Goal: Transaction & Acquisition: Book appointment/travel/reservation

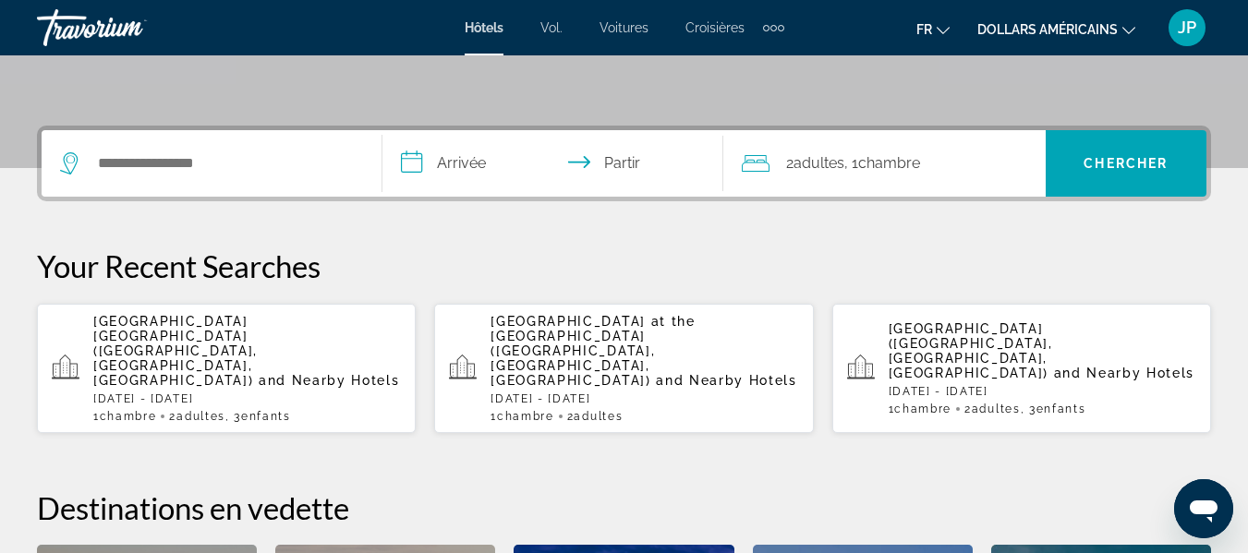
scroll to position [392, 0]
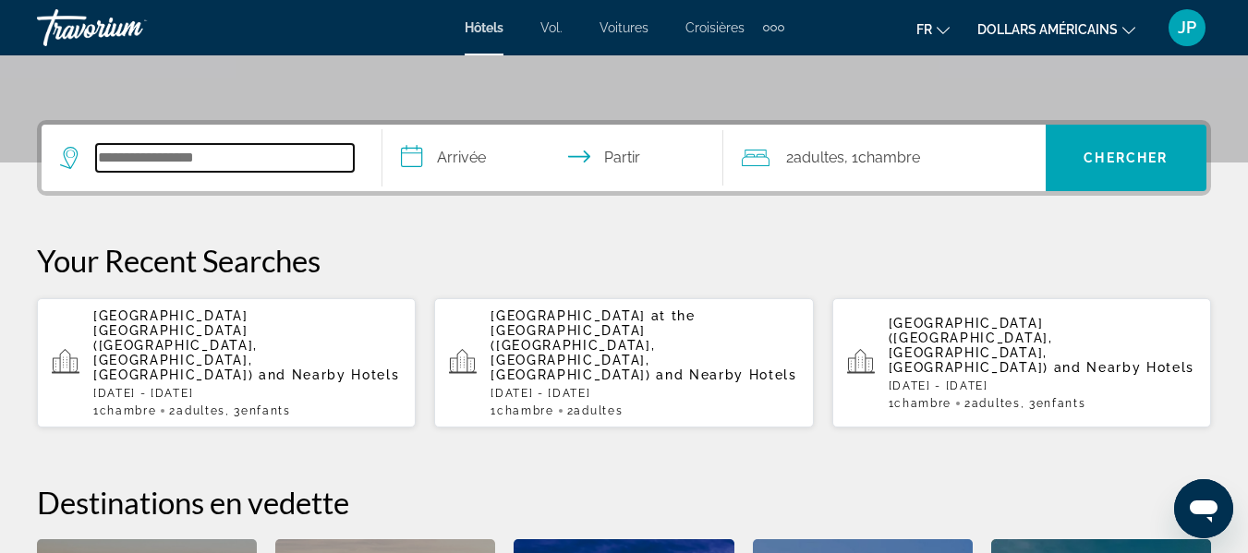
click at [194, 164] on input "Widget de recherche" at bounding box center [225, 158] width 258 height 28
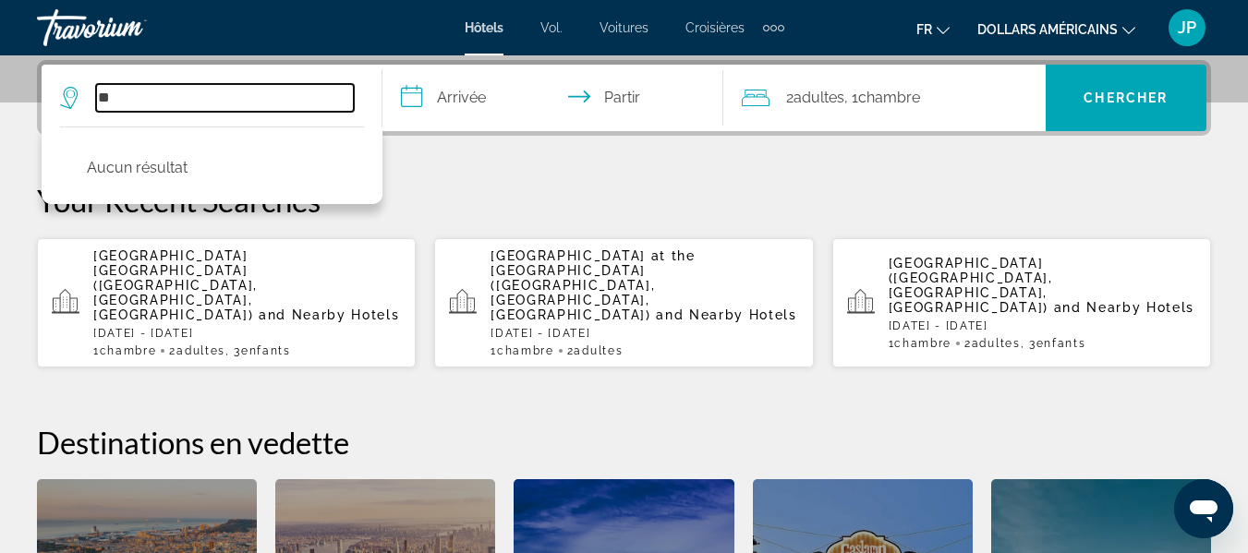
type input "*"
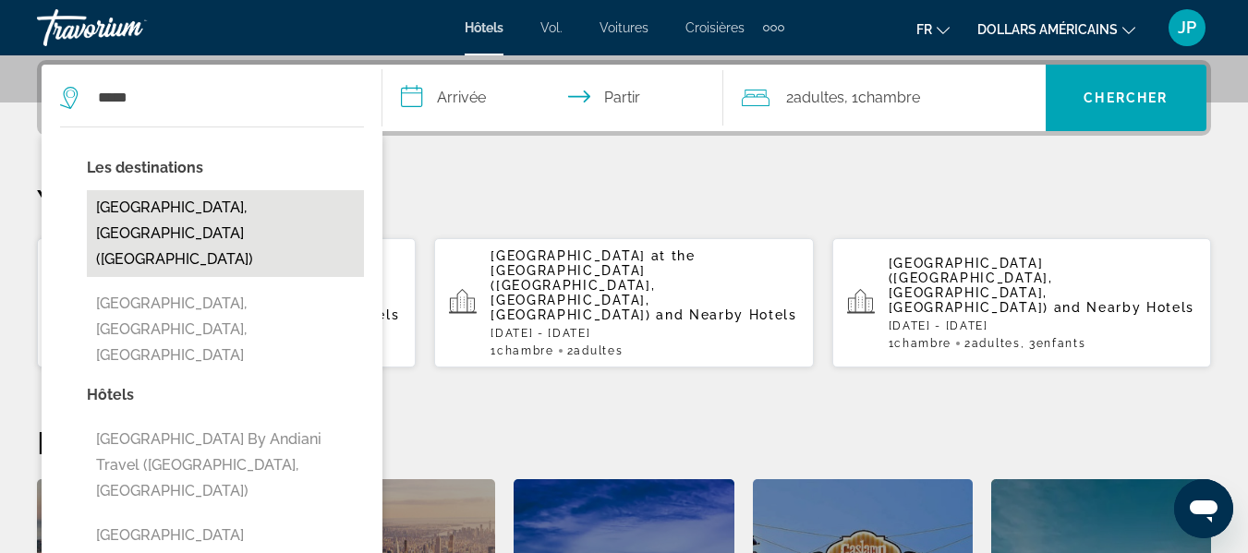
click at [178, 203] on button "[GEOGRAPHIC_DATA], [GEOGRAPHIC_DATA] ([GEOGRAPHIC_DATA])" at bounding box center [225, 233] width 277 height 87
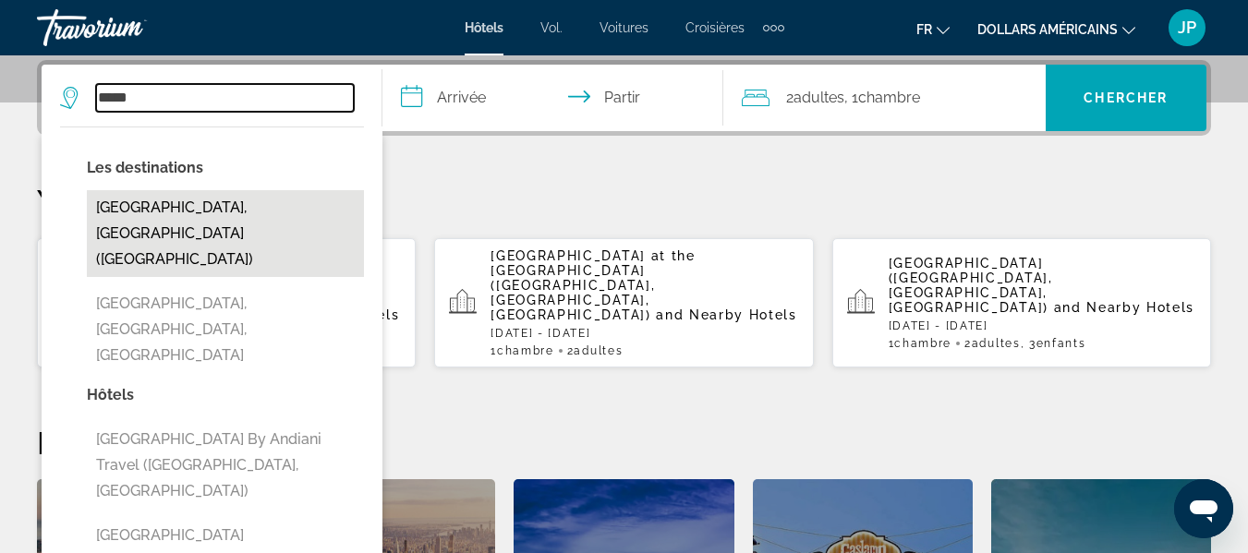
type input "**********"
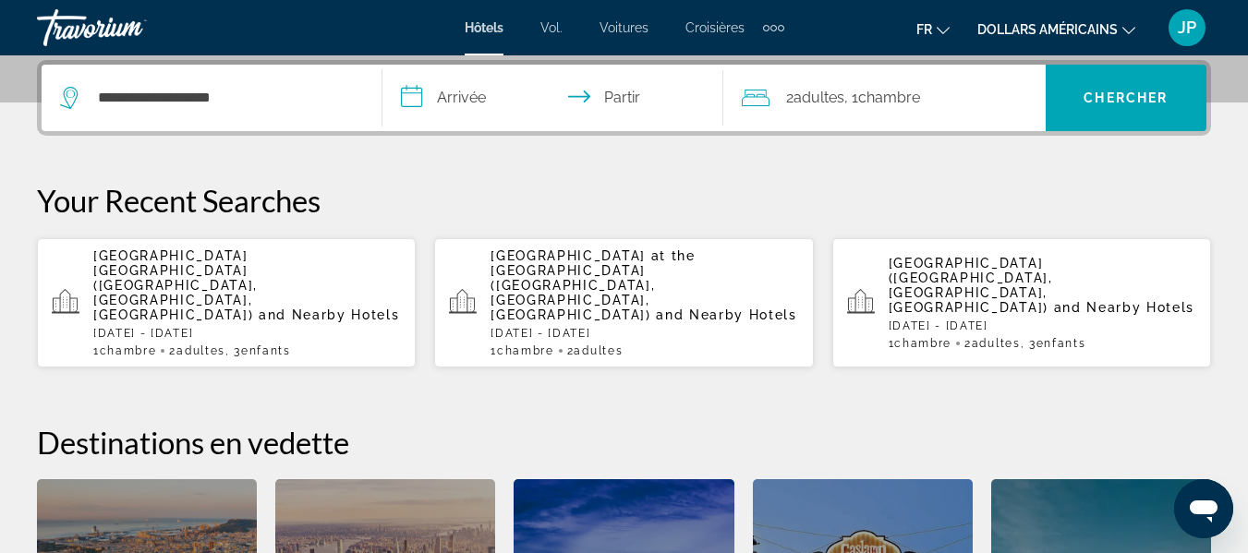
click at [468, 95] on input "**********" at bounding box center [556, 101] width 348 height 72
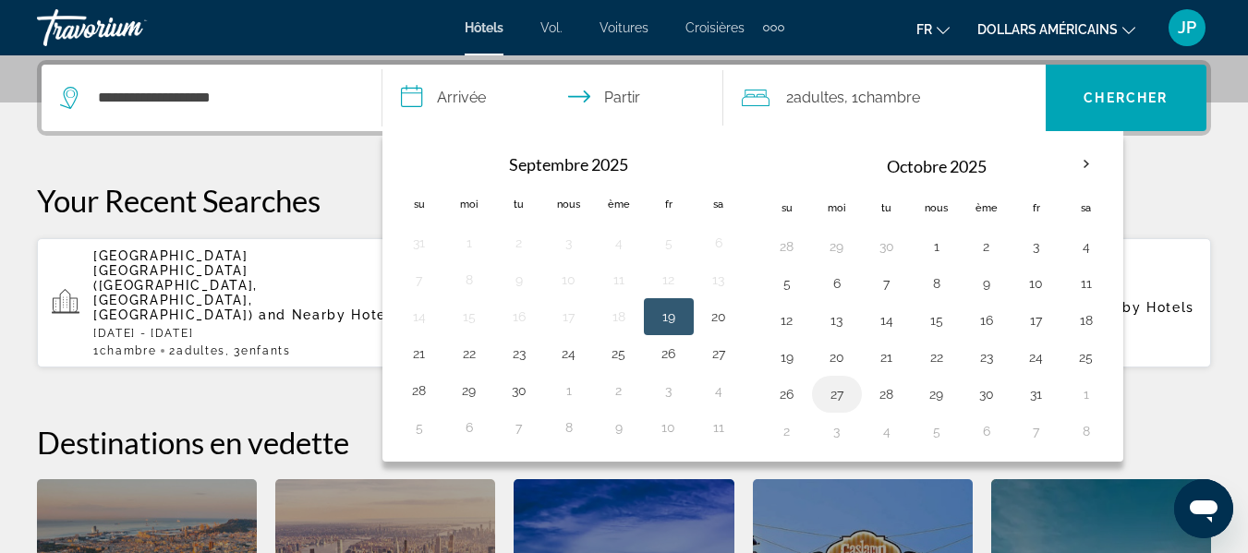
click at [830, 392] on button "27" at bounding box center [837, 394] width 30 height 26
click at [1088, 166] on th "Mois prochain" at bounding box center [1086, 164] width 50 height 41
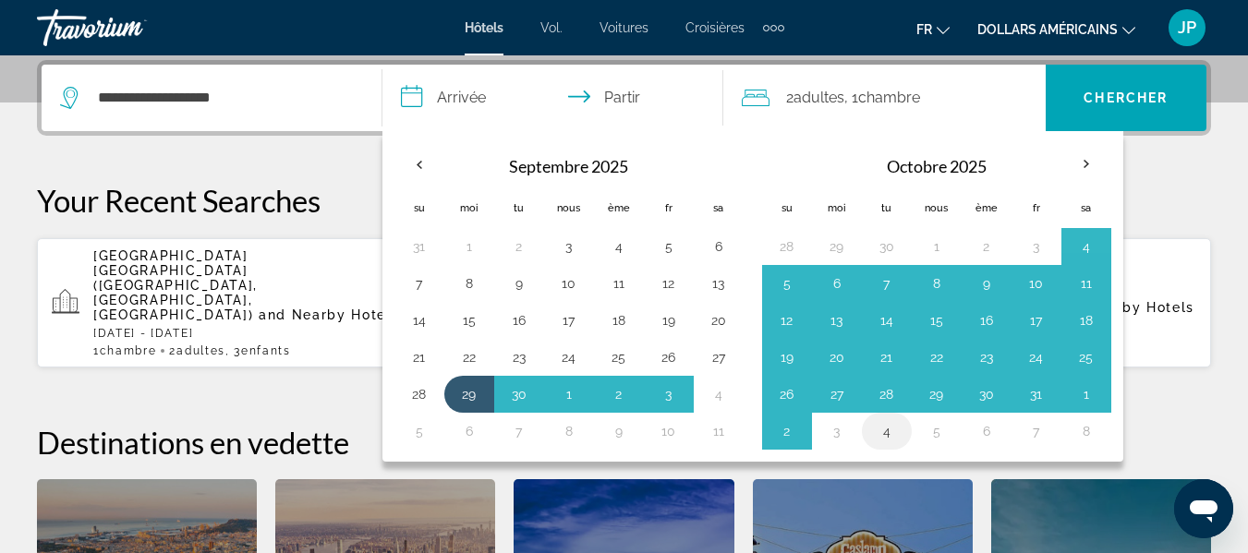
click at [910, 435] on td "4" at bounding box center [887, 431] width 50 height 37
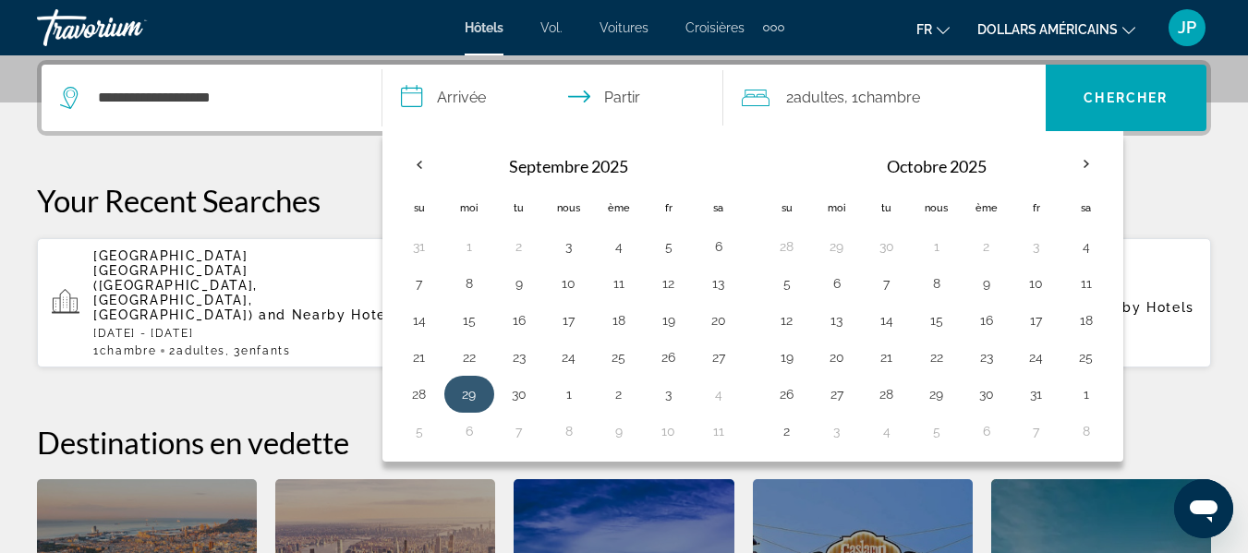
click at [470, 383] on button "29" at bounding box center [469, 394] width 30 height 26
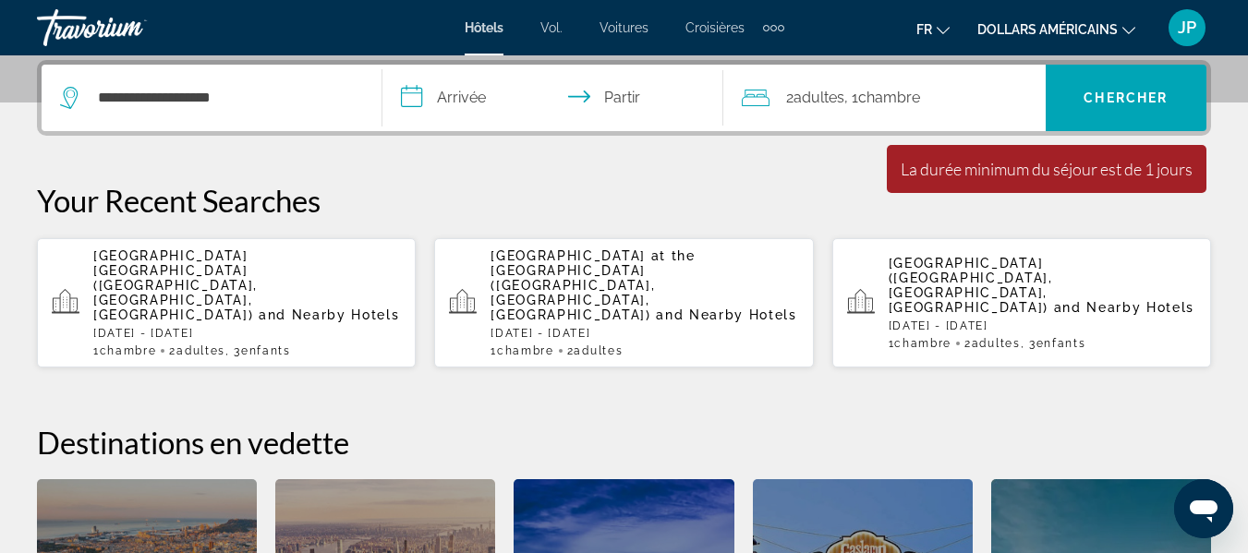
click at [454, 104] on input "**********" at bounding box center [556, 101] width 348 height 72
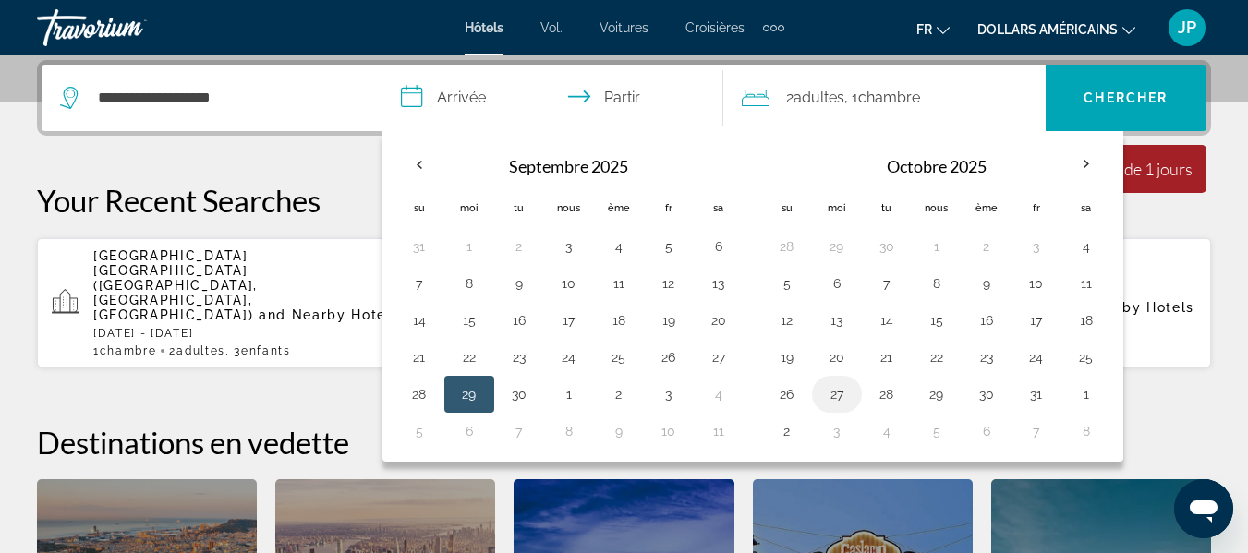
click at [832, 392] on button "27" at bounding box center [837, 394] width 30 height 26
click at [1081, 160] on th "Mois prochain" at bounding box center [1086, 164] width 50 height 41
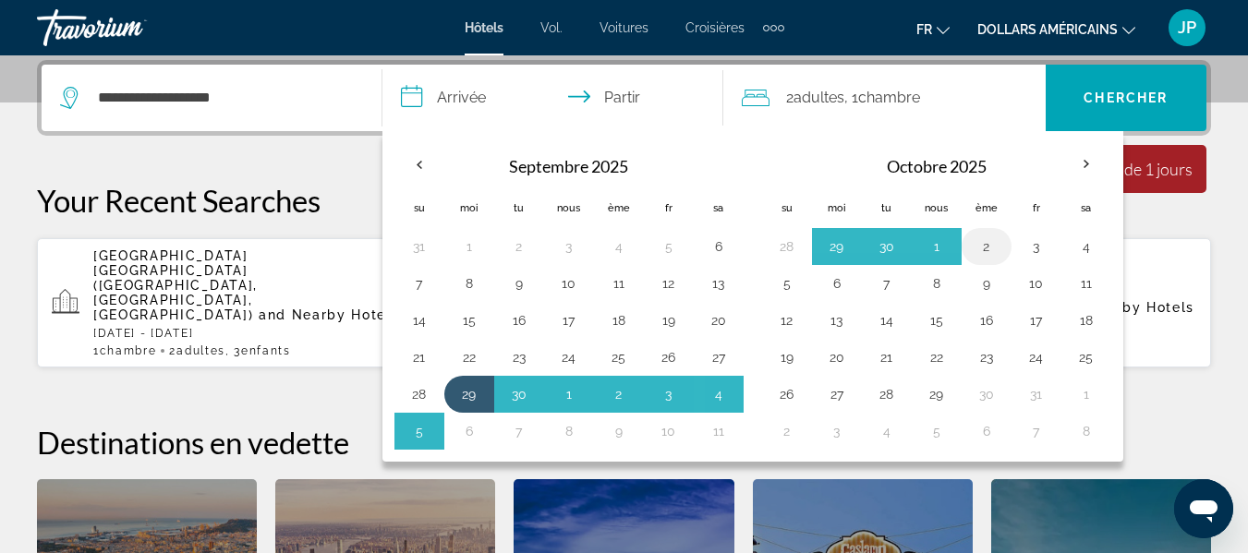
click at [988, 249] on button "2" at bounding box center [987, 247] width 30 height 26
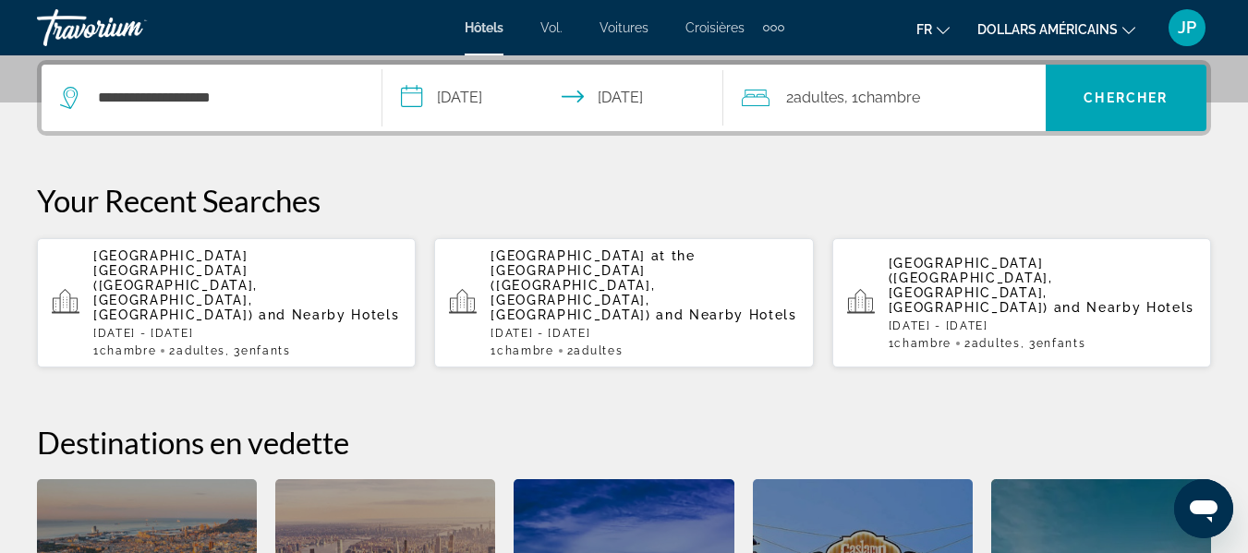
click at [502, 103] on input "**********" at bounding box center [556, 101] width 348 height 72
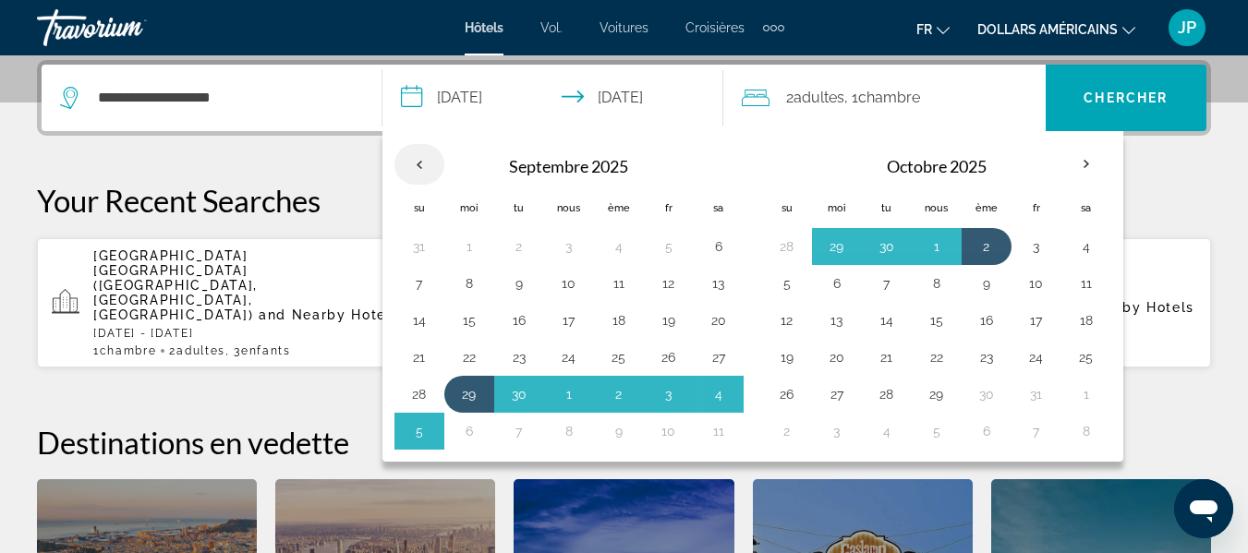
click at [415, 168] on th "Previous month" at bounding box center [419, 164] width 50 height 41
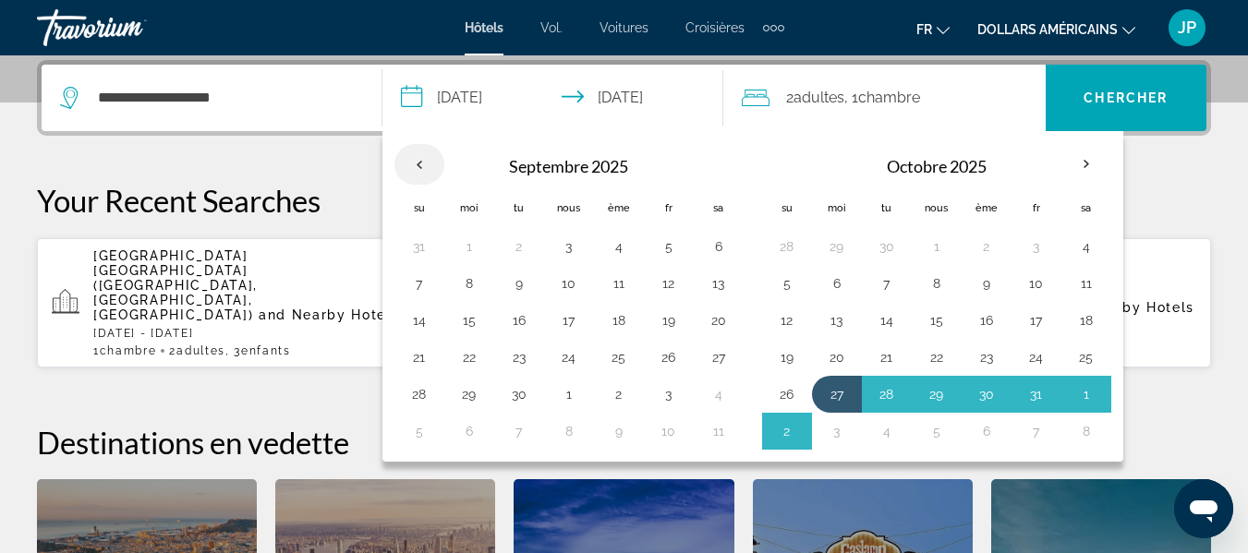
click at [415, 168] on th "Previous month" at bounding box center [419, 164] width 50 height 41
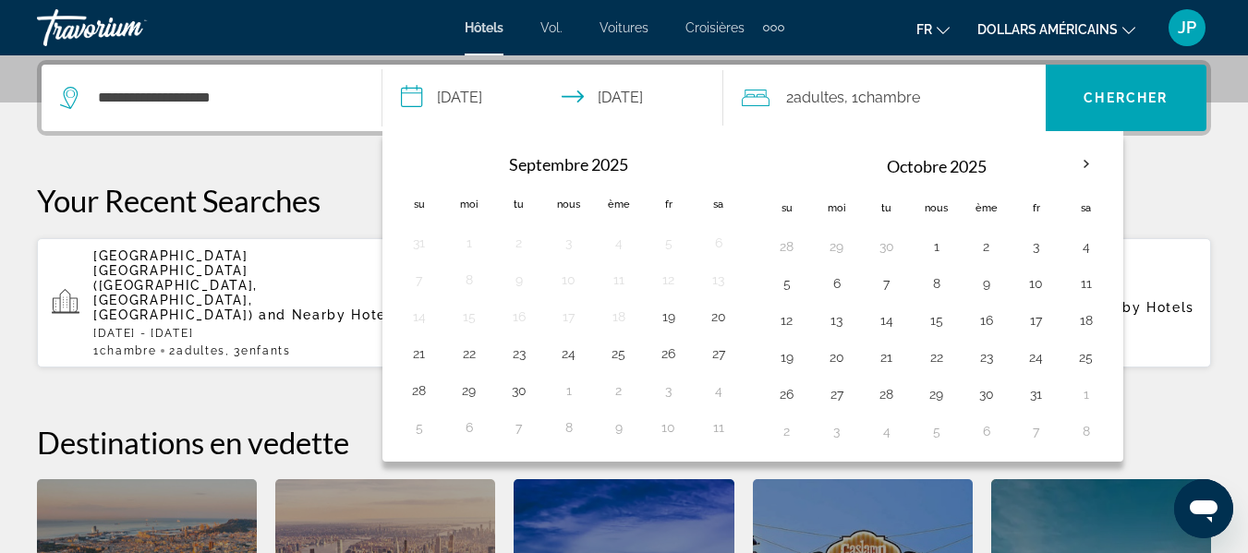
click at [415, 168] on th "Check-in date: Nov 24, 2025 Check-out date: Dec 4, 2025" at bounding box center [419, 163] width 50 height 41
click at [827, 393] on button "27" at bounding box center [837, 394] width 30 height 26
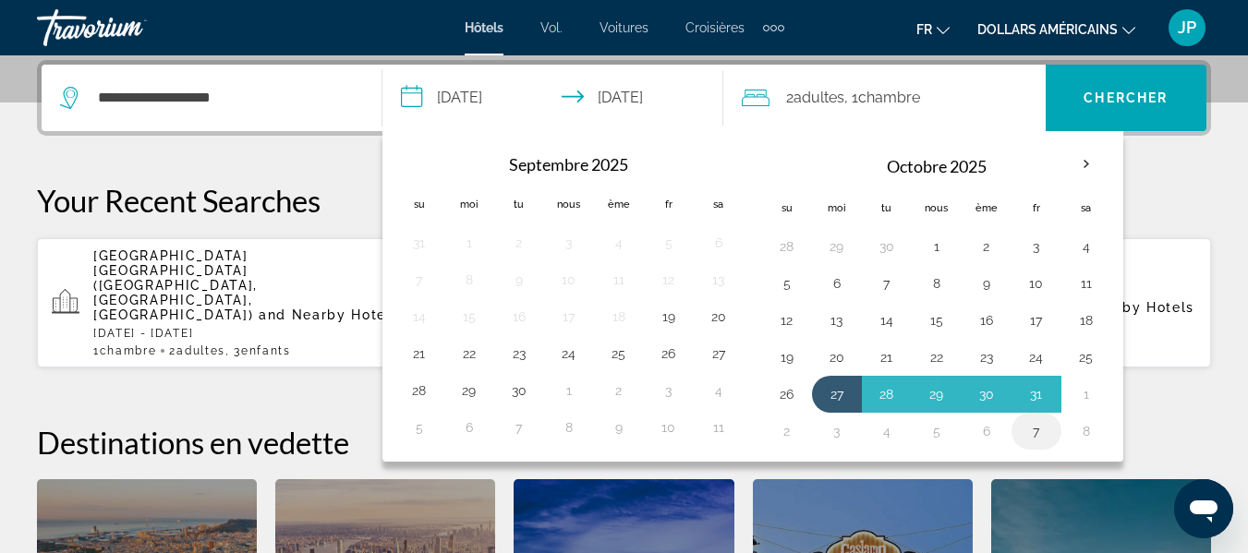
click at [1037, 433] on button "7" at bounding box center [1036, 431] width 30 height 26
type input "**********"
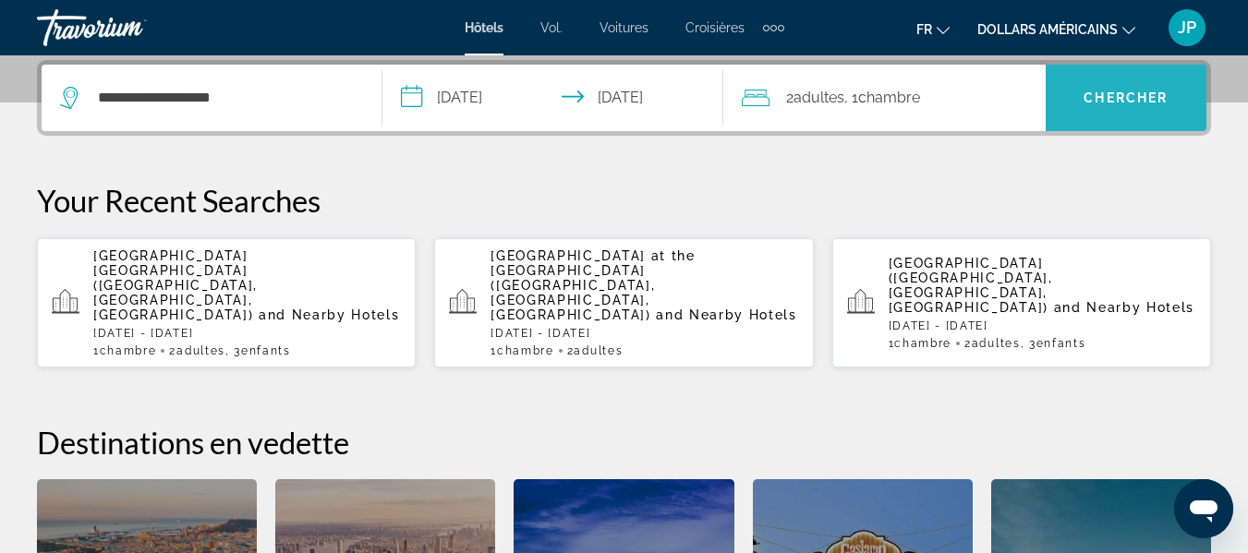
click at [1083, 112] on span "Widget de recherche" at bounding box center [1125, 98] width 161 height 44
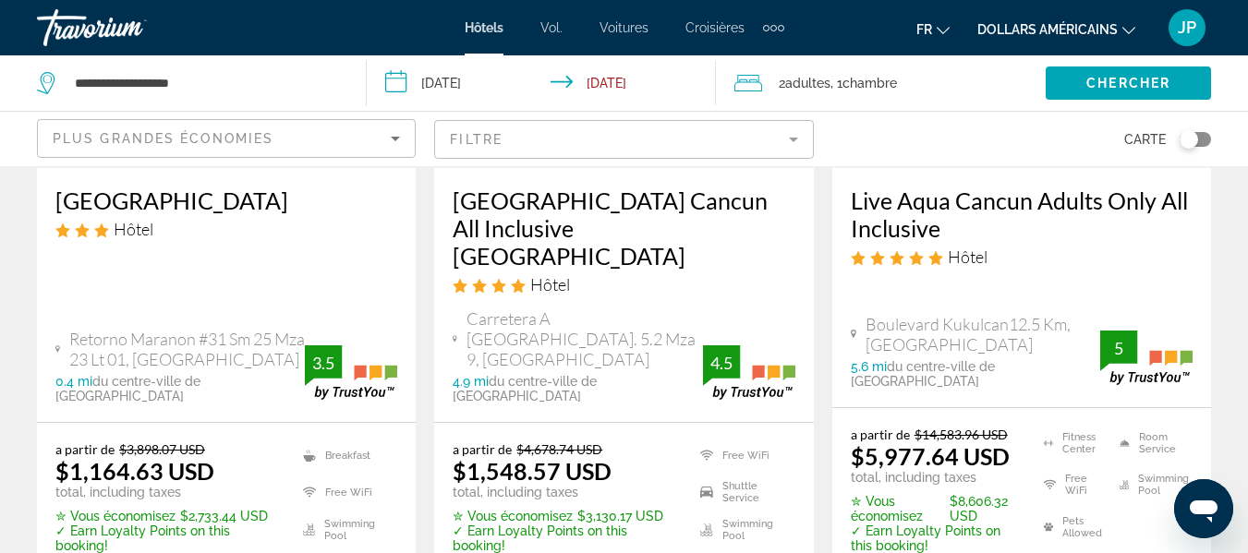
scroll to position [396, 0]
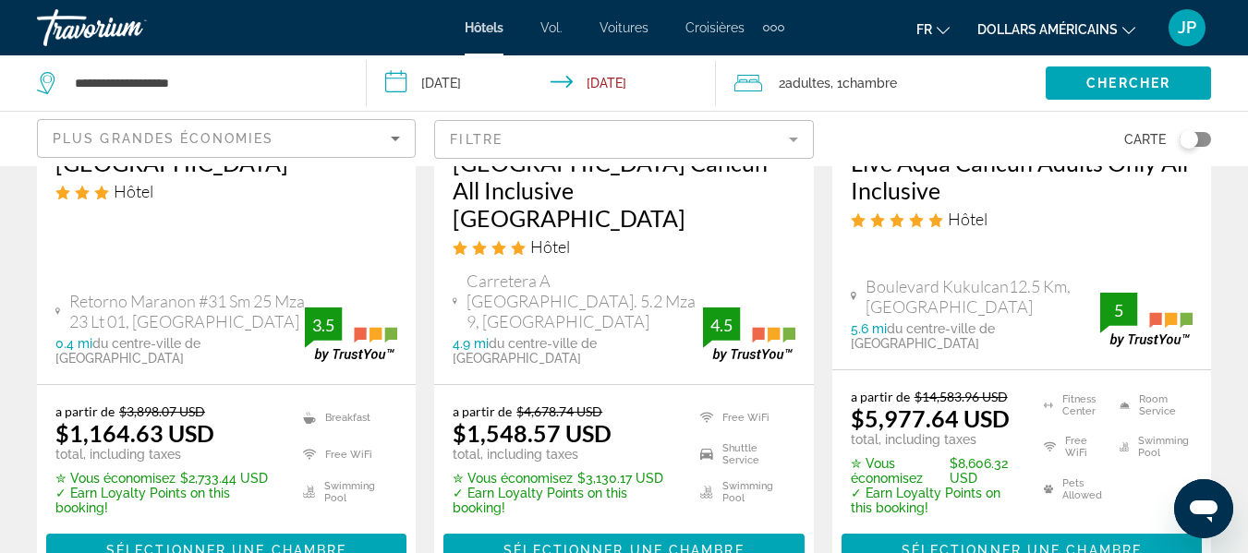
click at [1246, 115] on app-hotels-search-filters "Plus grandes économies Filtre Carte" at bounding box center [624, 138] width 1248 height 55
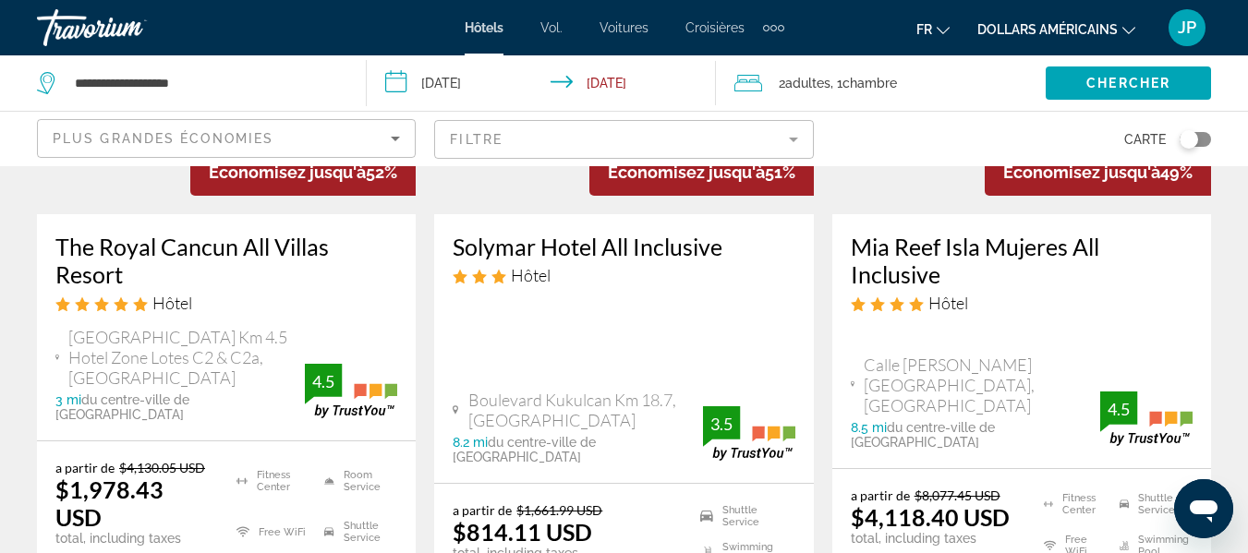
scroll to position [0, 0]
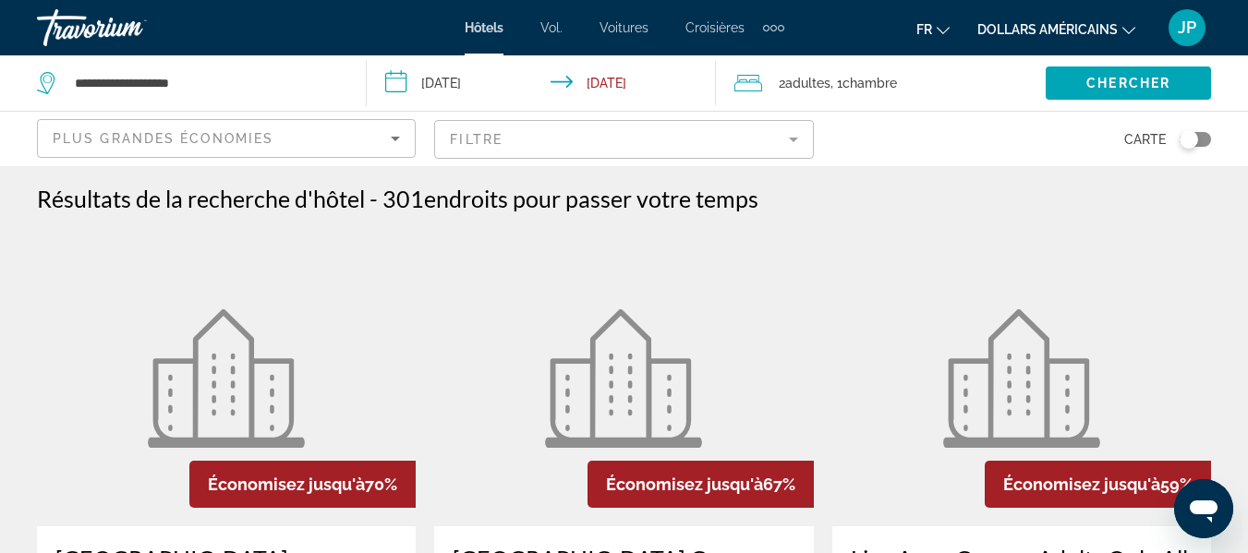
click at [455, 136] on mat-form-field "Filtre" at bounding box center [623, 139] width 379 height 39
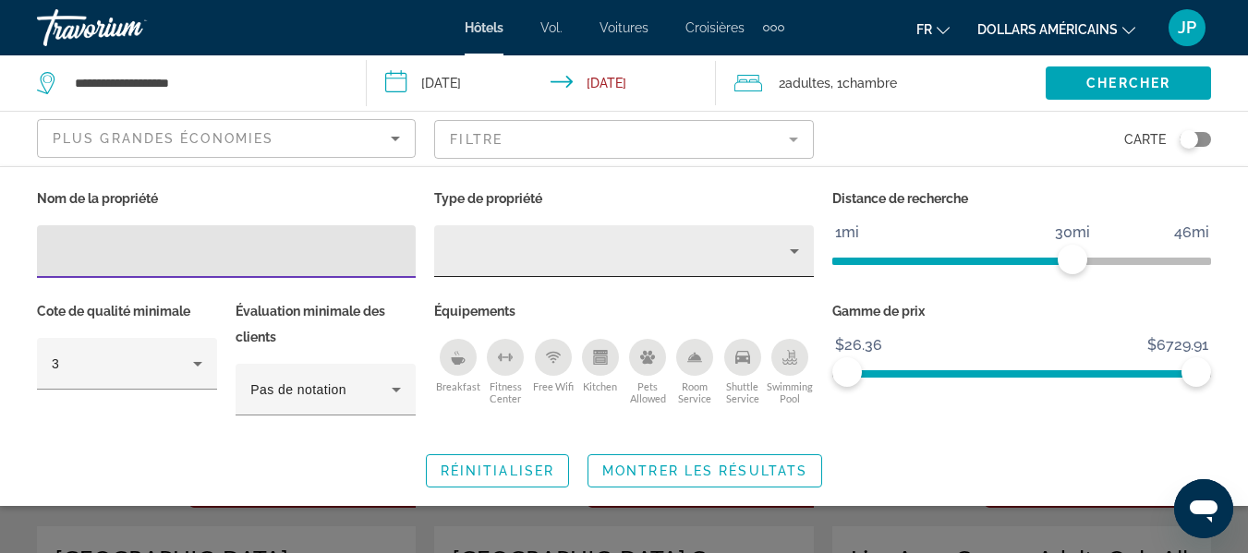
click at [800, 248] on icon "Property type" at bounding box center [794, 251] width 22 height 22
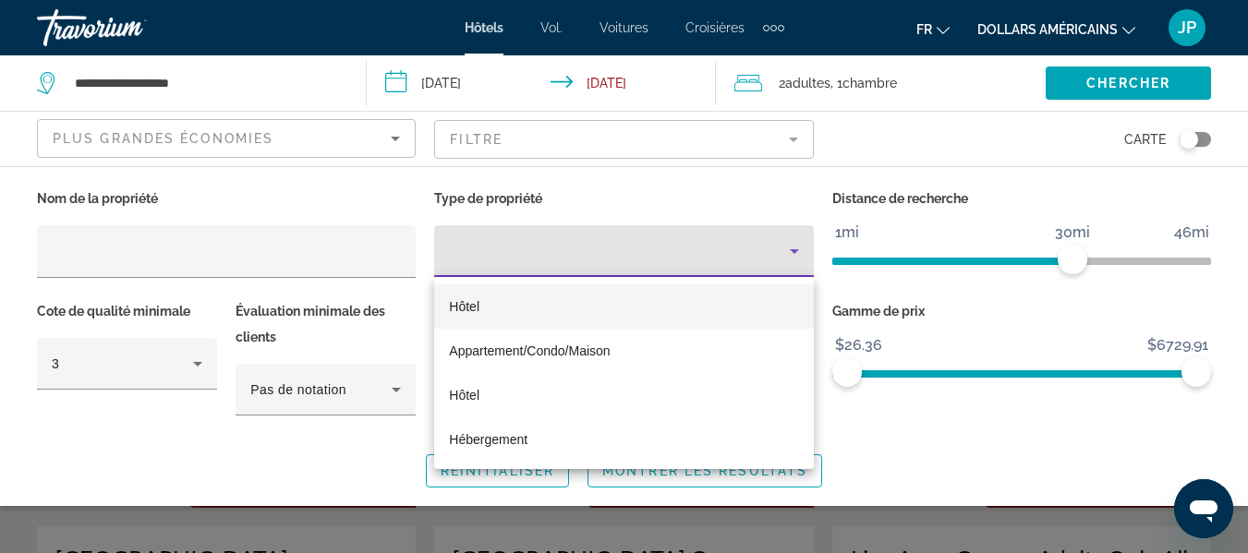
click at [801, 250] on div at bounding box center [624, 276] width 1248 height 553
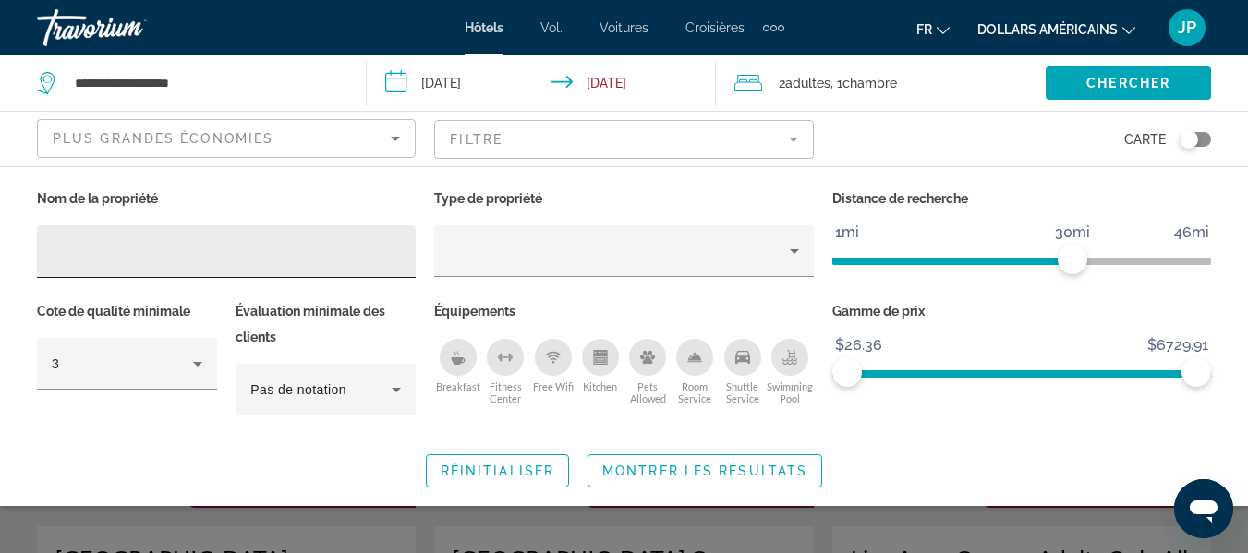
click at [214, 257] on input "Hotel Filters" at bounding box center [226, 252] width 349 height 22
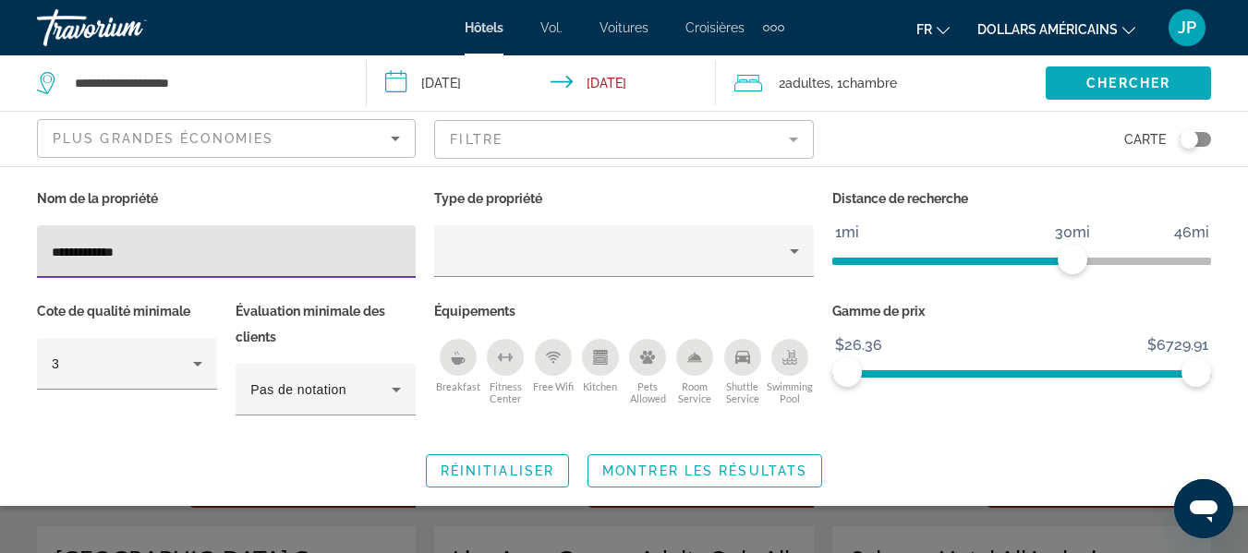
type input "**********"
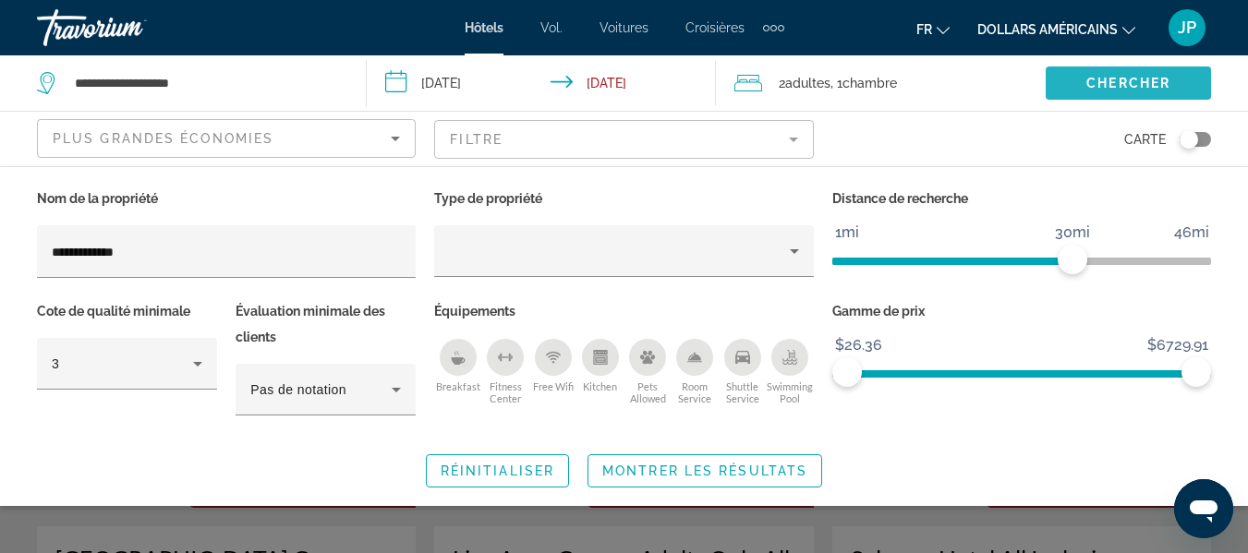
click at [1113, 86] on span "Chercher" at bounding box center [1128, 83] width 84 height 15
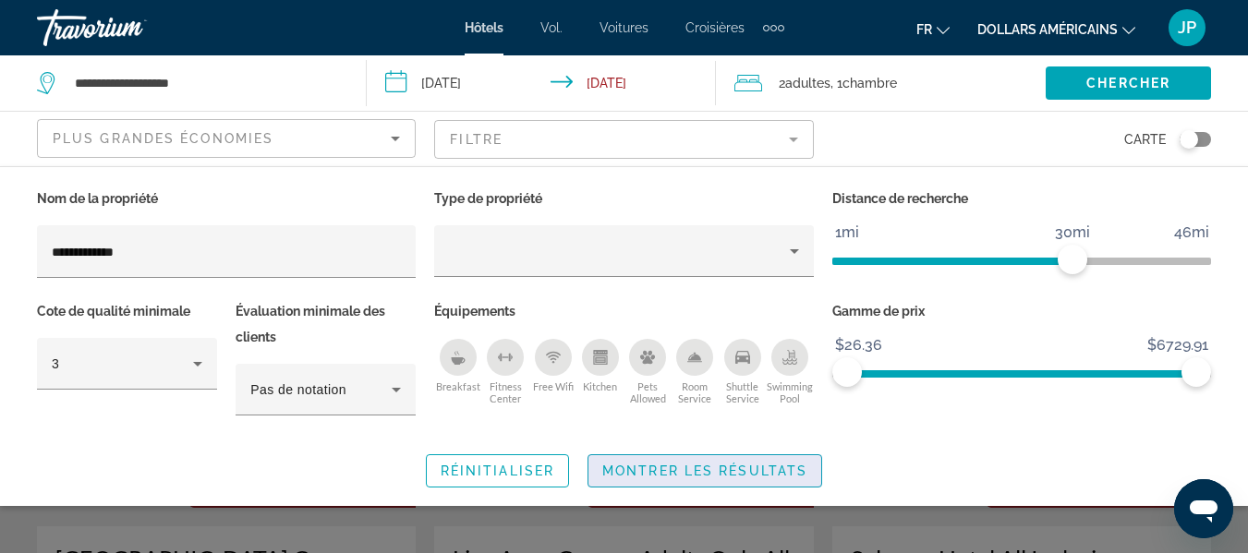
click at [665, 477] on span "Search widget" at bounding box center [704, 471] width 233 height 44
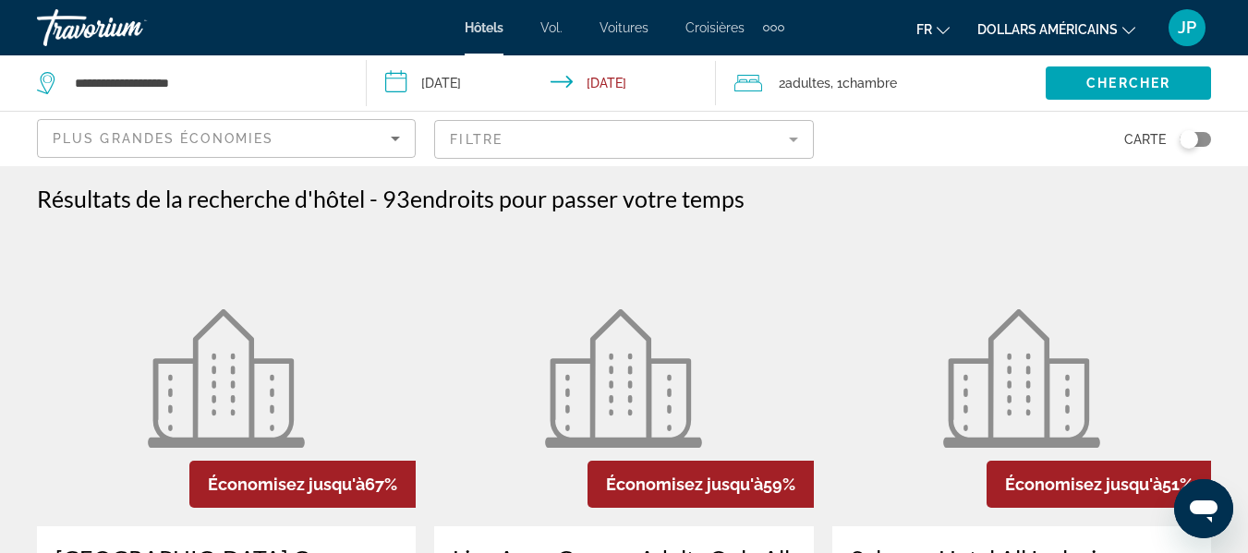
click at [593, 139] on mat-form-field "Filtre" at bounding box center [623, 139] width 379 height 39
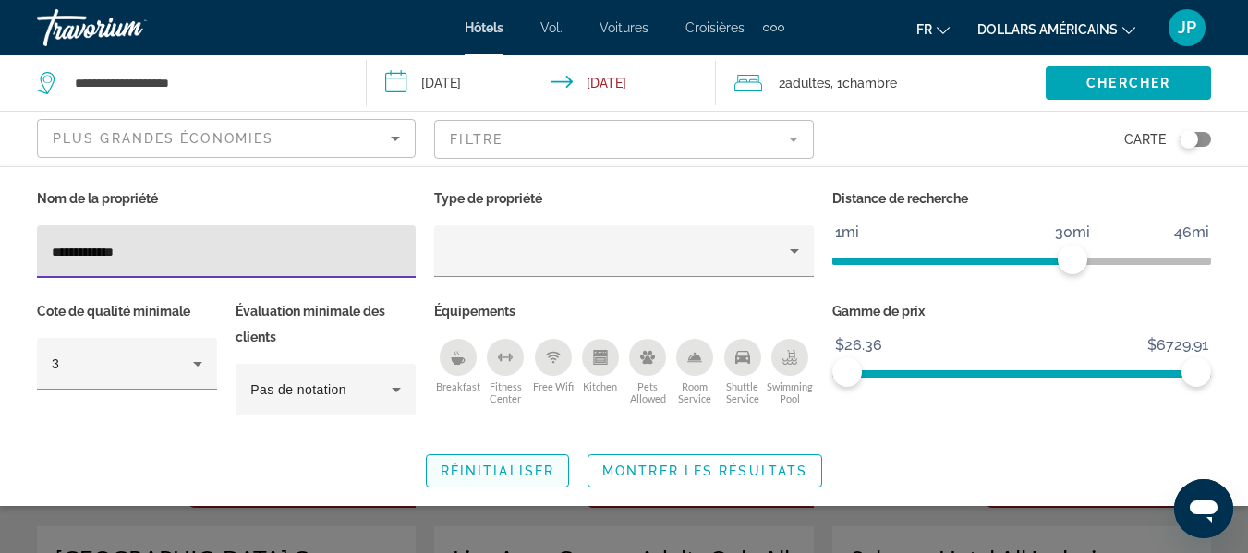
click at [457, 474] on span "Réinitialiser" at bounding box center [498, 471] width 114 height 15
click at [282, 254] on input "Hotel Filters" at bounding box center [226, 252] width 349 height 22
type input "**********"
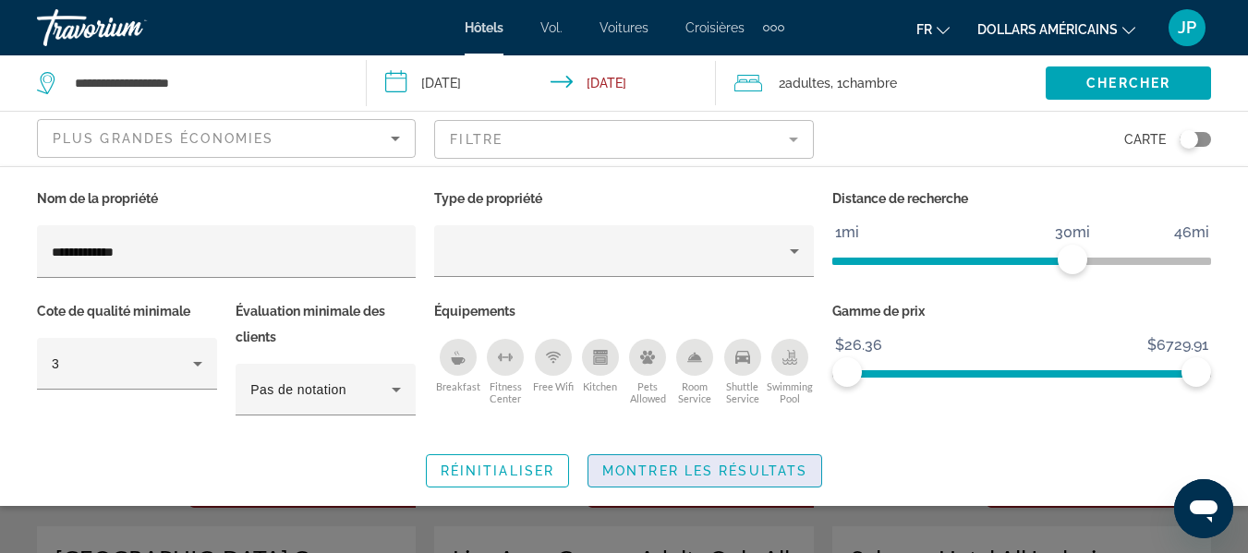
click at [698, 468] on span "Montrer les résultats" at bounding box center [704, 471] width 205 height 15
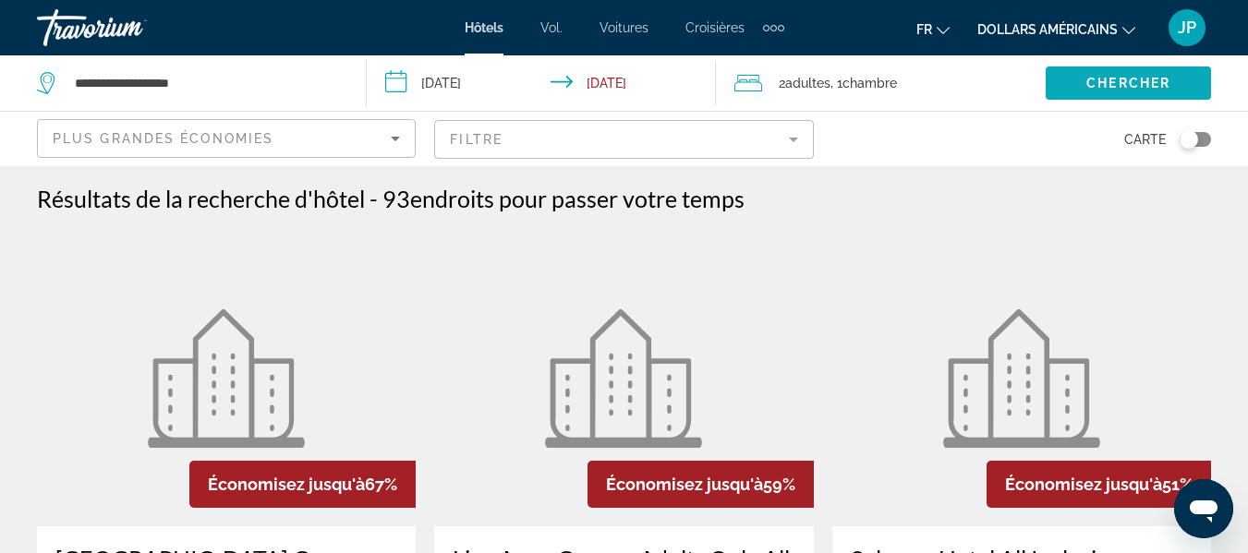
click at [1127, 85] on span "Chercher" at bounding box center [1128, 83] width 84 height 15
click at [786, 139] on mat-form-field "Filtre" at bounding box center [623, 139] width 379 height 39
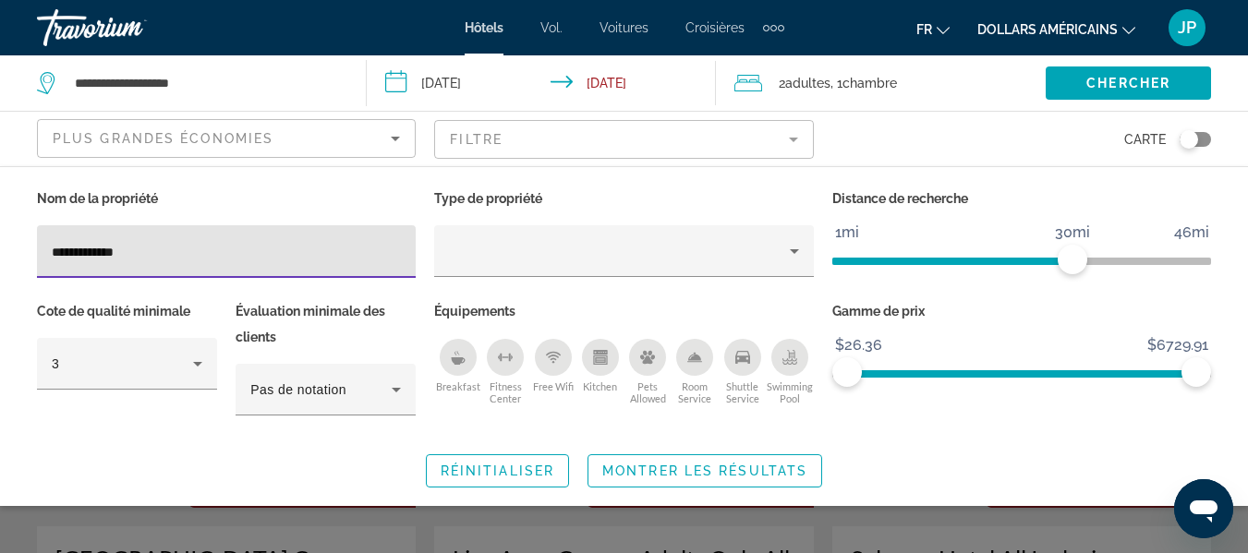
click at [791, 368] on div "Swimming Pool" at bounding box center [789, 357] width 37 height 37
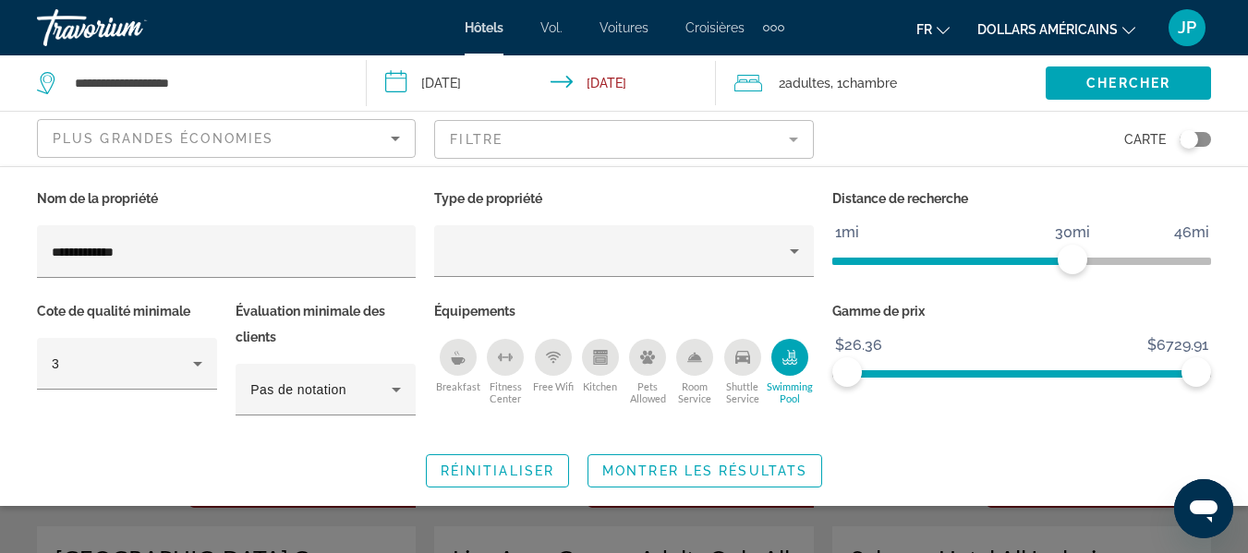
click at [737, 358] on icon "Shuttle Service" at bounding box center [742, 357] width 15 height 15
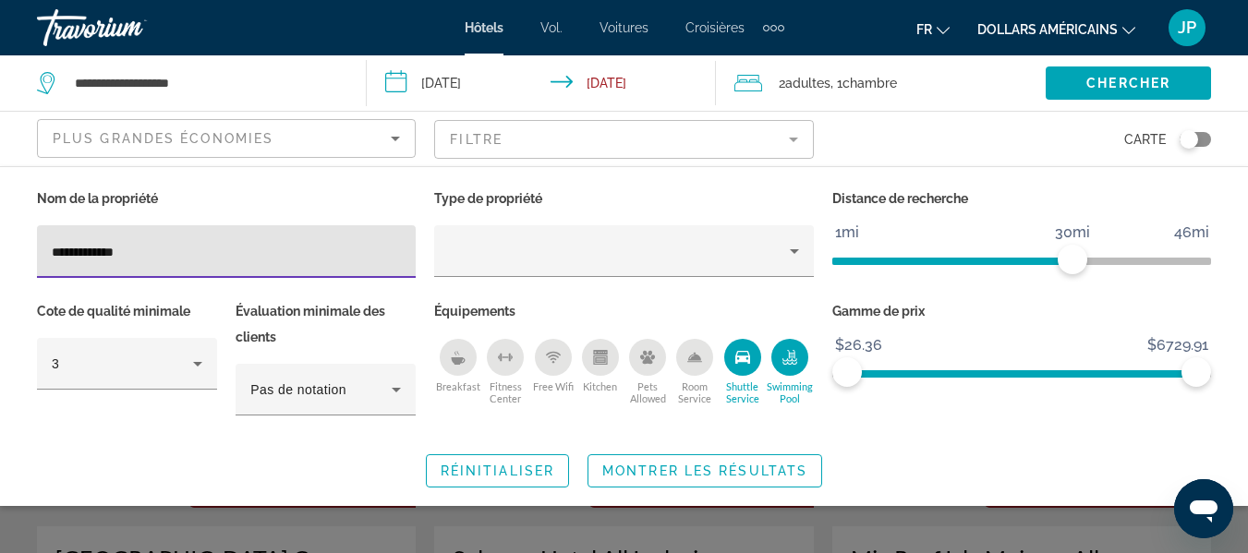
click at [353, 246] on input "**********" at bounding box center [226, 252] width 349 height 22
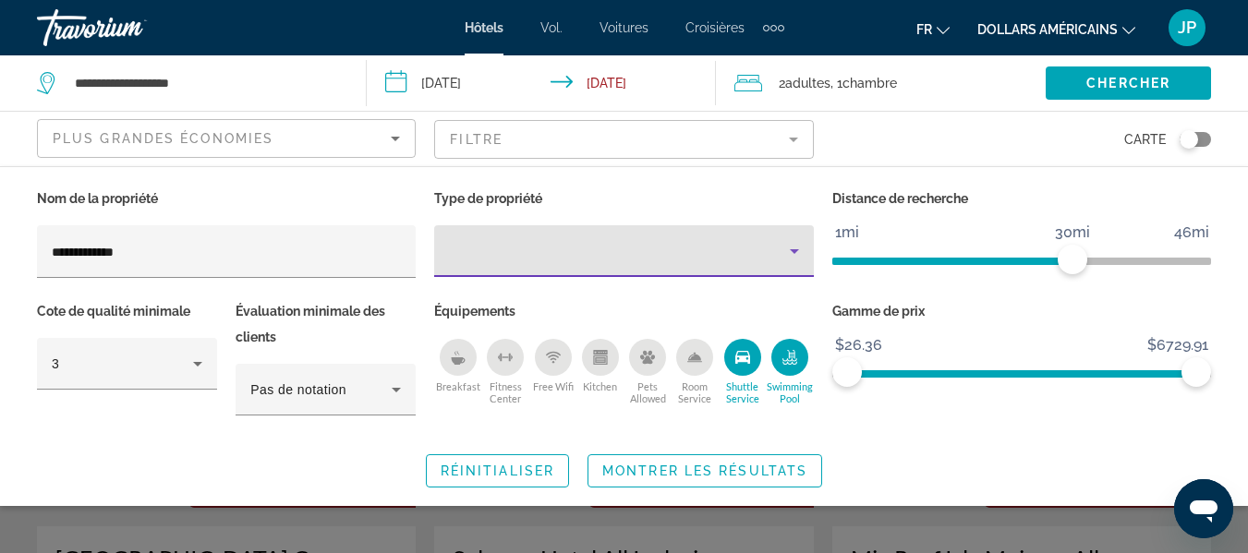
click at [469, 261] on div "Property type" at bounding box center [619, 251] width 340 height 22
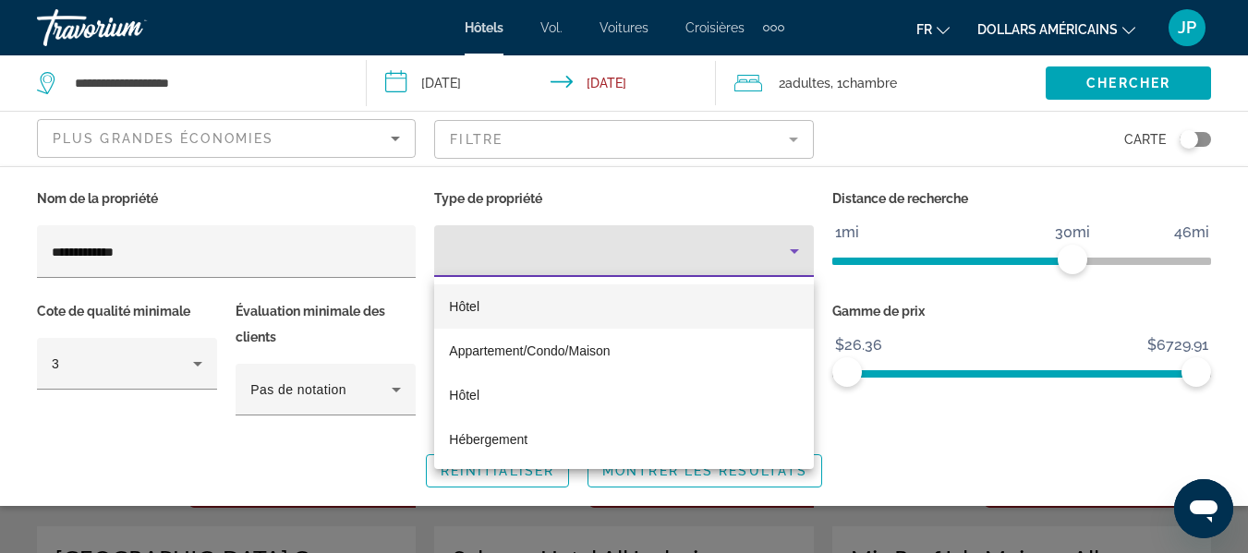
click at [791, 131] on div at bounding box center [624, 276] width 1248 height 553
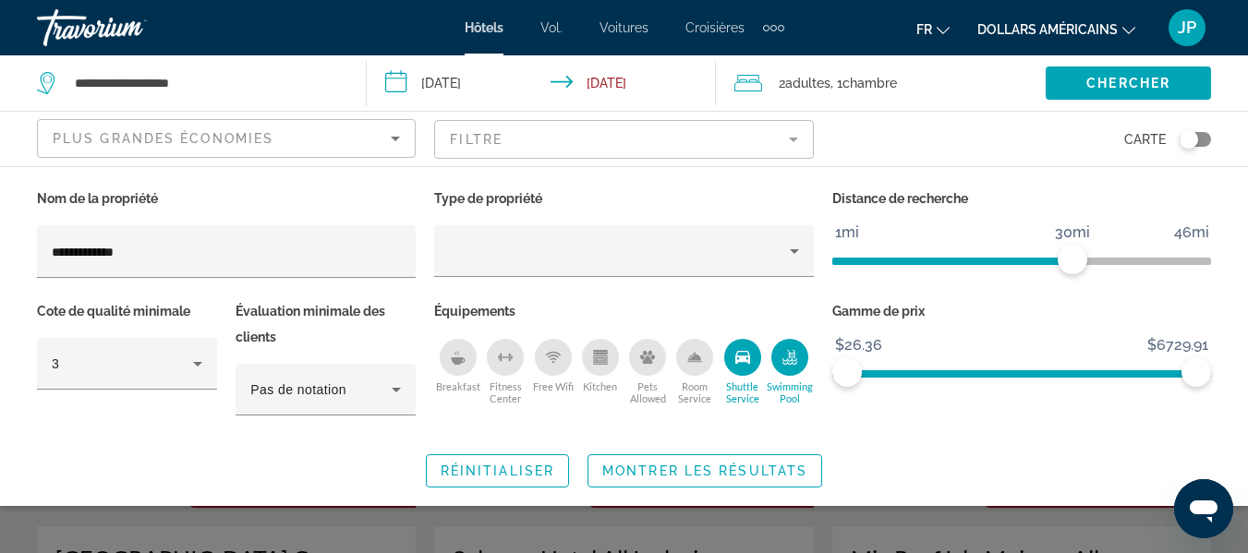
click at [791, 131] on mat-form-field "Filtre" at bounding box center [623, 139] width 379 height 39
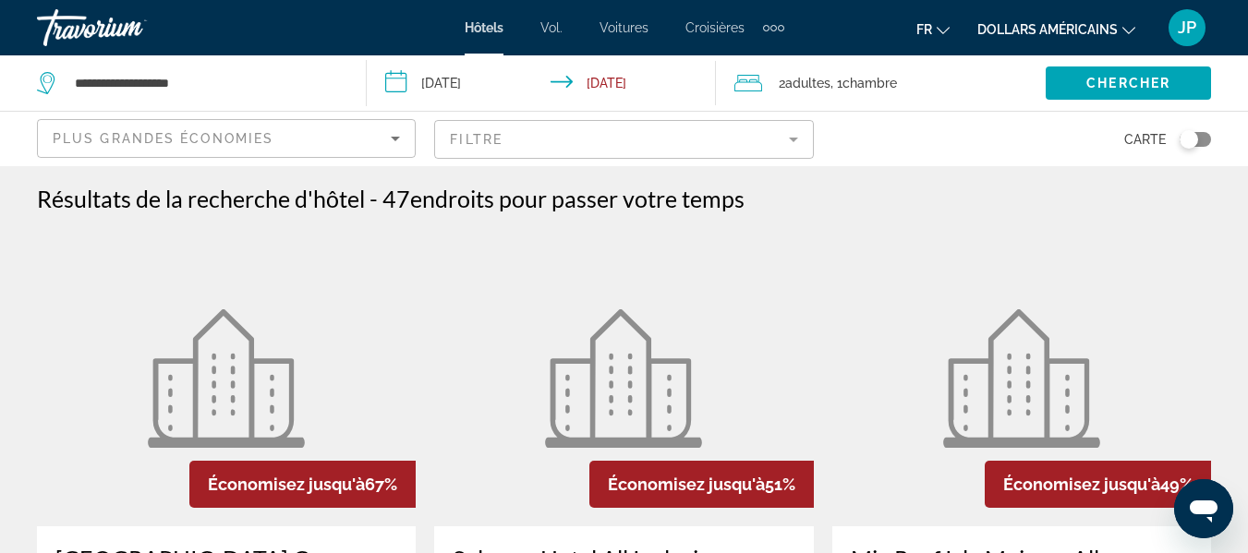
click at [791, 131] on mat-form-field "Filtre" at bounding box center [623, 139] width 379 height 39
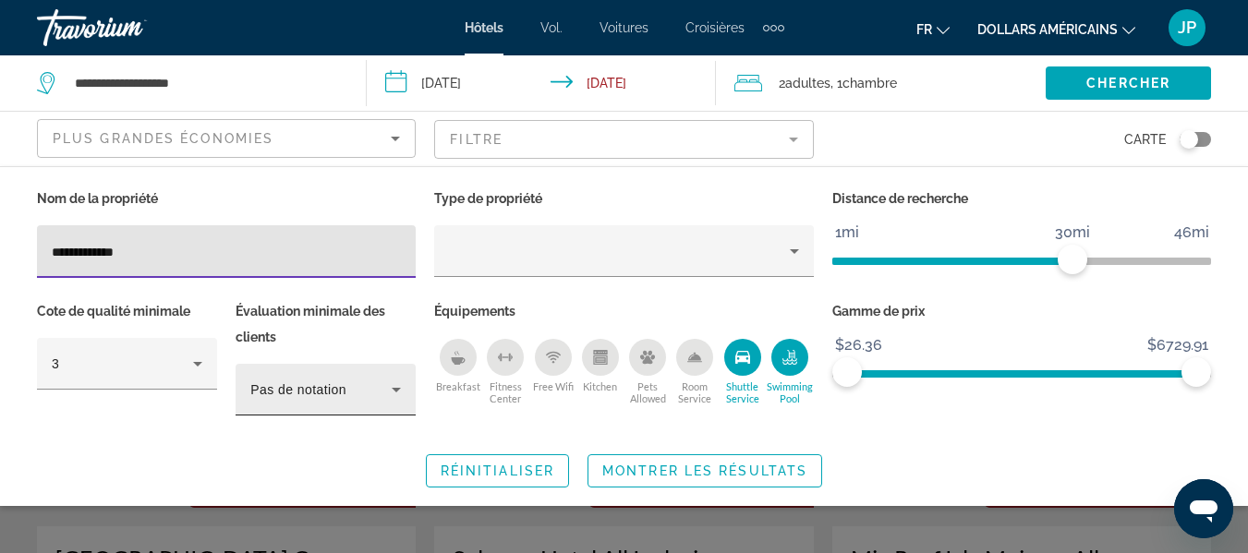
click at [385, 399] on icon "Hotel Filters" at bounding box center [396, 390] width 22 height 22
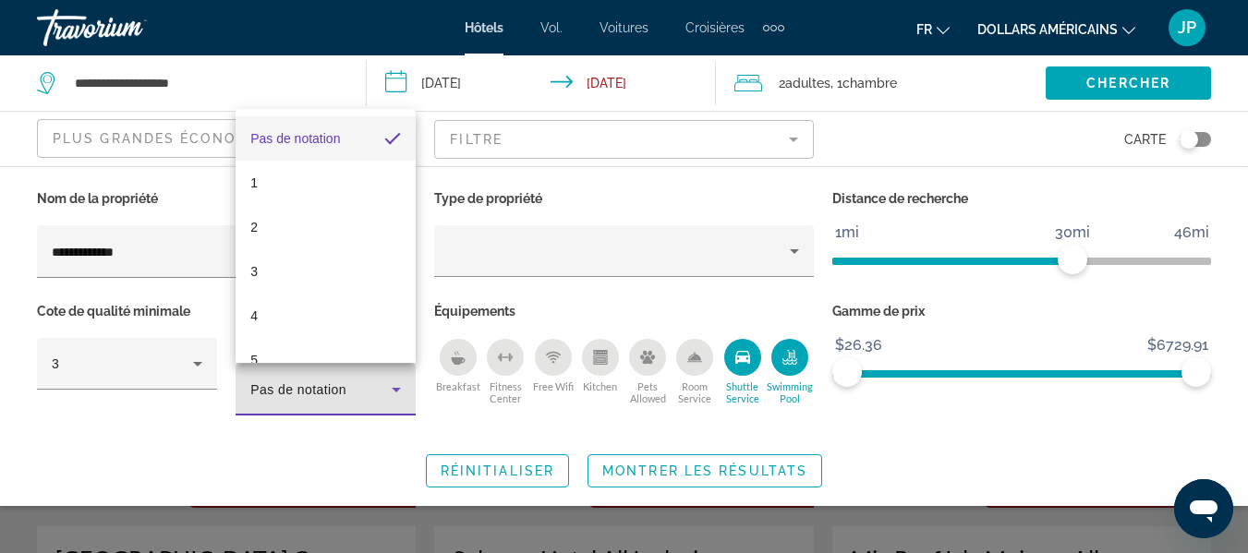
click at [385, 399] on div at bounding box center [624, 276] width 1248 height 553
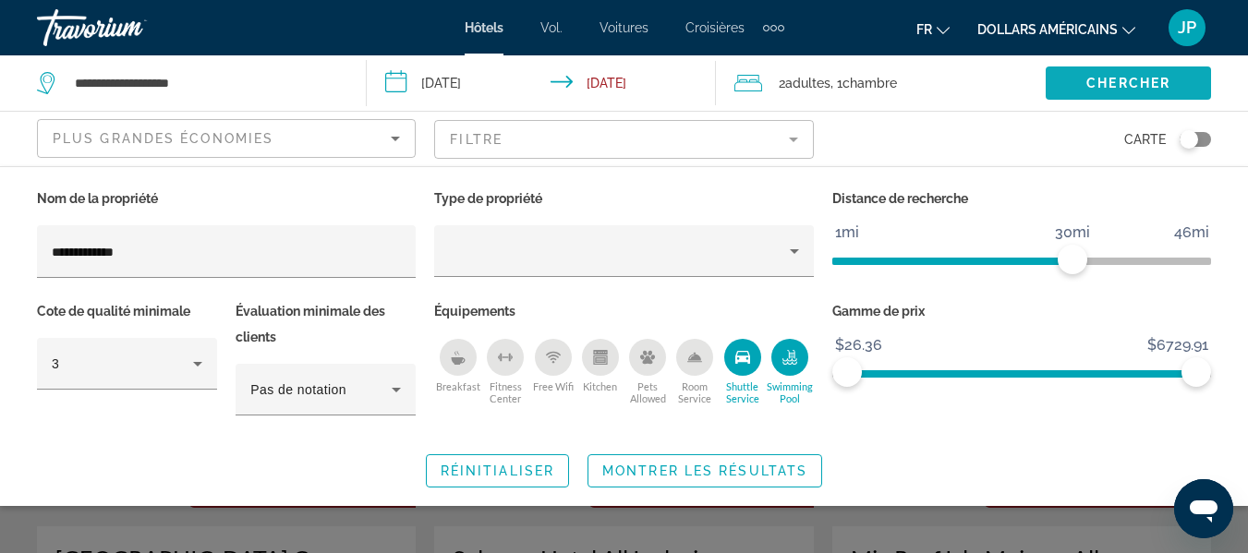
click at [1102, 91] on span "Search widget" at bounding box center [1127, 83] width 165 height 44
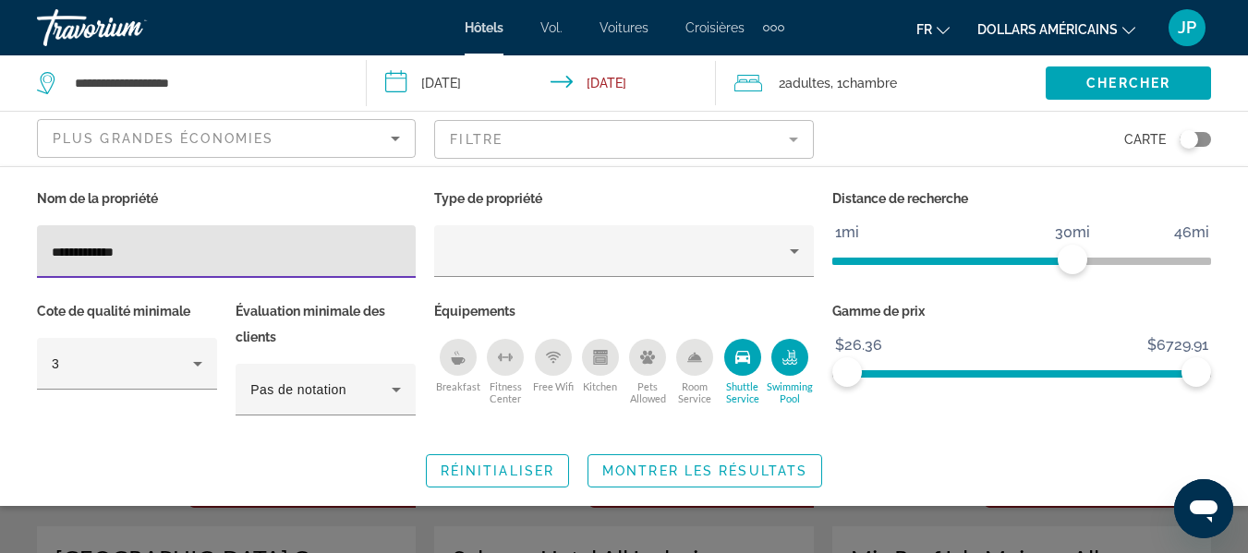
click at [264, 248] on input "**********" at bounding box center [226, 252] width 349 height 22
click at [740, 473] on span "Montrer les résultats" at bounding box center [704, 471] width 205 height 15
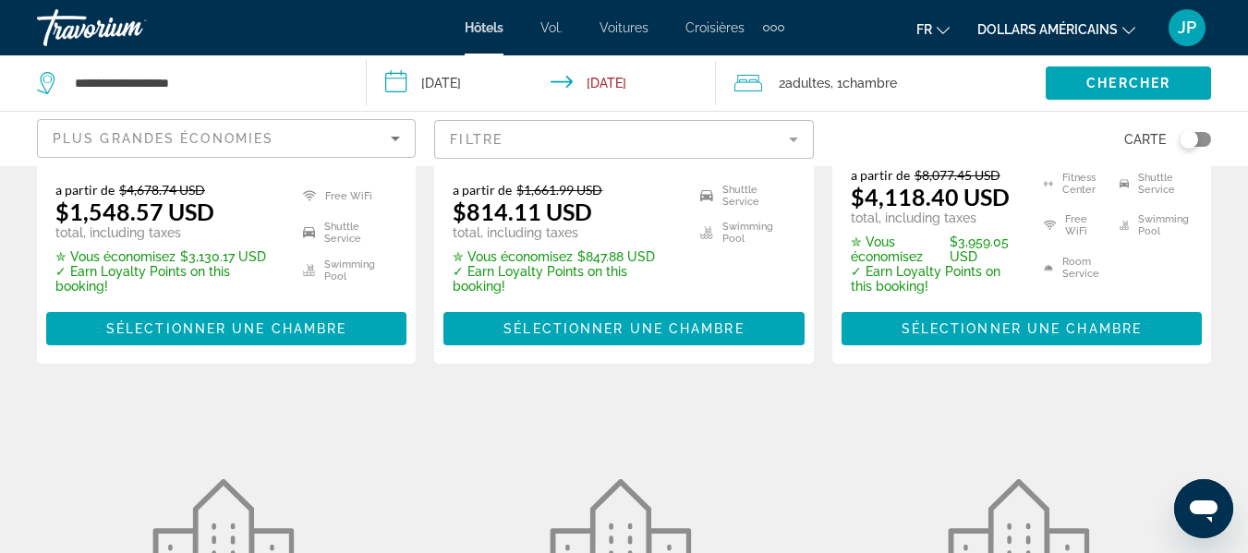
scroll to position [537, 0]
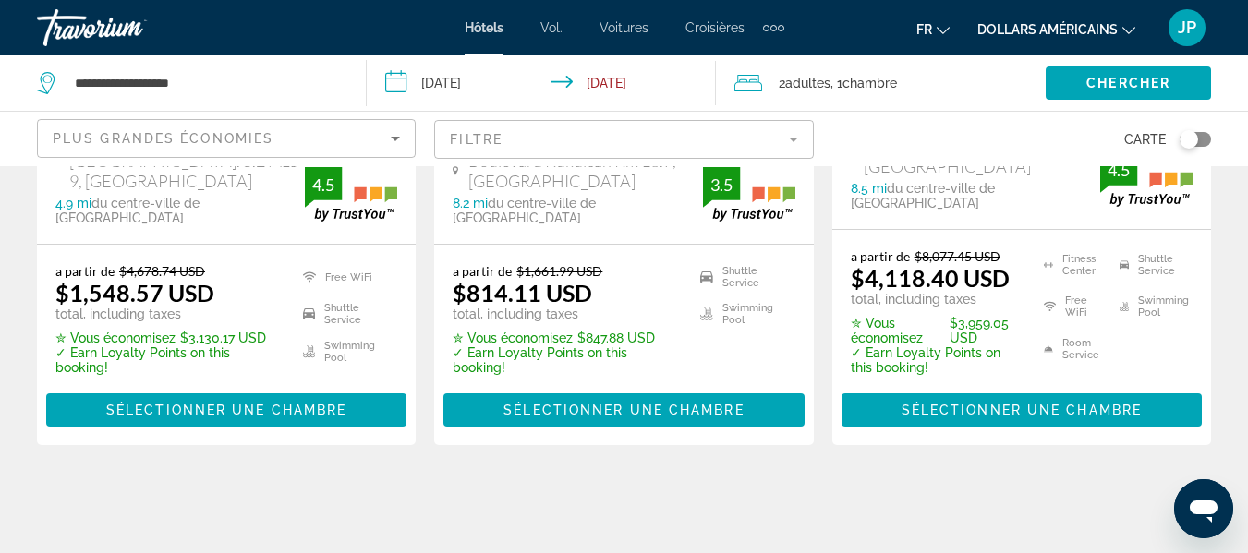
click at [1102, 38] on button "dollars américains USD ($) MXN ([GEOGRAPHIC_DATA]$) CAD ($ CA) GBP (£) EUR (€) …" at bounding box center [1056, 29] width 158 height 27
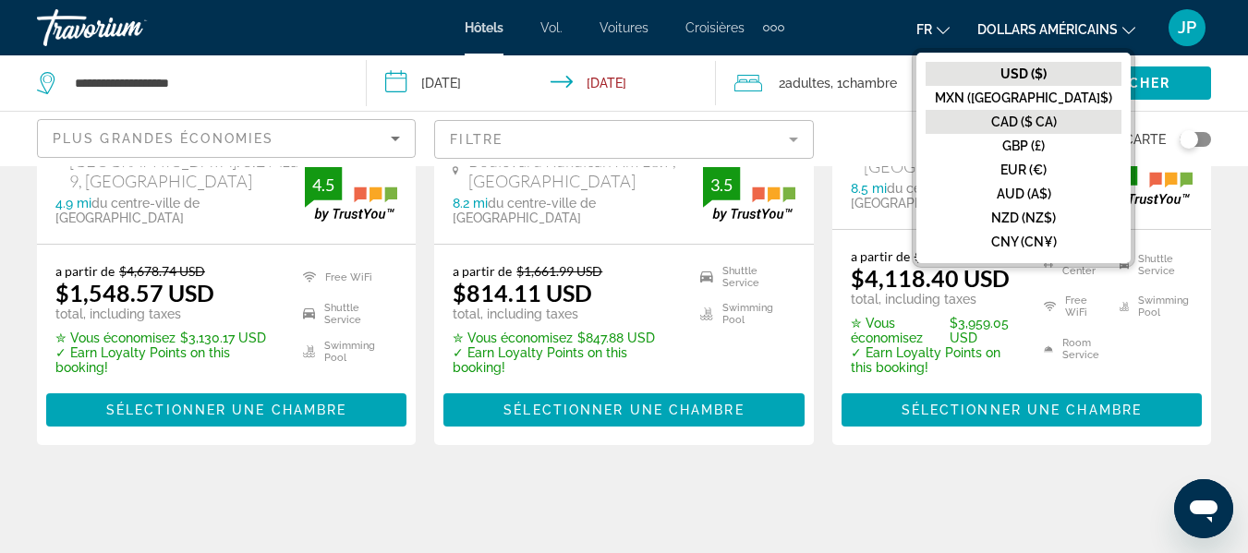
click at [1055, 124] on font "CAD ($ CA)" at bounding box center [1024, 122] width 66 height 15
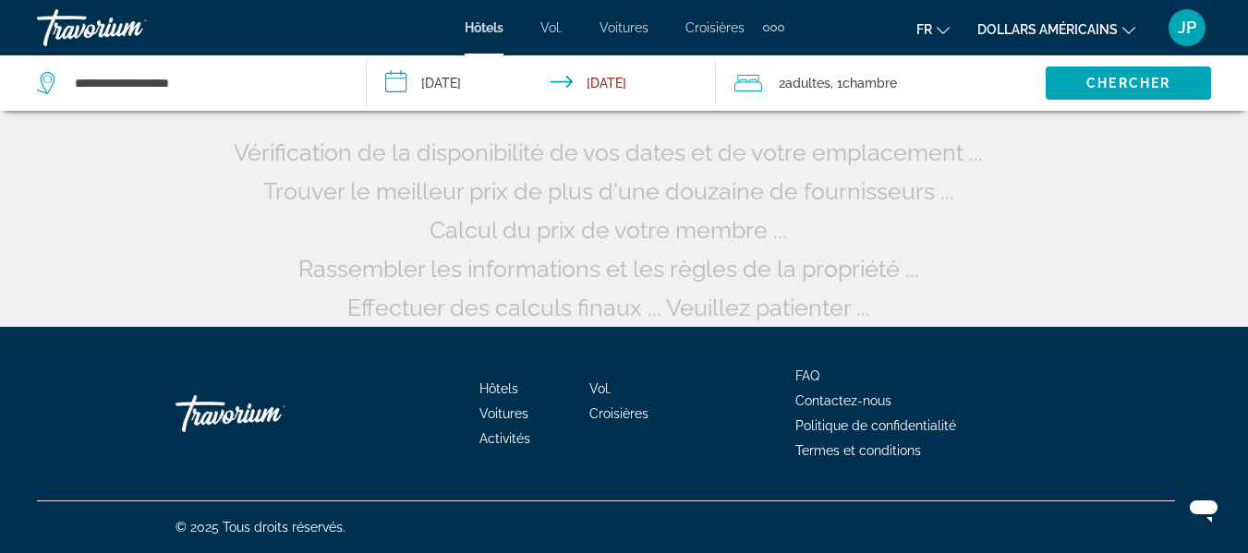
scroll to position [192, 0]
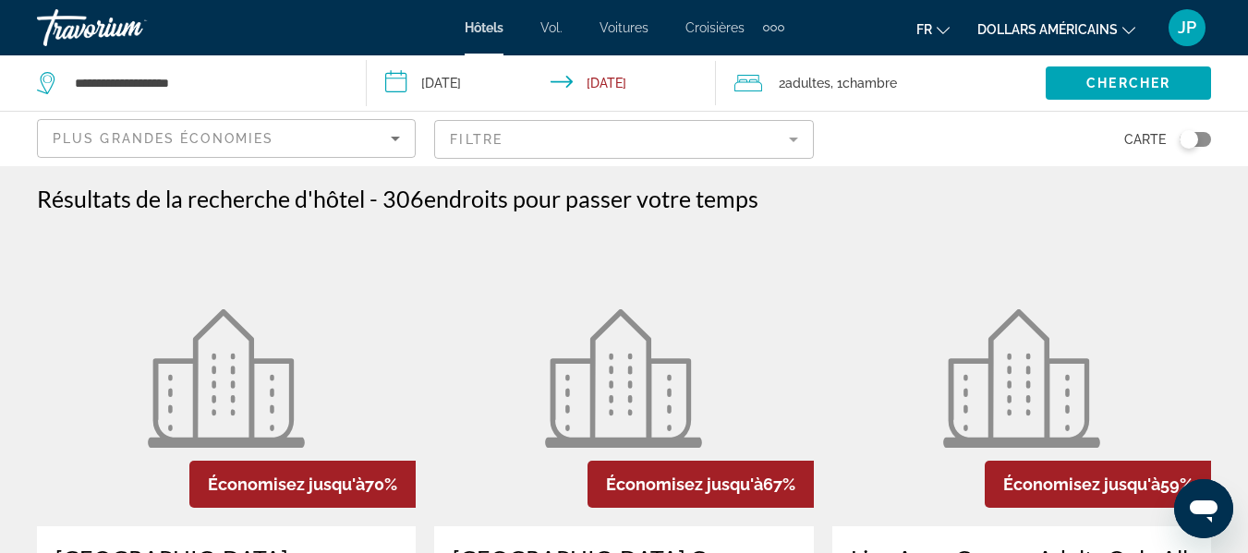
click at [465, 72] on input "**********" at bounding box center [545, 85] width 356 height 61
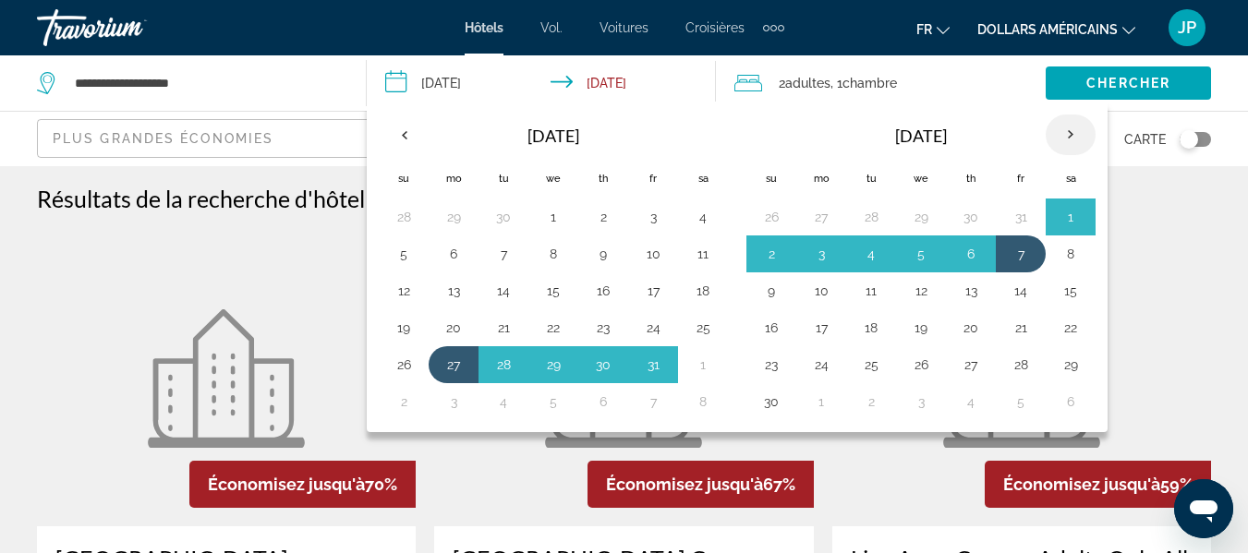
click at [1072, 139] on th "Next month" at bounding box center [1070, 135] width 50 height 41
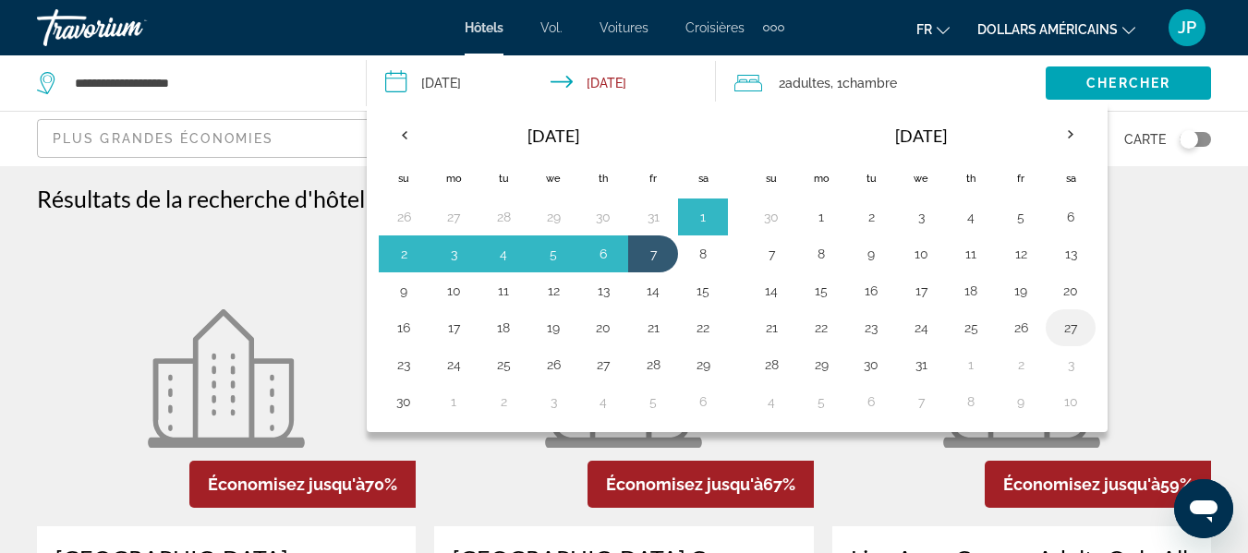
click at [1069, 325] on button "27" at bounding box center [1071, 328] width 30 height 26
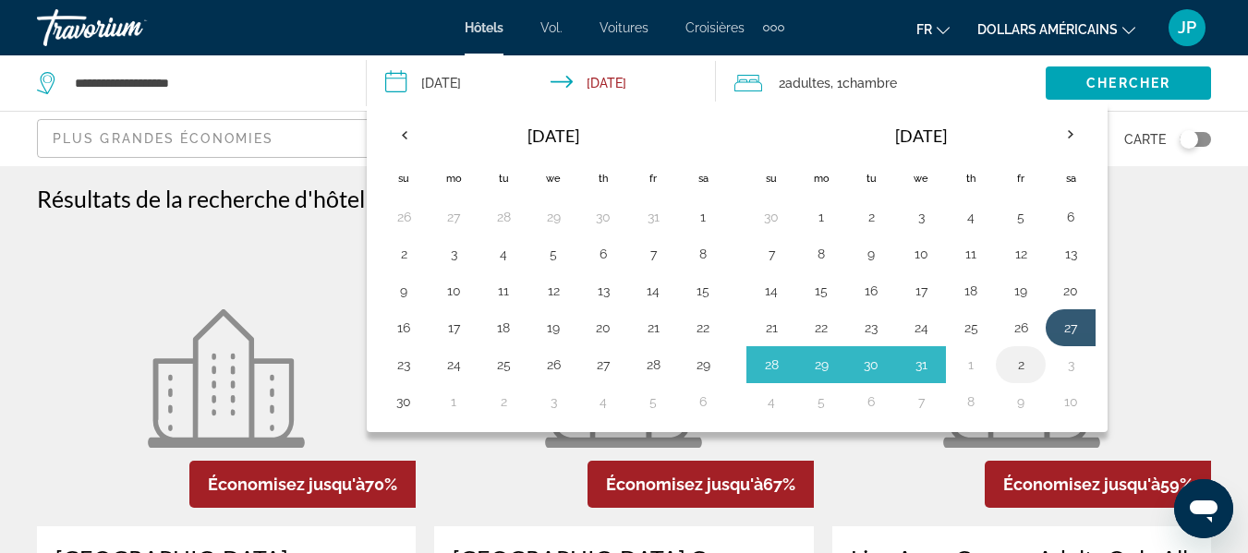
click at [1022, 368] on button "2" at bounding box center [1021, 365] width 30 height 26
type input "**********"
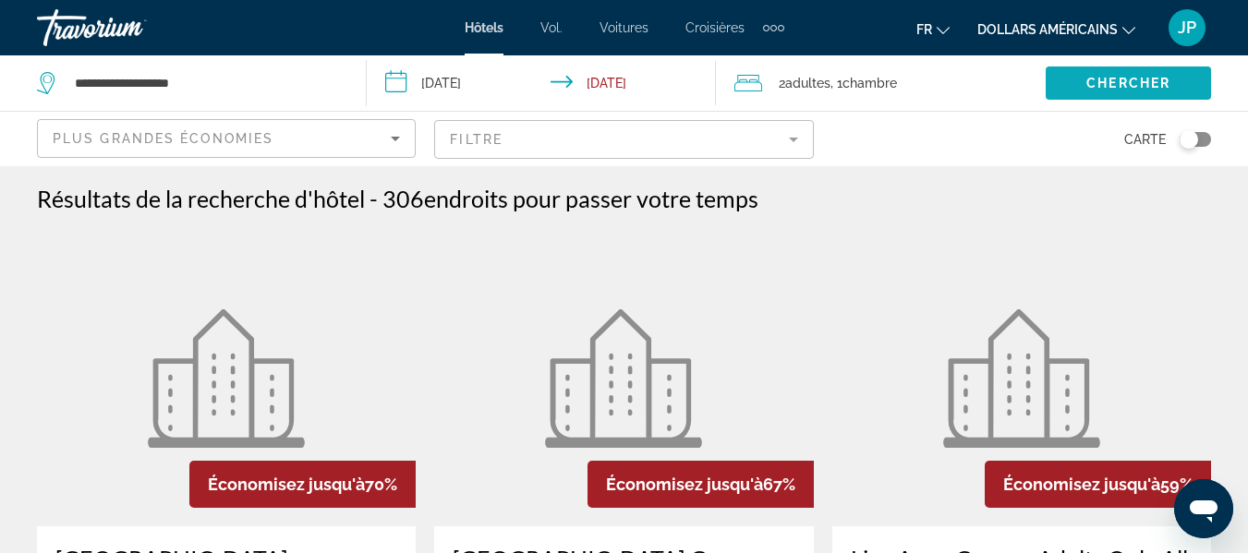
click at [1112, 81] on span "Chercher" at bounding box center [1128, 83] width 84 height 15
click at [626, 132] on mat-form-field "Filtre" at bounding box center [623, 139] width 379 height 39
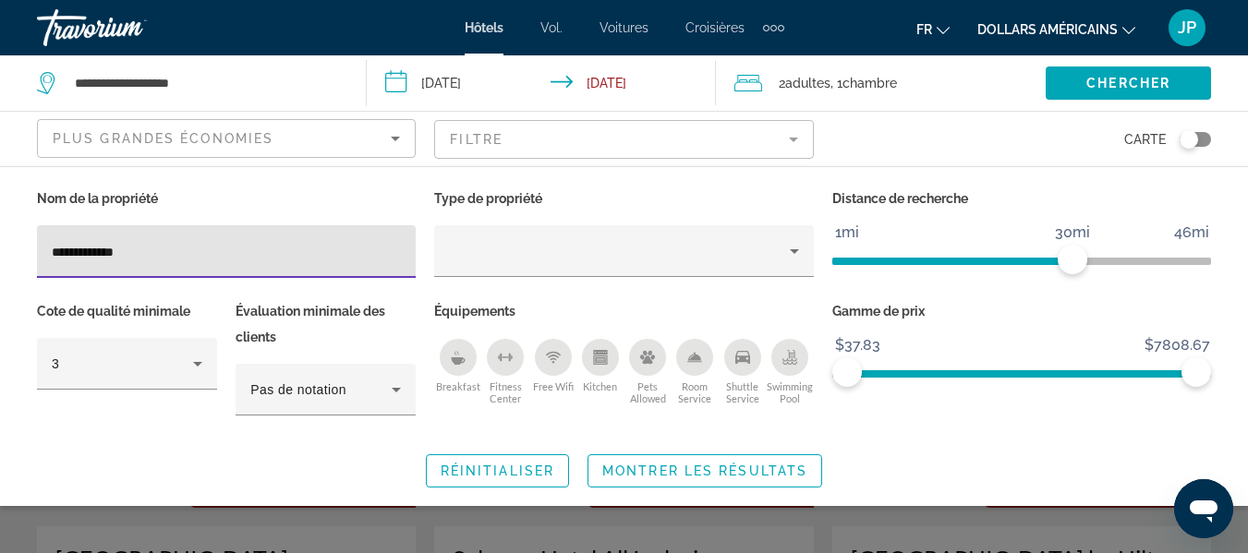
type input "**********"
click at [1161, 70] on span "Search widget" at bounding box center [1127, 83] width 165 height 44
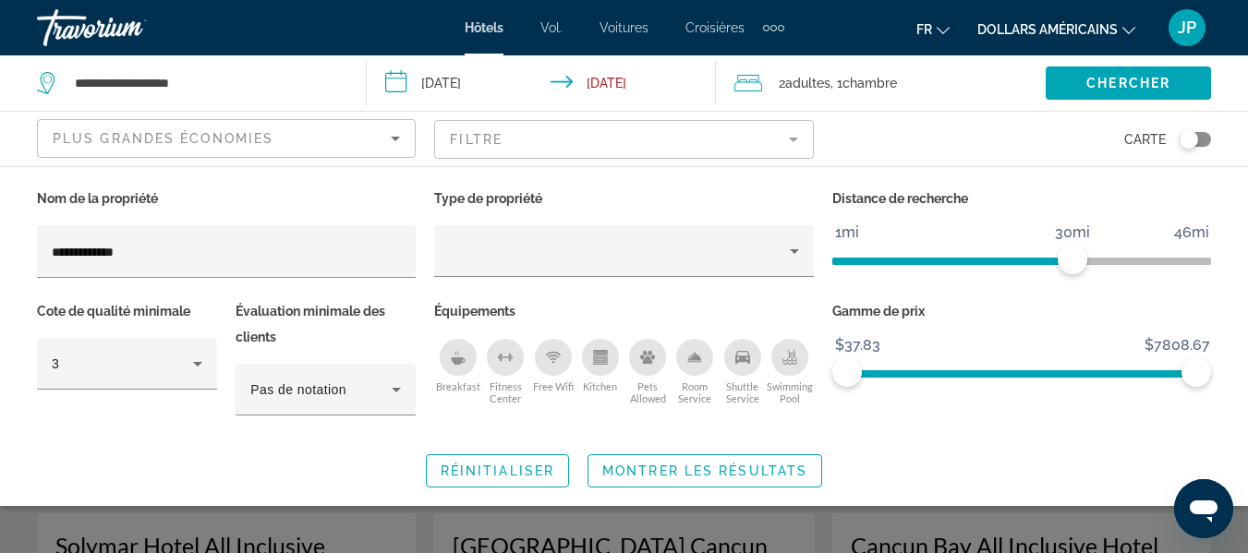
scroll to position [19, 0]
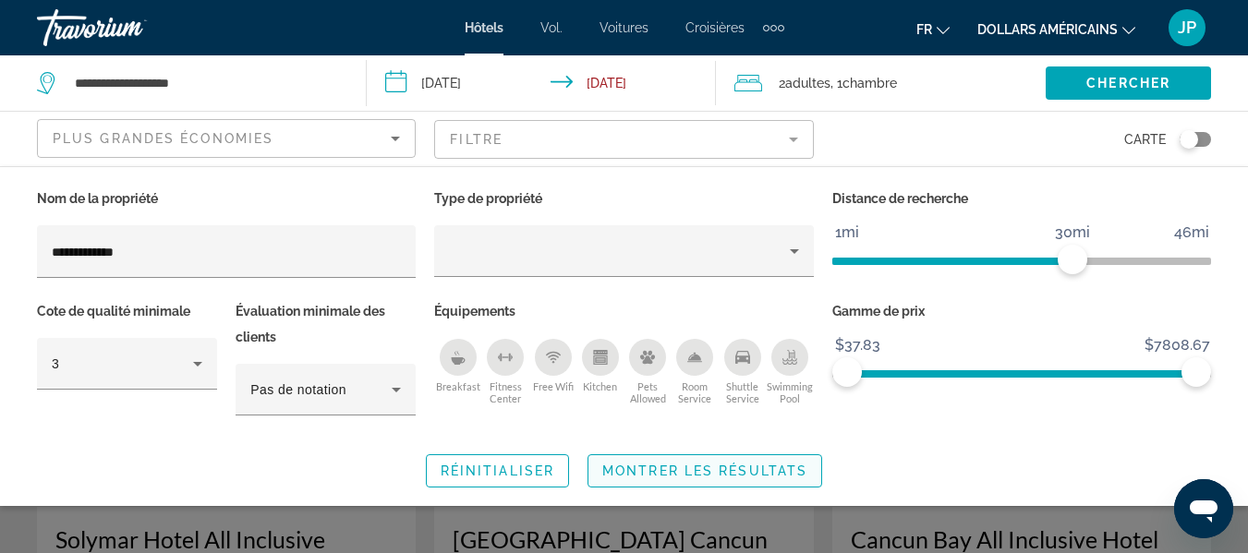
click at [791, 469] on span "Montrer les résultats" at bounding box center [704, 471] width 205 height 15
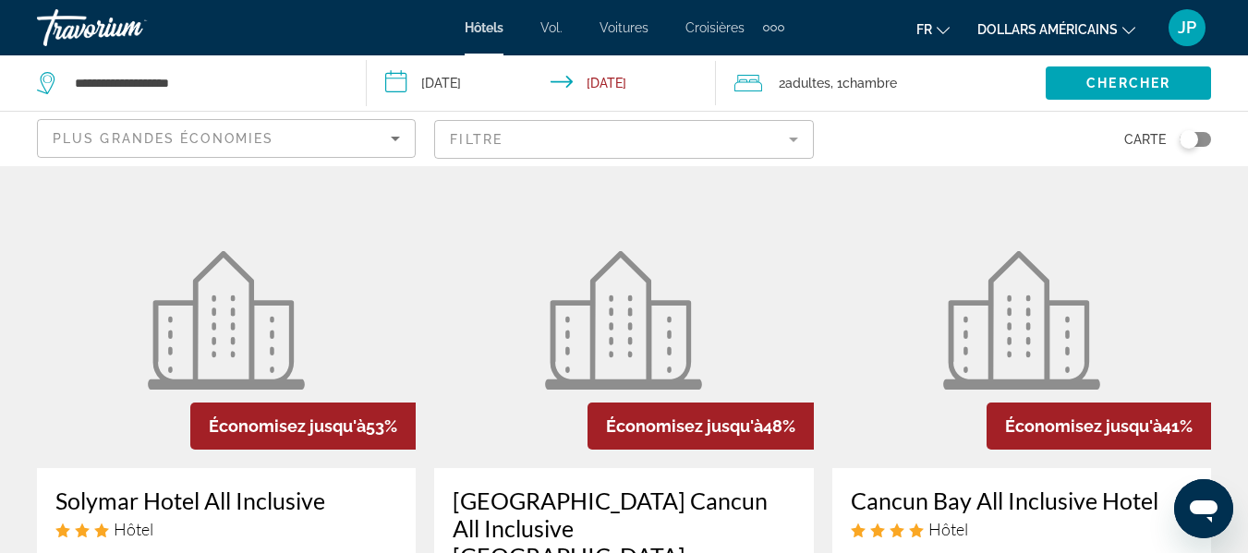
scroll to position [0, 0]
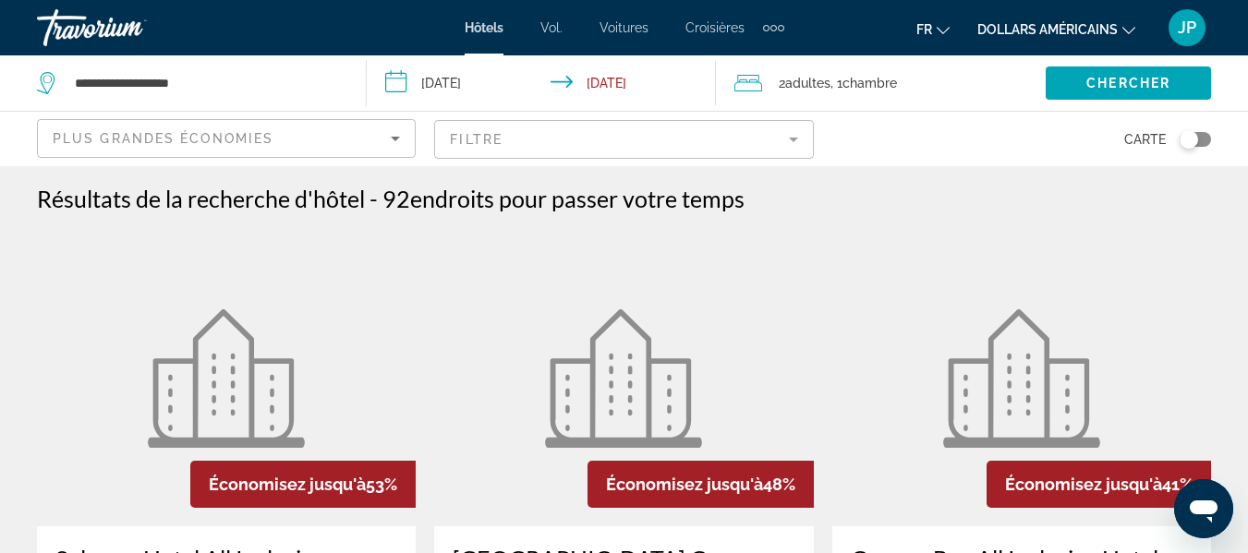
click at [394, 132] on icon "Sort by" at bounding box center [395, 138] width 22 height 22
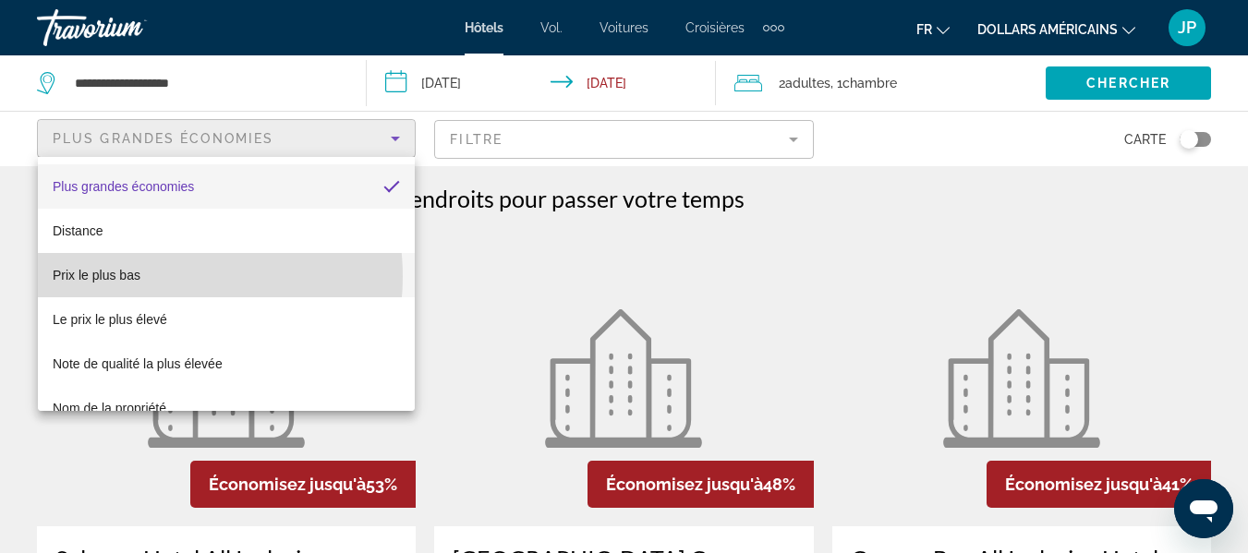
click at [154, 276] on mat-option "Prix ​​le plus bas" at bounding box center [226, 275] width 377 height 44
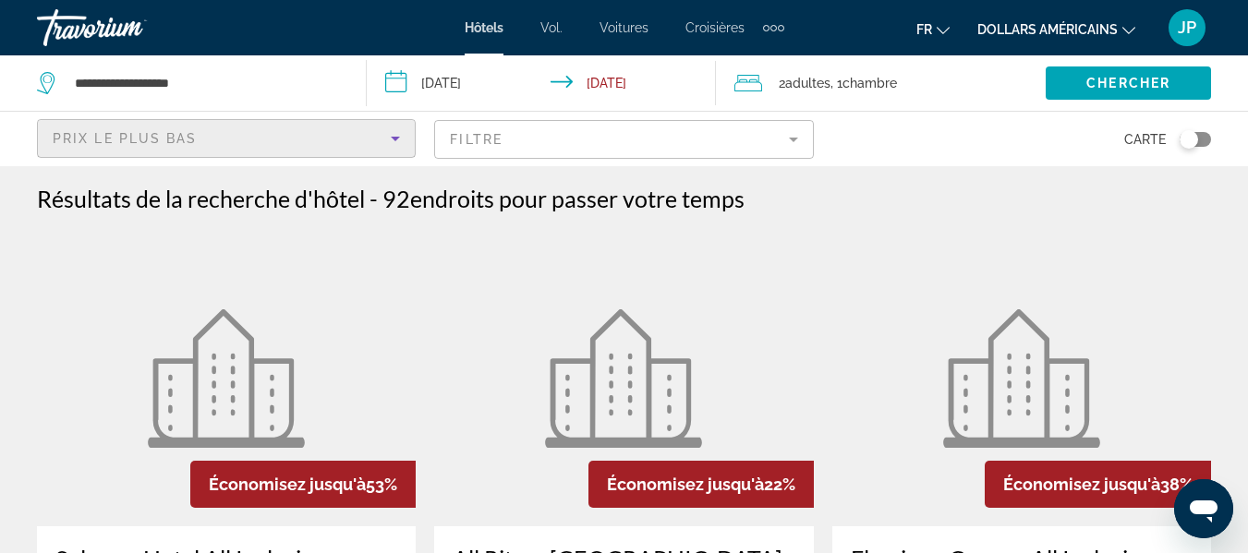
click at [585, 138] on mat-form-field "Filtre" at bounding box center [623, 139] width 379 height 39
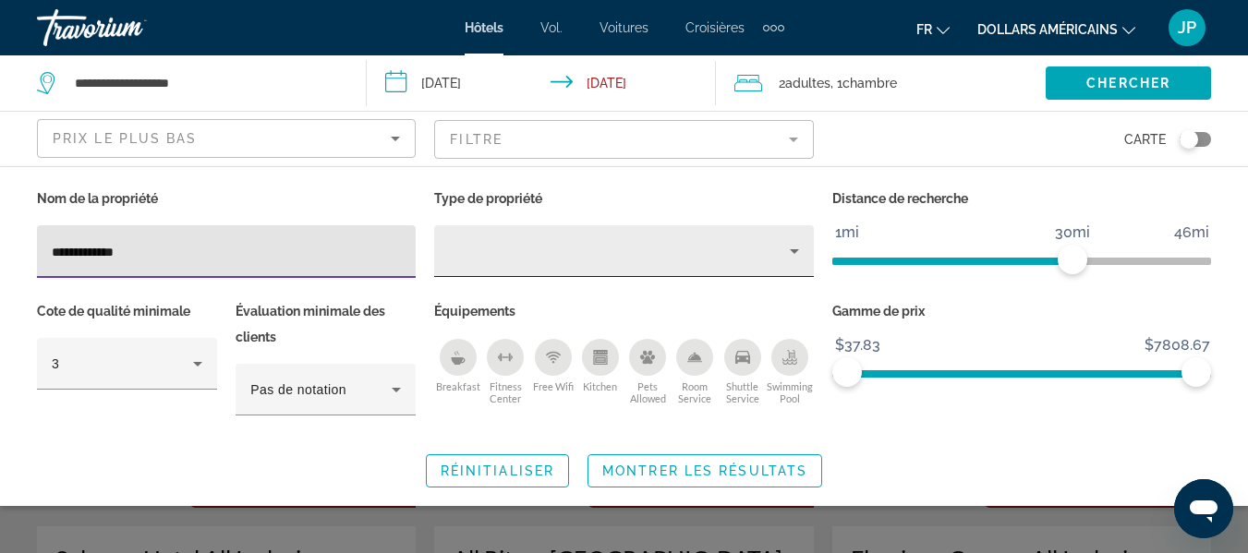
click at [794, 252] on icon "Property type" at bounding box center [794, 251] width 9 height 5
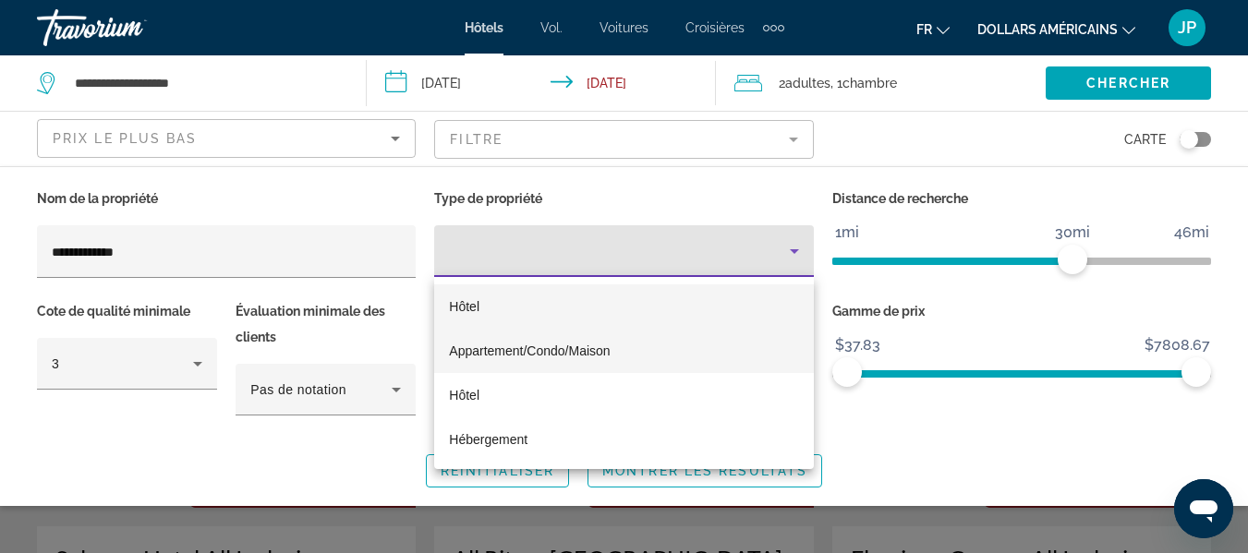
click at [551, 350] on font "Appartement/Condo/Maison" at bounding box center [529, 351] width 161 height 15
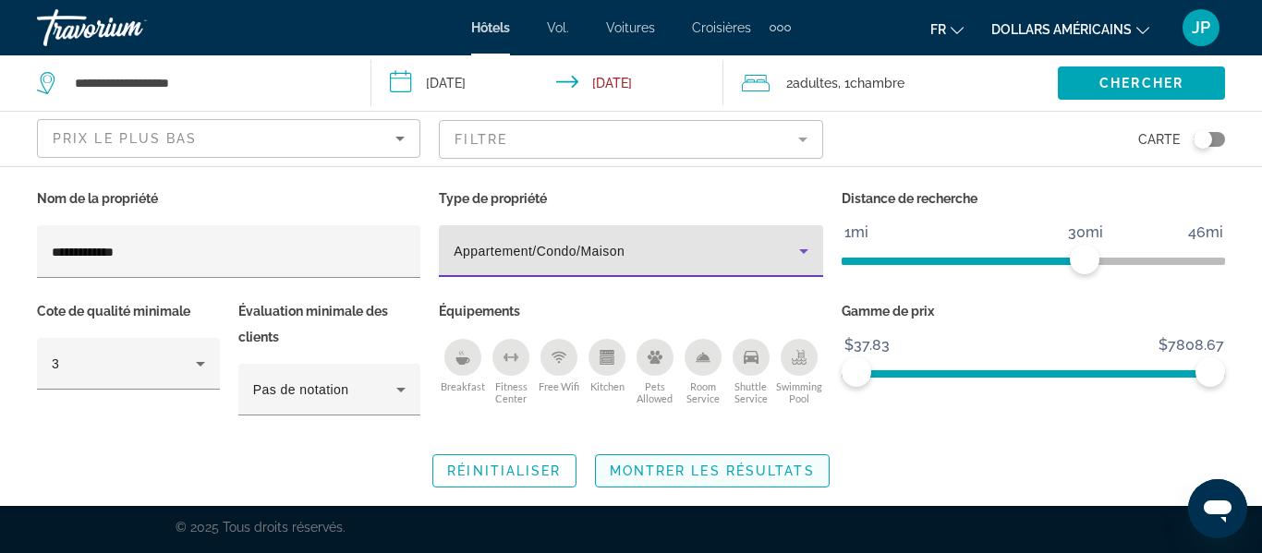
click at [634, 465] on span "Montrer les résultats" at bounding box center [712, 471] width 205 height 15
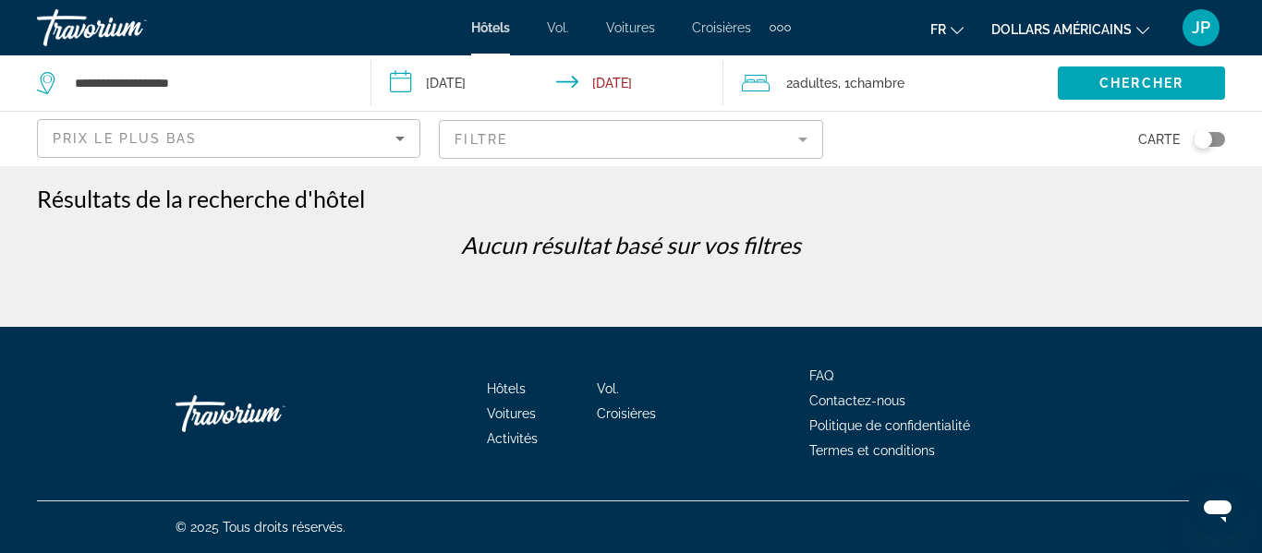
click at [509, 138] on mat-form-field "Filtre" at bounding box center [630, 139] width 383 height 39
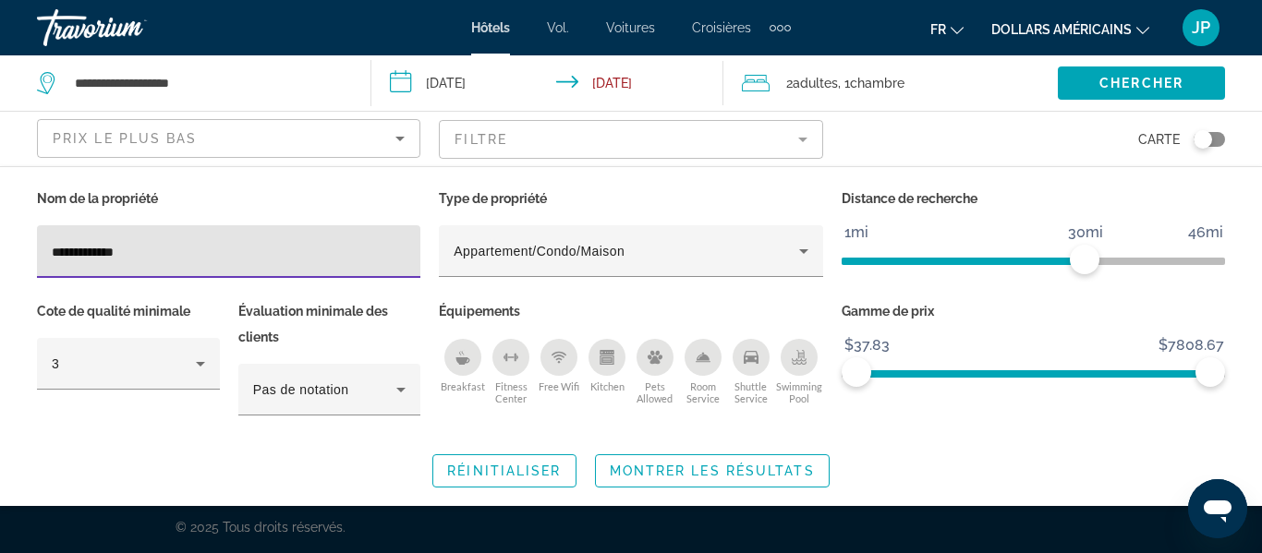
drag, startPoint x: 368, startPoint y: 248, endPoint x: 4, endPoint y: 235, distance: 365.0
click at [4, 235] on div "**********" at bounding box center [631, 337] width 1262 height 302
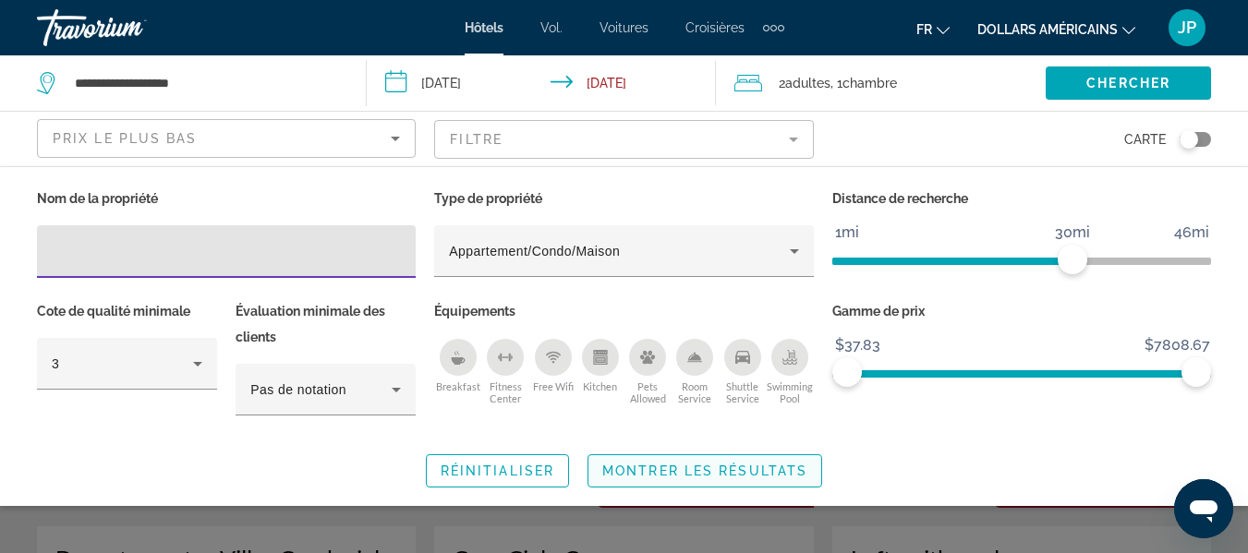
click at [665, 464] on span "Montrer les résultats" at bounding box center [704, 471] width 205 height 15
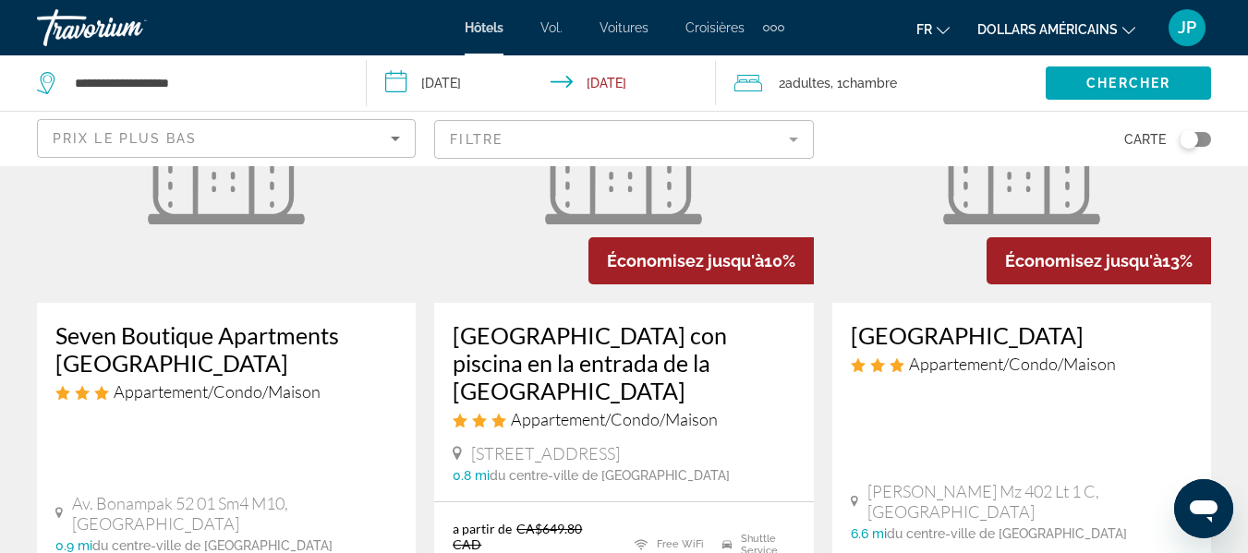
scroll to position [890, 0]
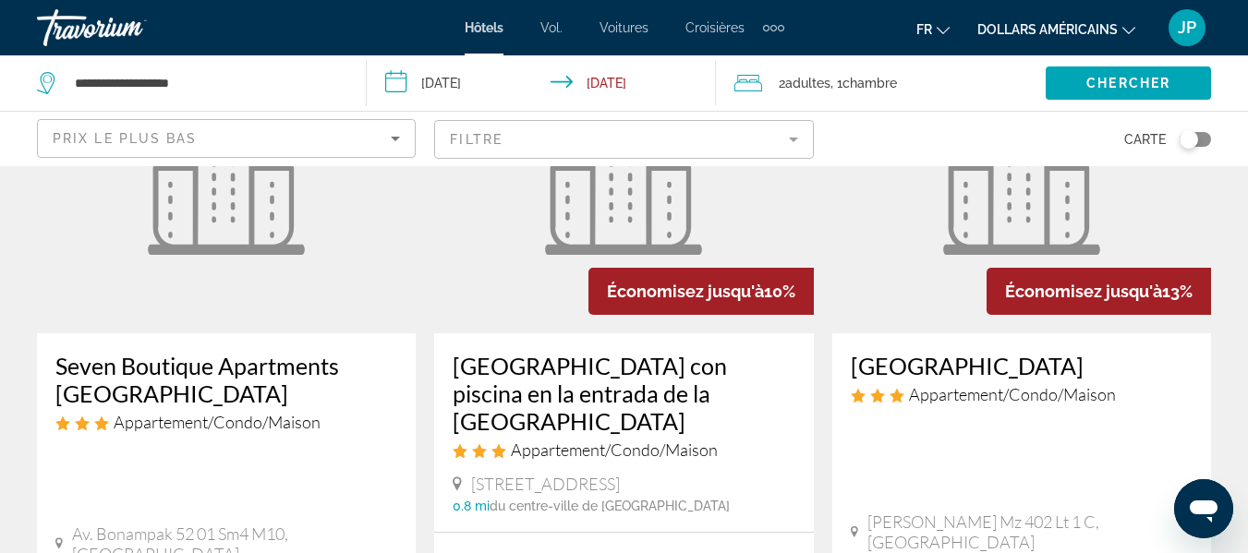
click at [199, 229] on img "Contenu principal" at bounding box center [226, 185] width 157 height 139
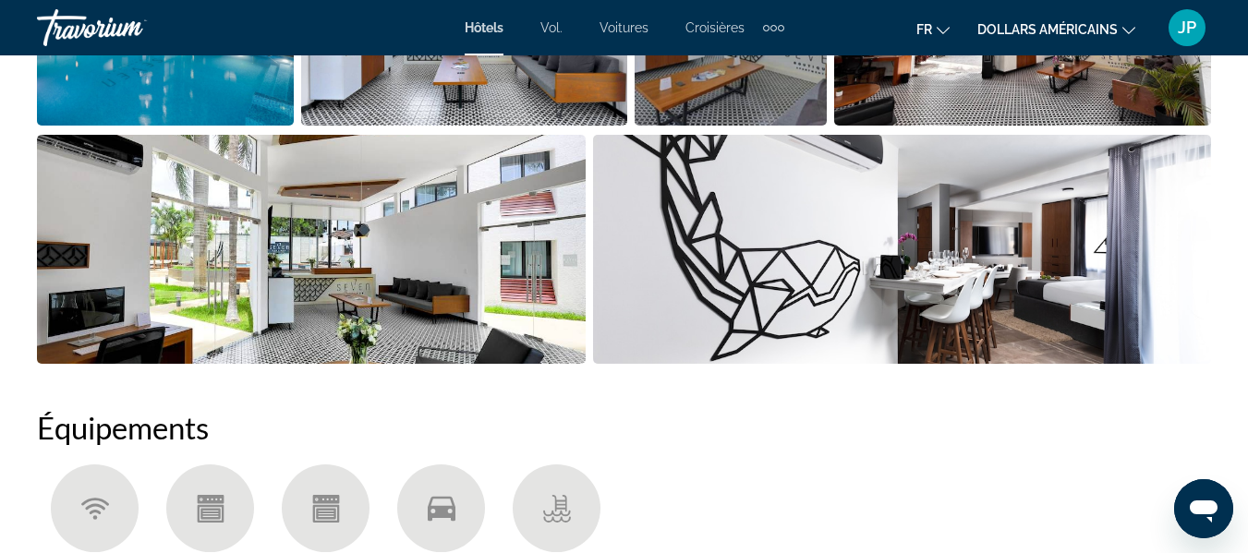
scroll to position [1461, 0]
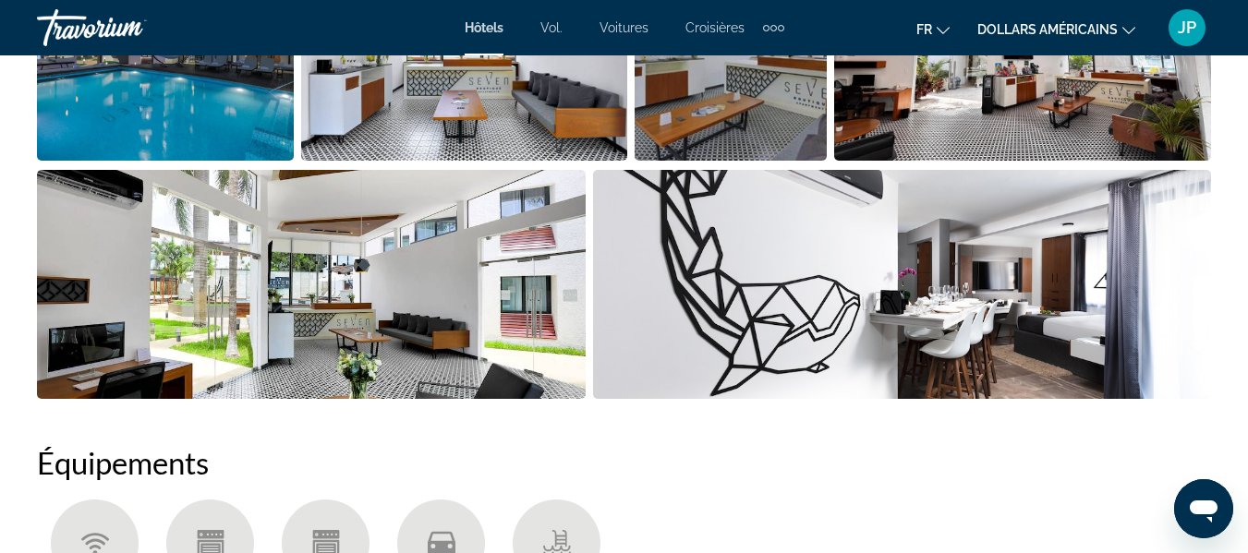
click at [658, 234] on img "Open full-screen image slider" at bounding box center [902, 284] width 618 height 229
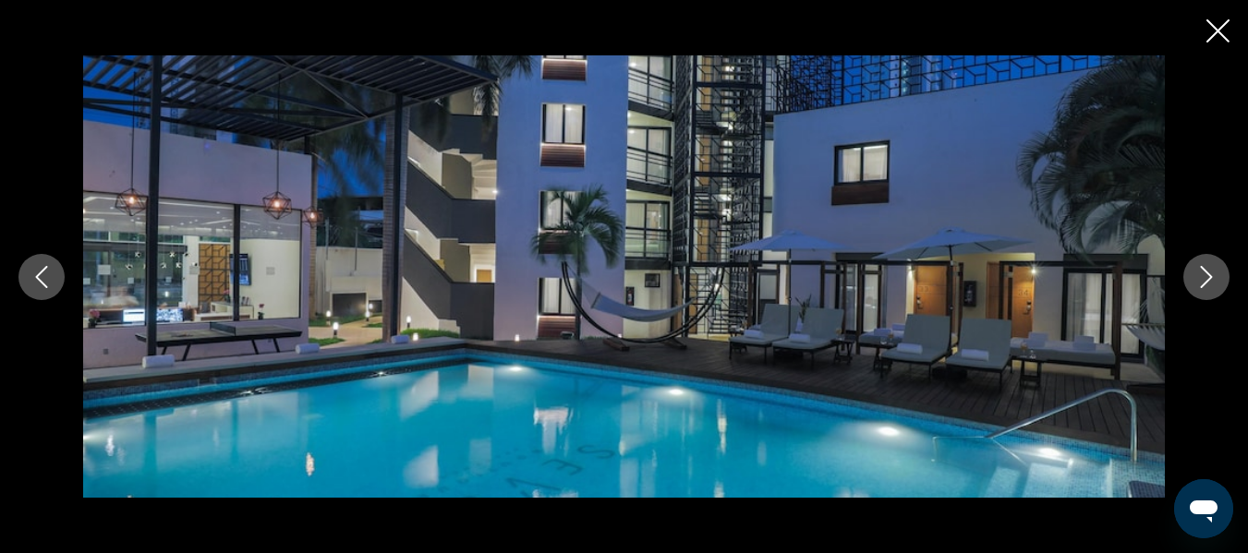
click at [1212, 281] on icon "Next image" at bounding box center [1206, 277] width 22 height 22
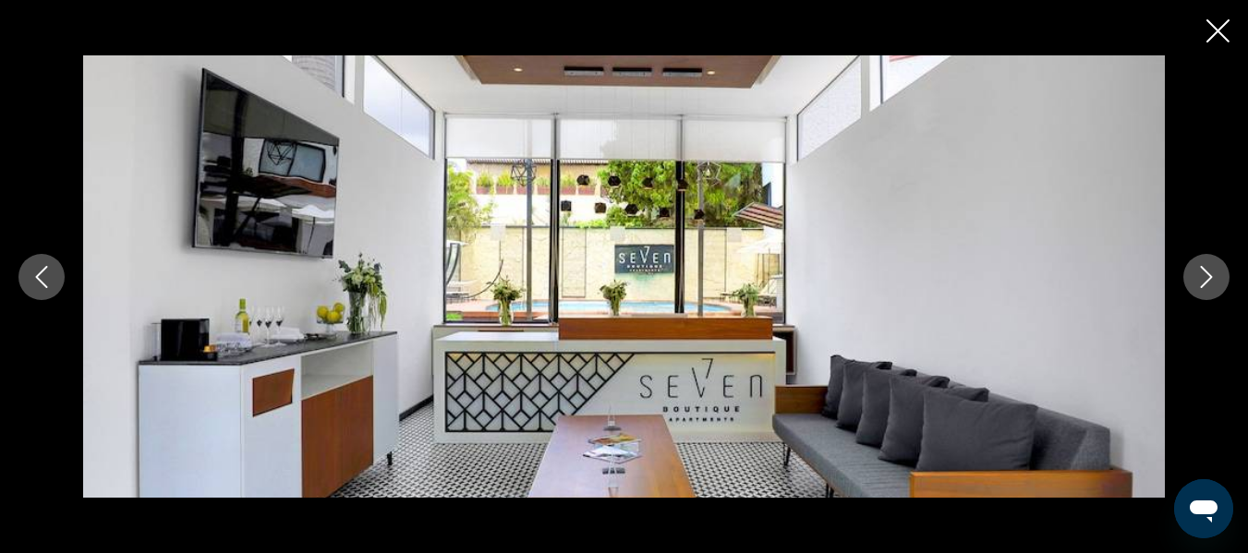
click at [1212, 281] on icon "Next image" at bounding box center [1206, 277] width 22 height 22
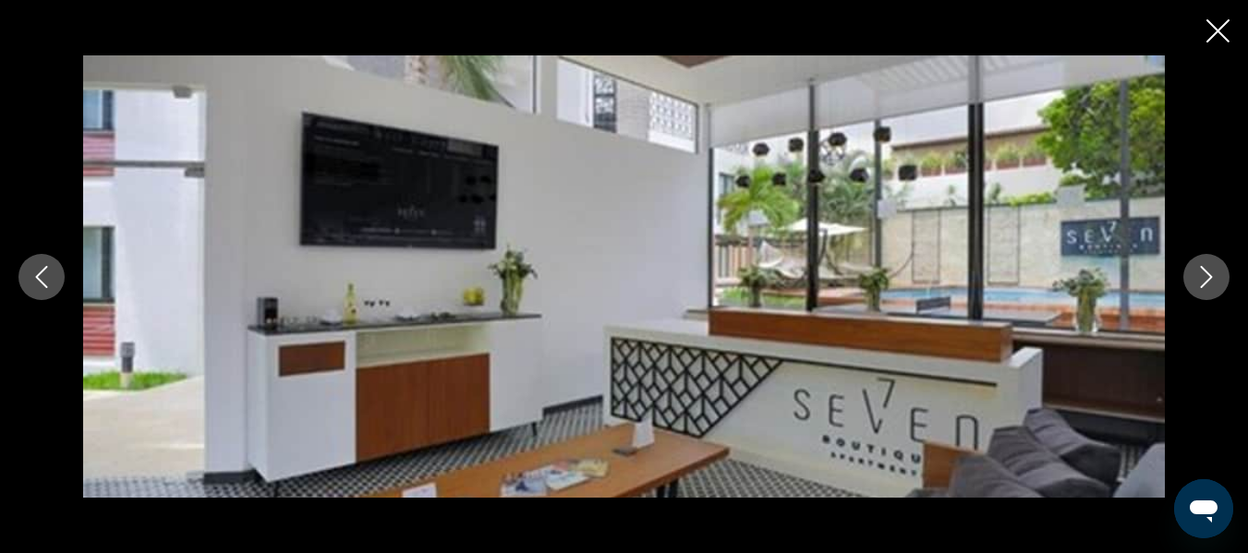
click at [1212, 281] on icon "Next image" at bounding box center [1206, 277] width 22 height 22
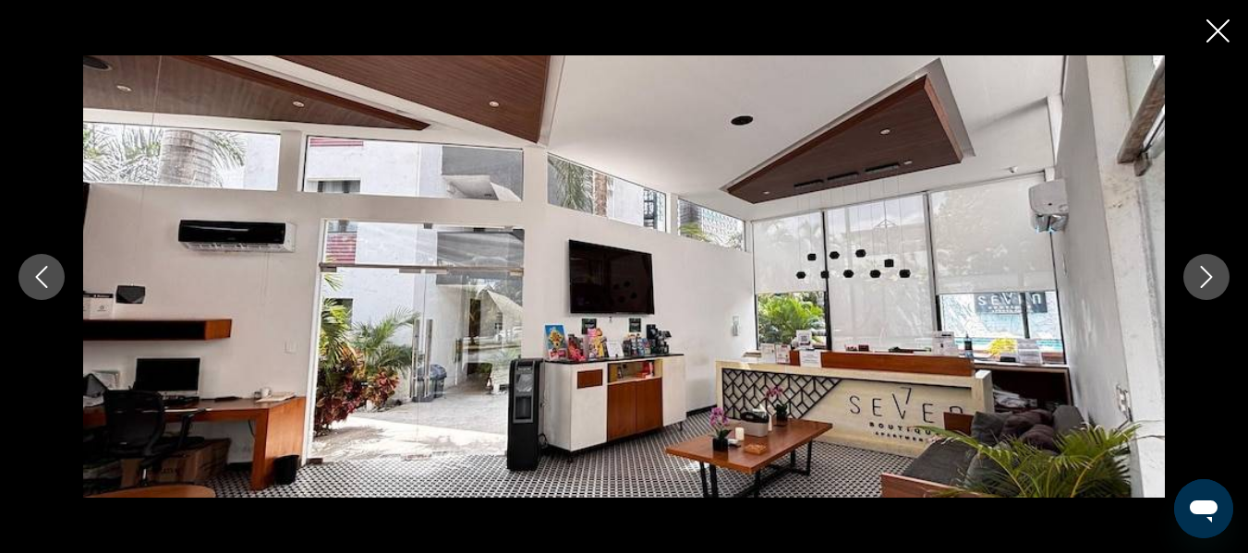
click at [1212, 281] on icon "Next image" at bounding box center [1206, 277] width 22 height 22
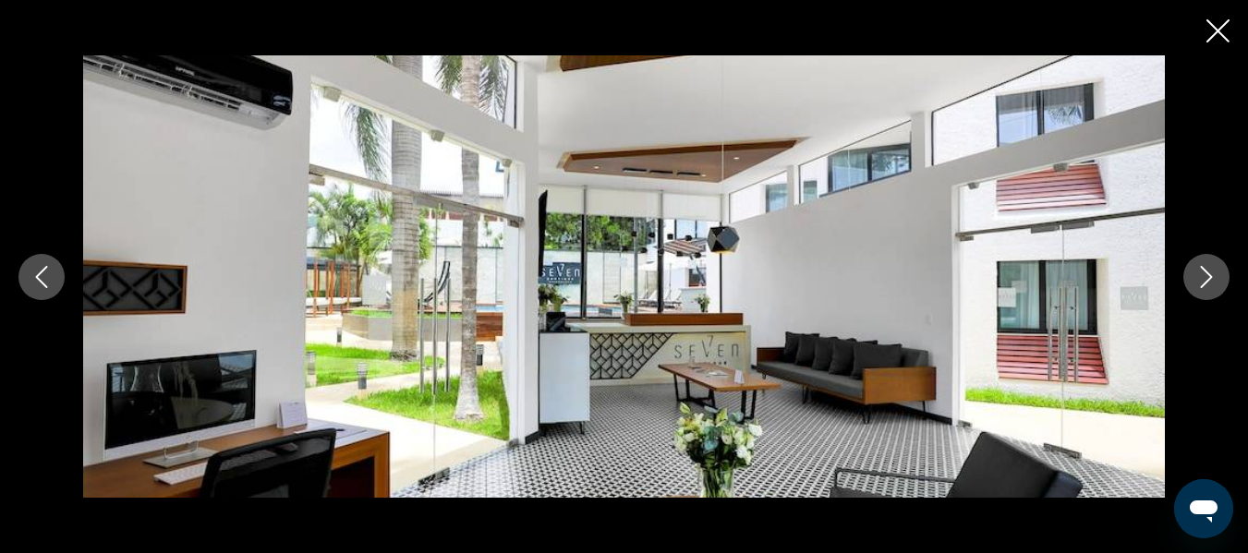
click at [1212, 281] on icon "Next image" at bounding box center [1206, 277] width 22 height 22
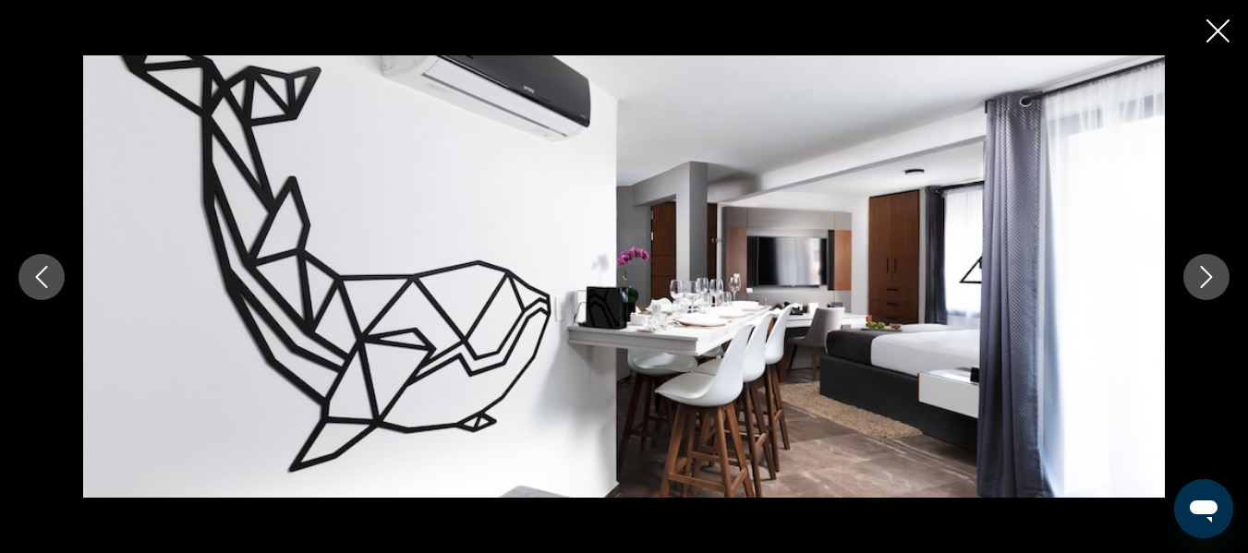
click at [1212, 281] on icon "Next image" at bounding box center [1206, 277] width 22 height 22
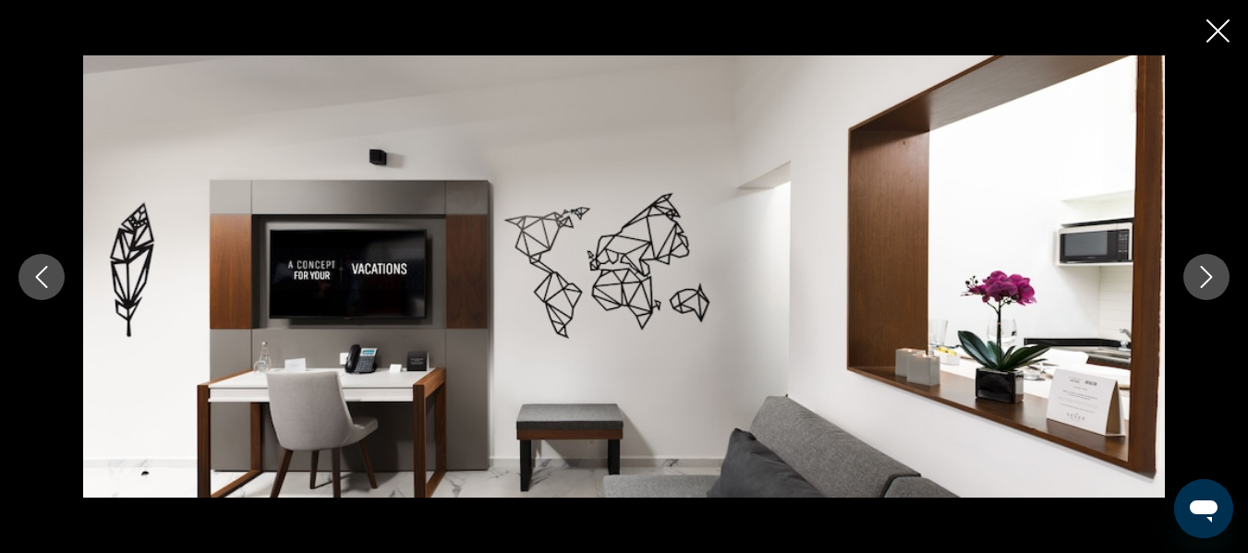
click at [1212, 281] on icon "Next image" at bounding box center [1206, 277] width 22 height 22
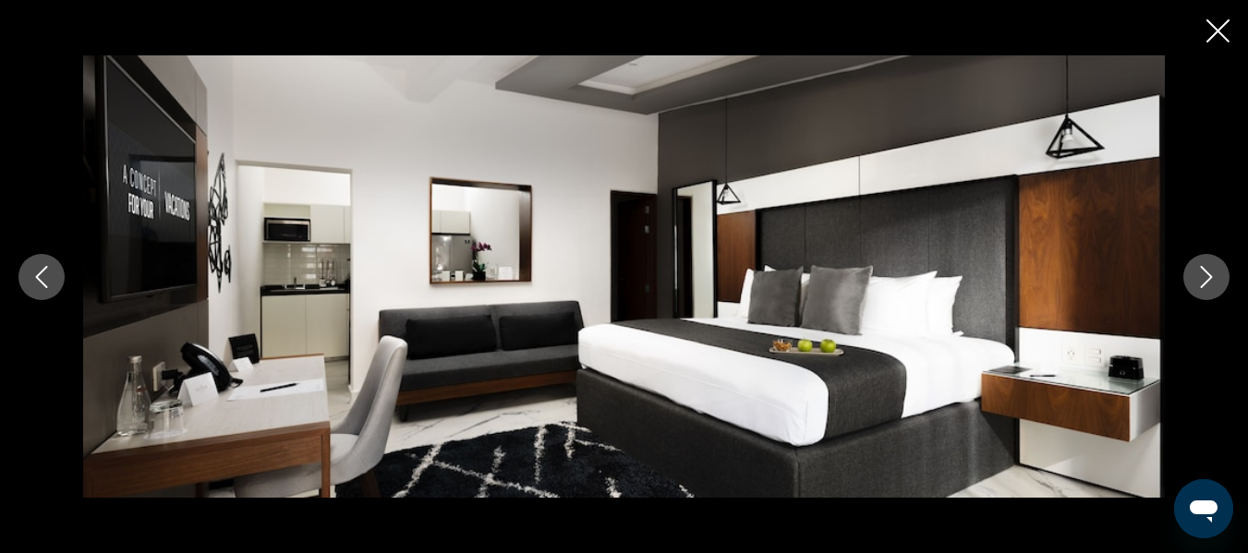
click at [1223, 29] on icon "Close slideshow" at bounding box center [1217, 30] width 23 height 23
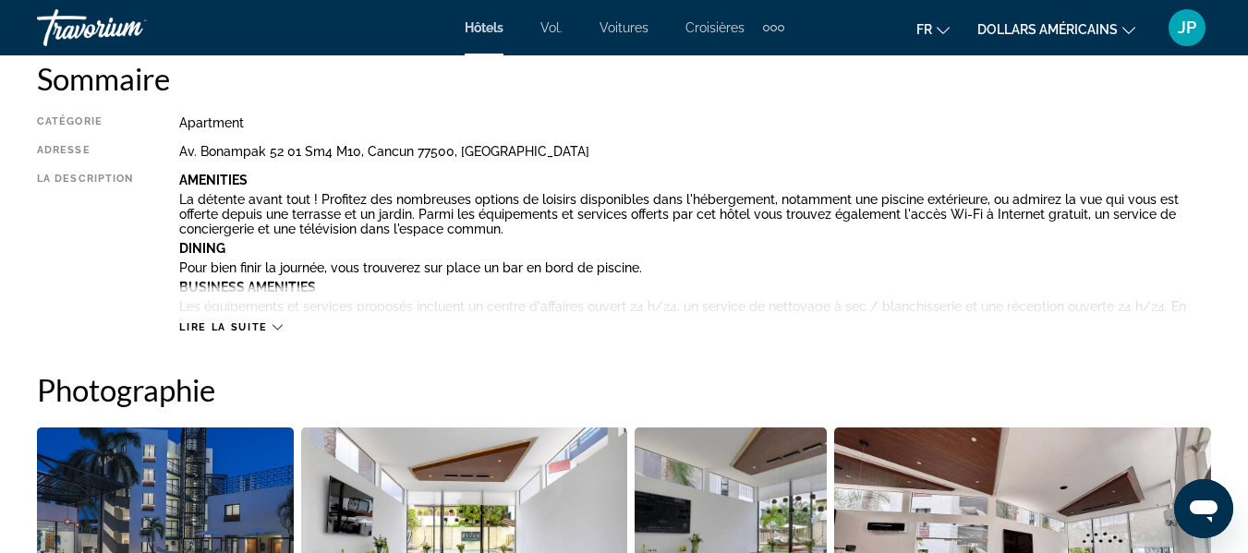
scroll to position [824, 0]
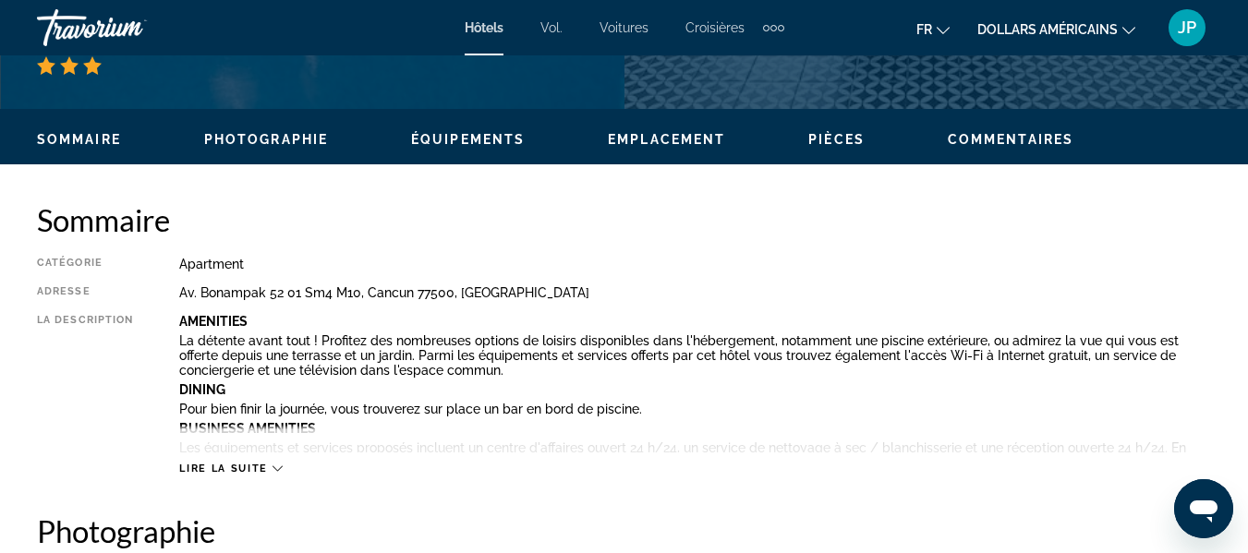
click at [698, 373] on p "La détente avant tout ! Profitez des nombreuses options de loisirs disponibles …" at bounding box center [695, 355] width 1032 height 44
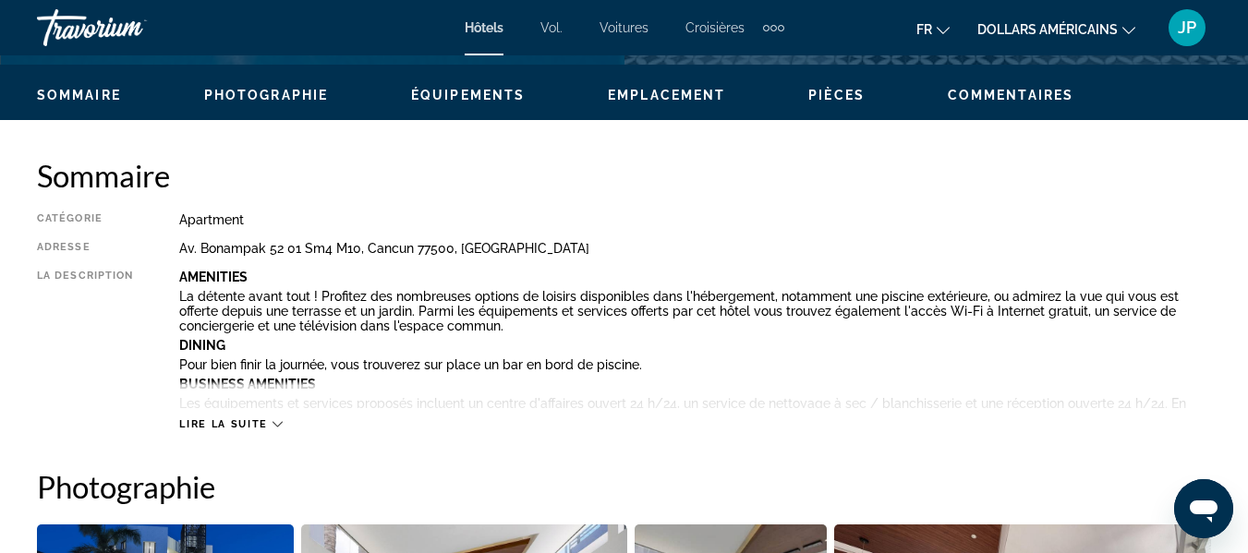
scroll to position [898, 0]
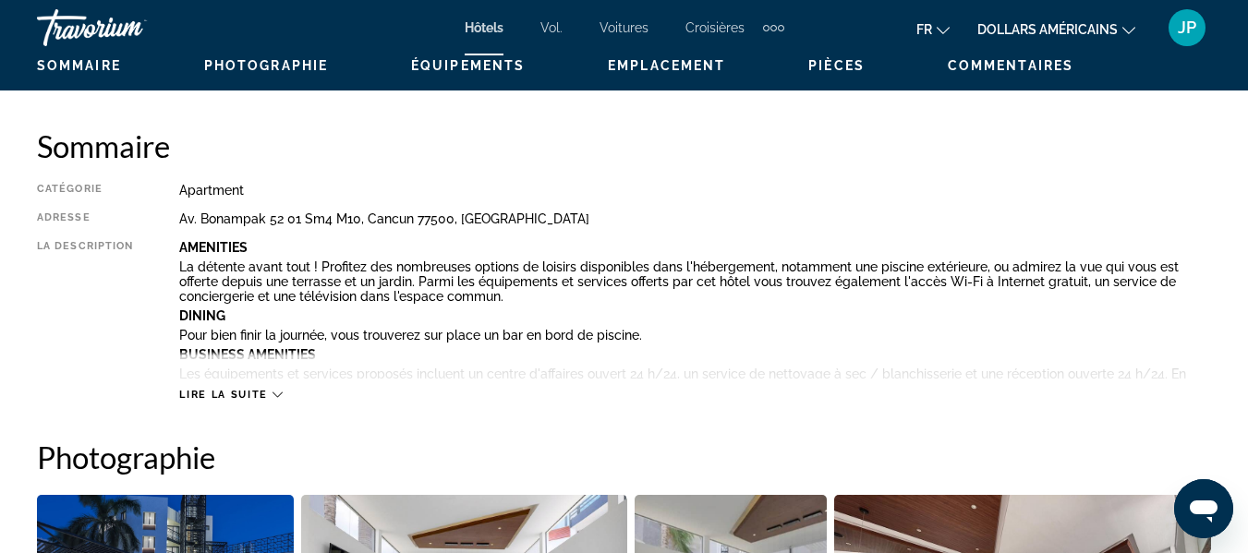
click at [246, 389] on span "Lire la suite" at bounding box center [223, 395] width 88 height 12
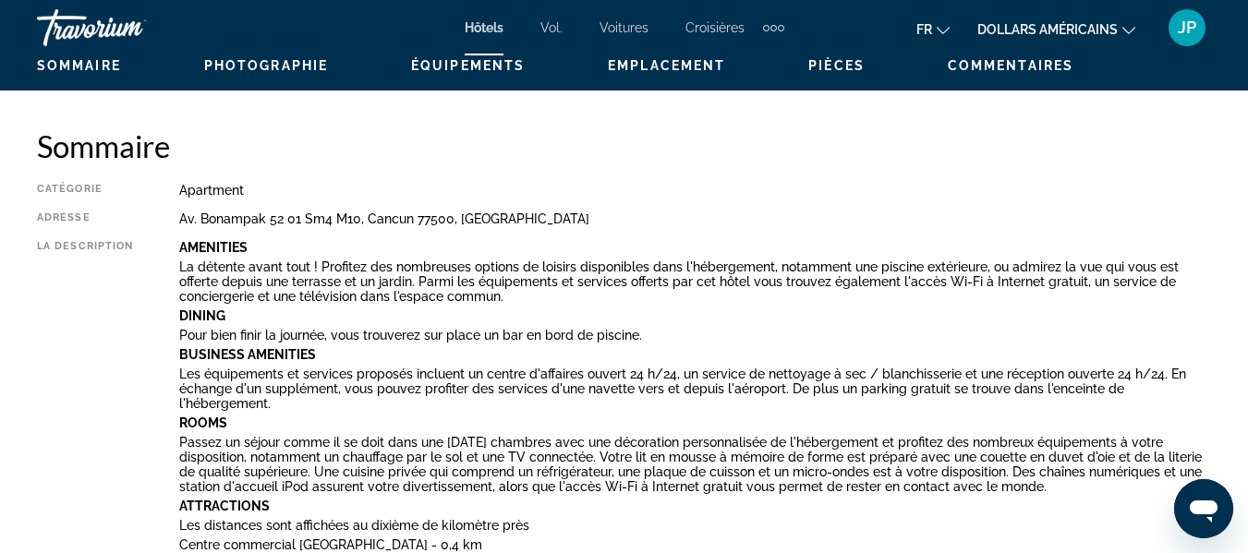
click at [339, 441] on p "Passez un séjour comme il se doit dans une [DATE] chambres avec une décoration …" at bounding box center [695, 464] width 1032 height 59
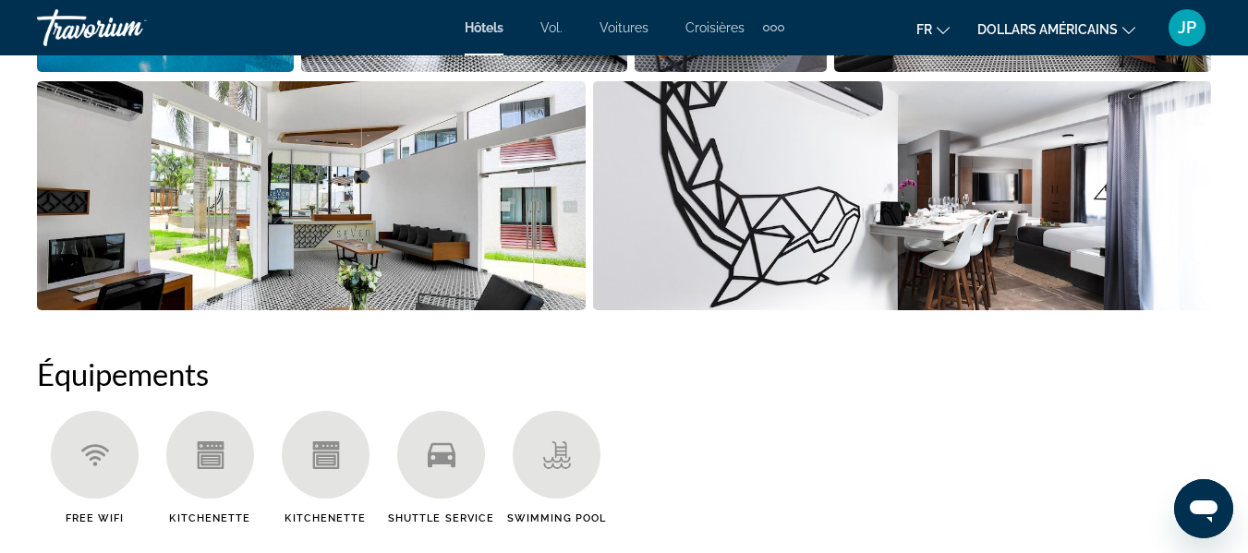
scroll to position [0, 0]
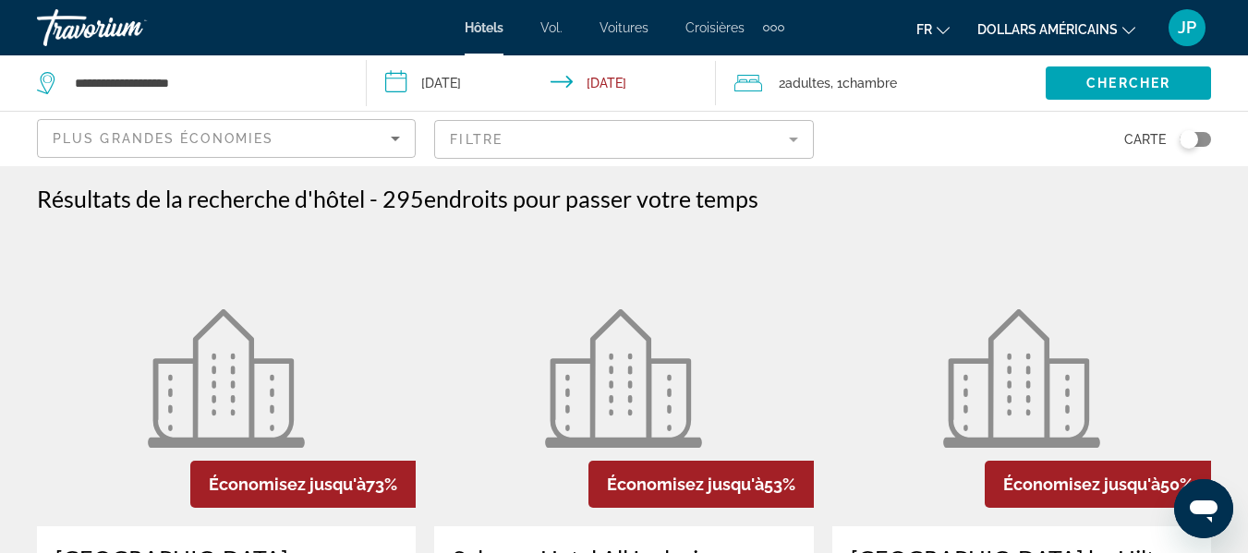
click at [392, 134] on icon "Sort by" at bounding box center [395, 138] width 22 height 22
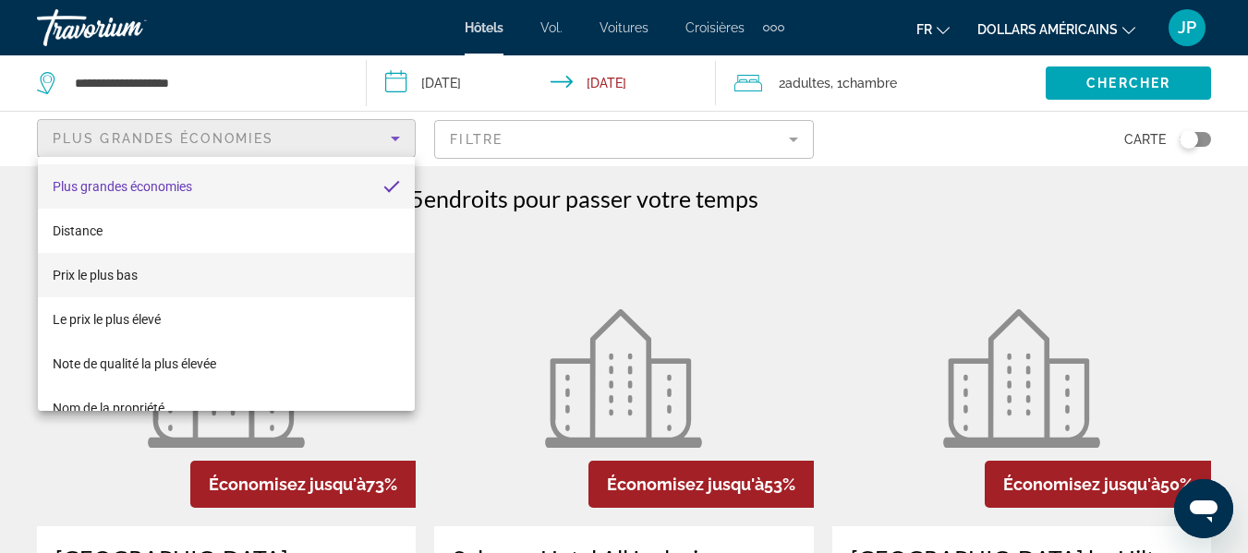
click at [174, 264] on mat-option "Prix ​​le plus bas" at bounding box center [226, 275] width 377 height 44
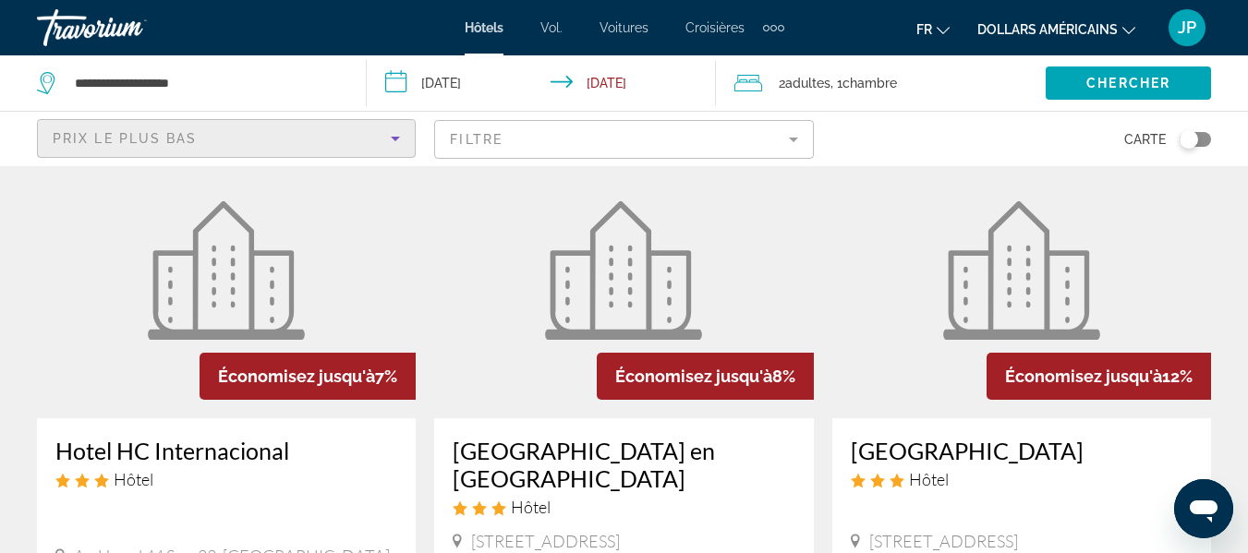
scroll to position [869, 0]
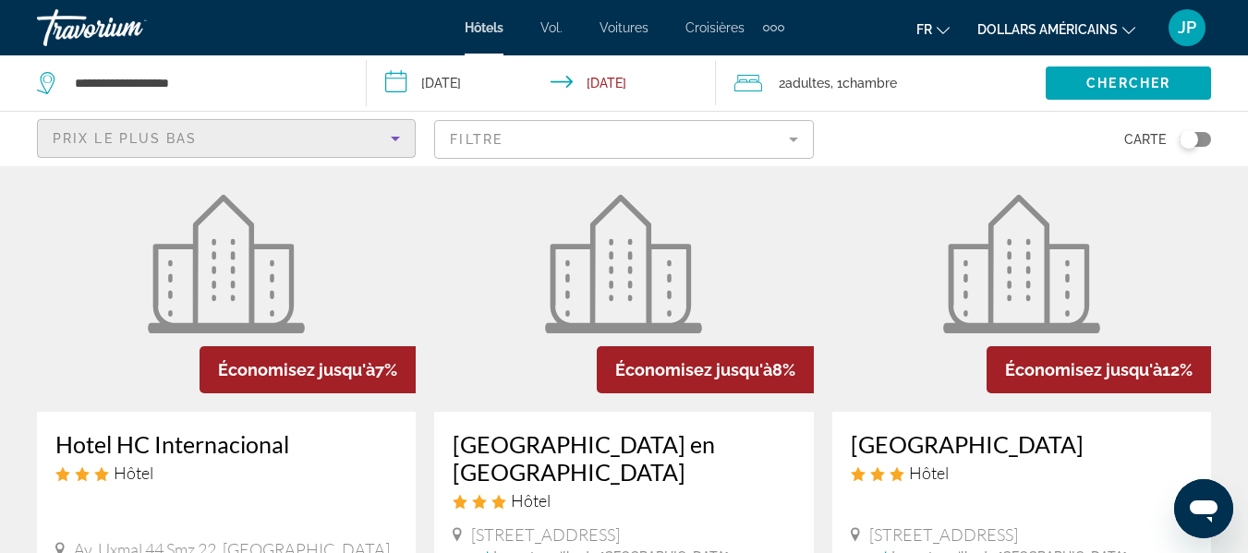
click at [1073, 241] on img "Contenu principal" at bounding box center [1021, 264] width 157 height 139
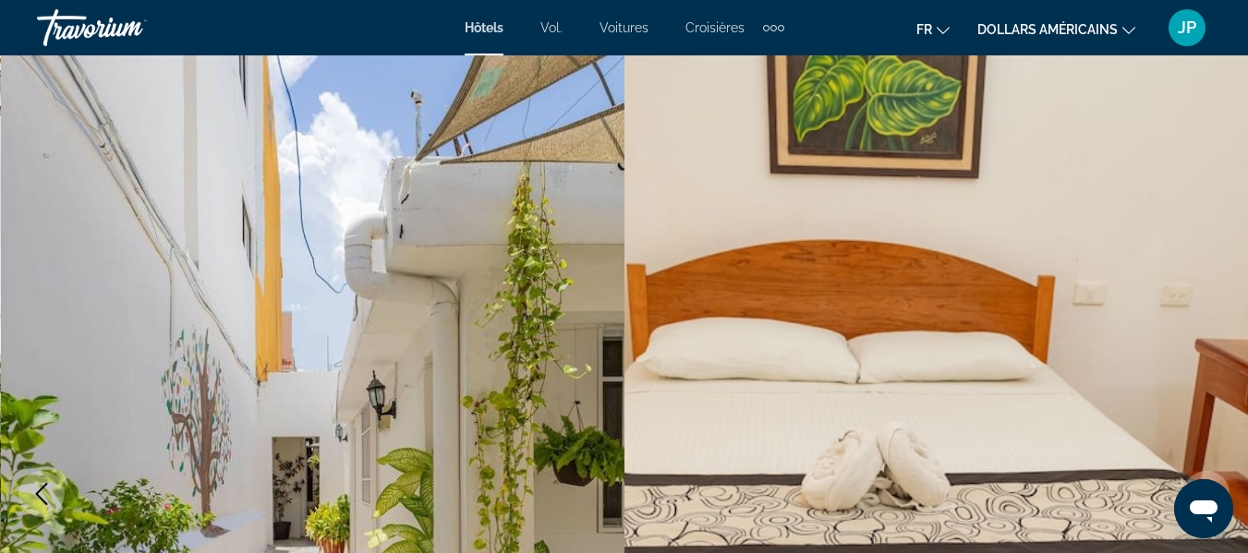
click at [1092, 32] on font "dollars américains" at bounding box center [1047, 29] width 140 height 15
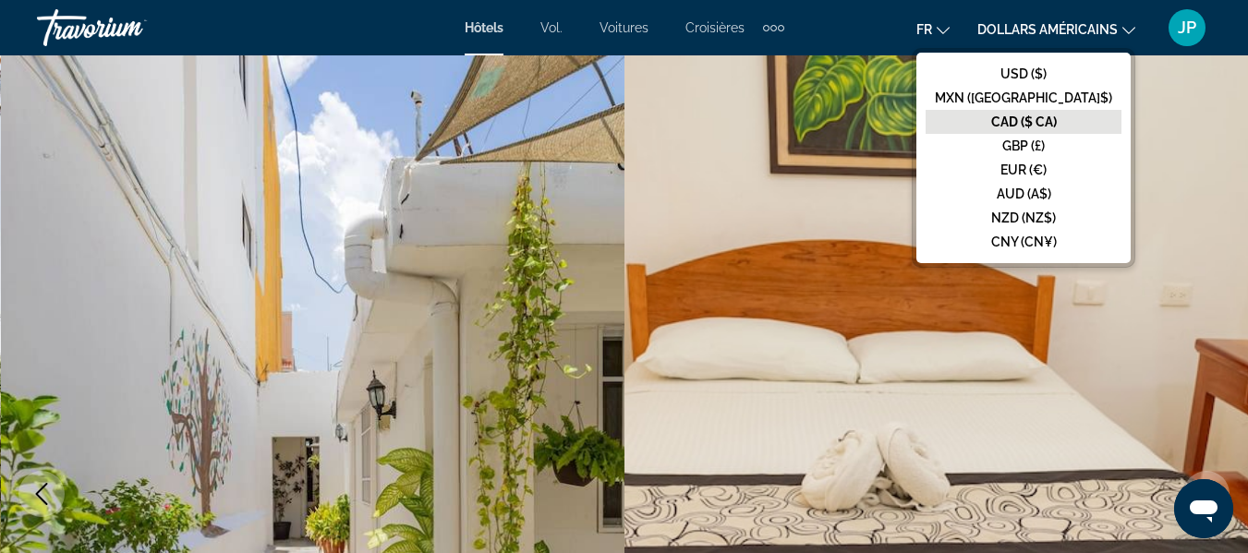
click at [1057, 119] on font "CAD ($ CA)" at bounding box center [1024, 122] width 66 height 15
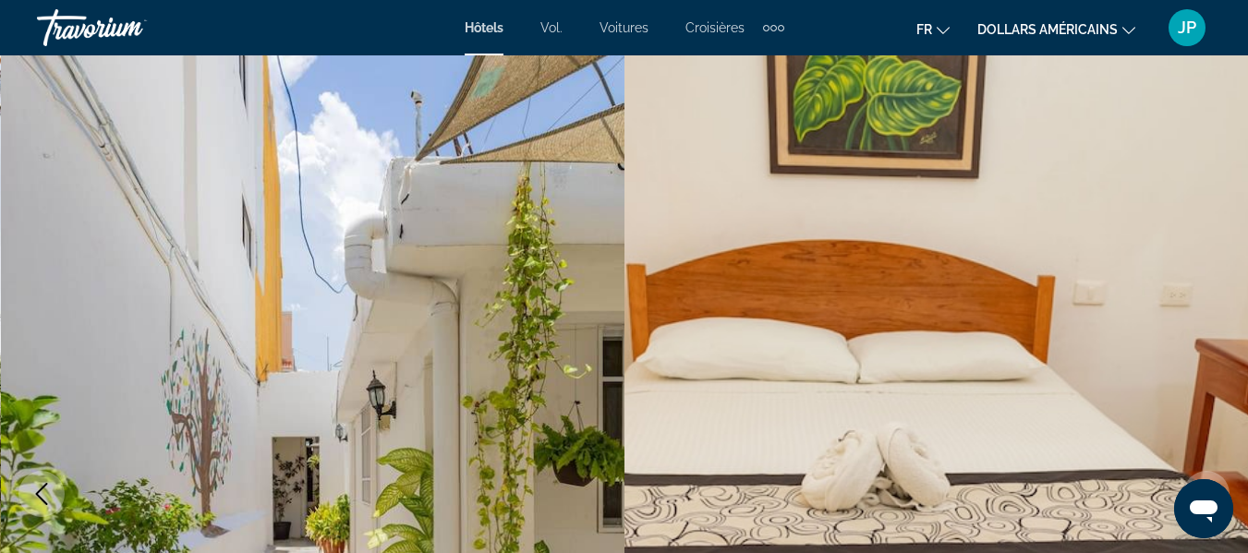
click at [499, 31] on font "Hôtels" at bounding box center [484, 27] width 39 height 15
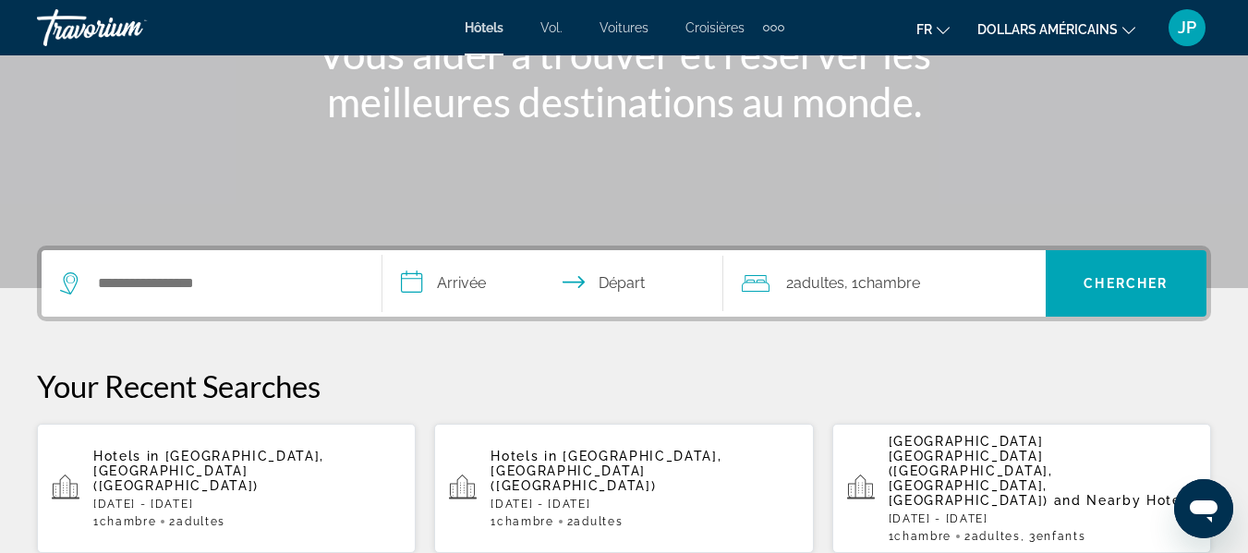
scroll to position [284, 0]
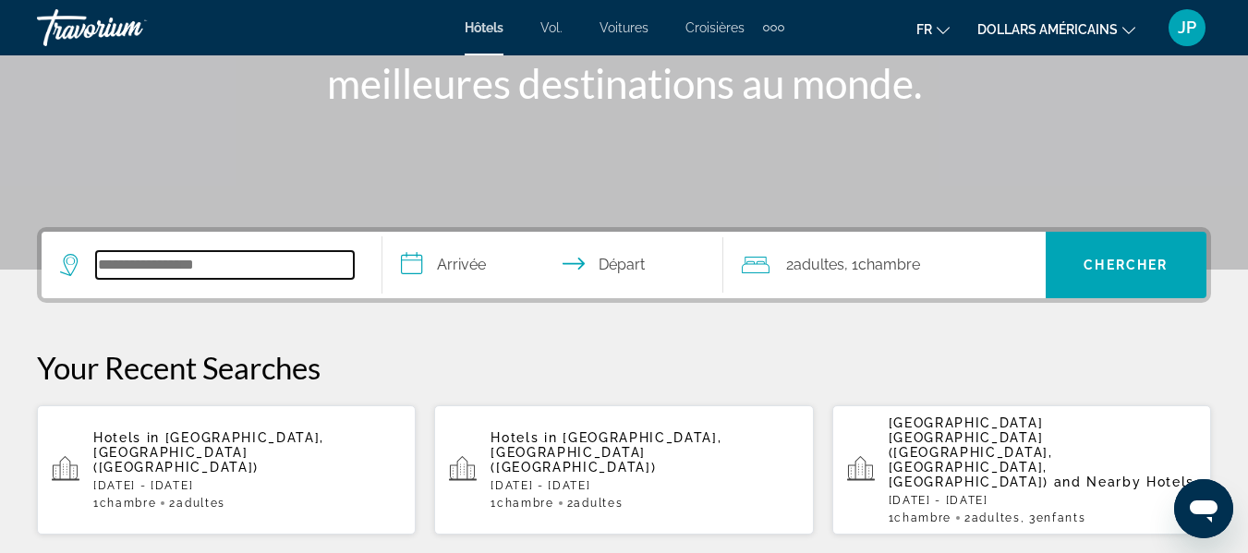
click at [114, 272] on input "Search widget" at bounding box center [225, 265] width 258 height 28
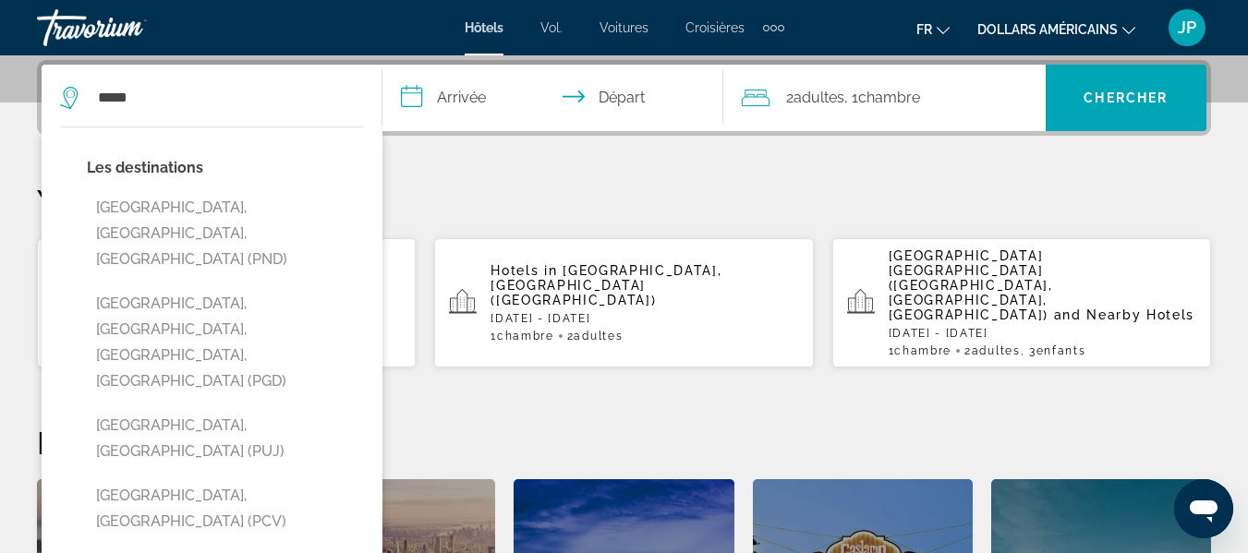
click at [209, 62] on div "**********" at bounding box center [624, 98] width 1174 height 76
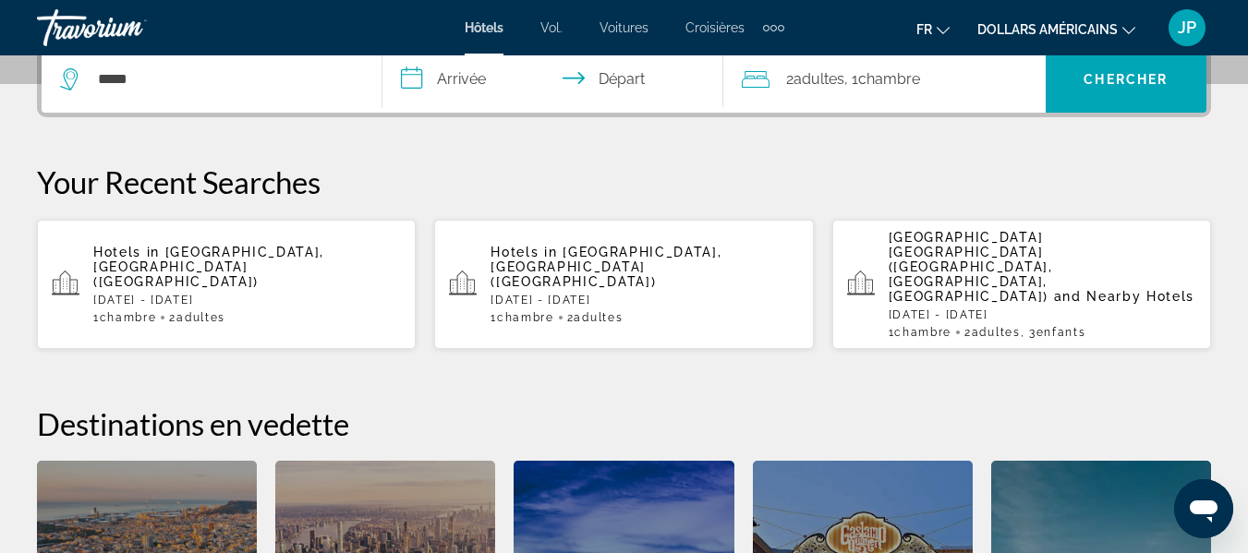
scroll to position [346, 0]
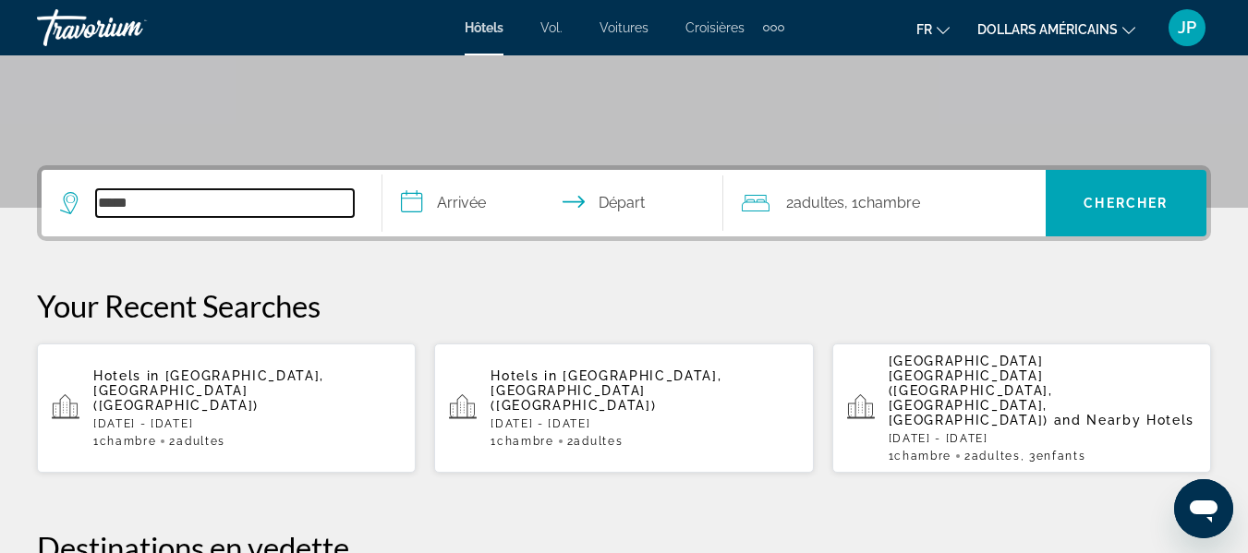
click at [243, 201] on input "*****" at bounding box center [225, 203] width 258 height 28
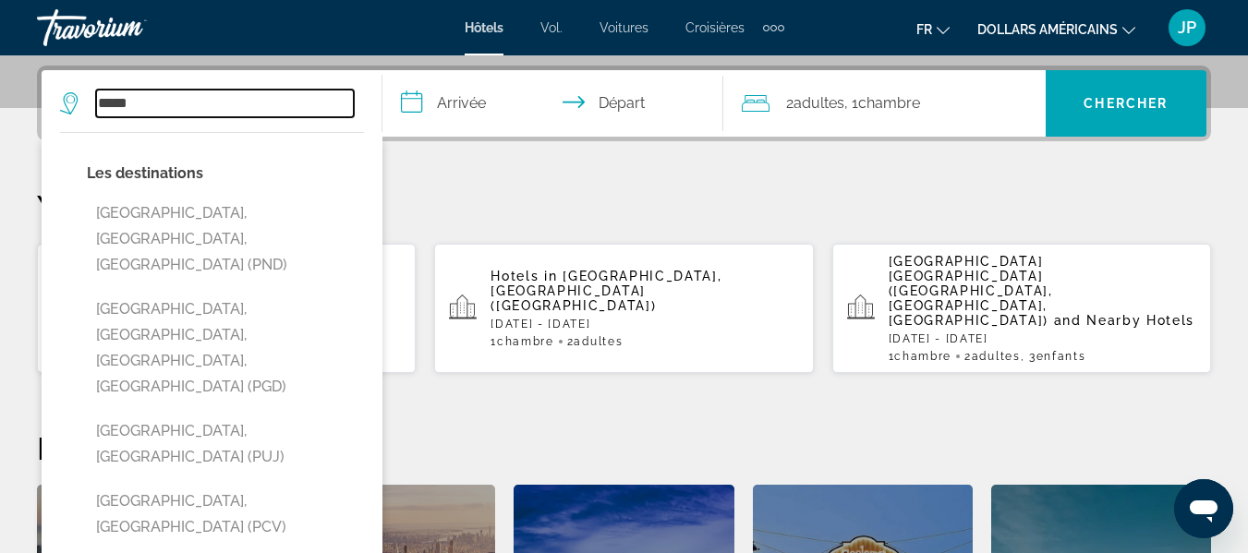
scroll to position [452, 0]
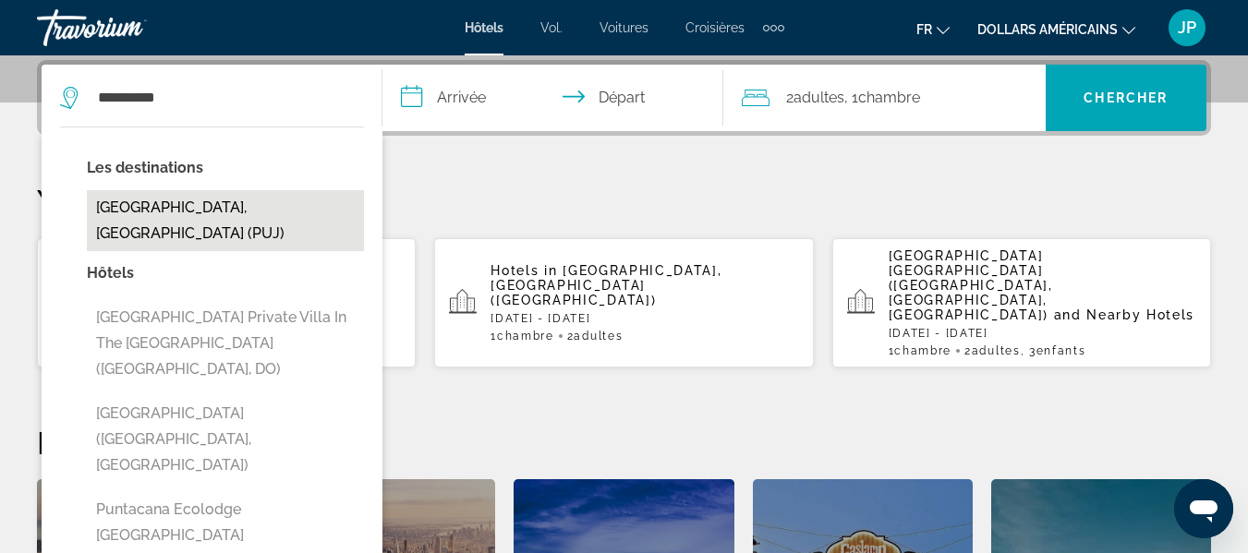
click at [217, 221] on button "[GEOGRAPHIC_DATA], [GEOGRAPHIC_DATA] (PUJ)" at bounding box center [225, 220] width 277 height 61
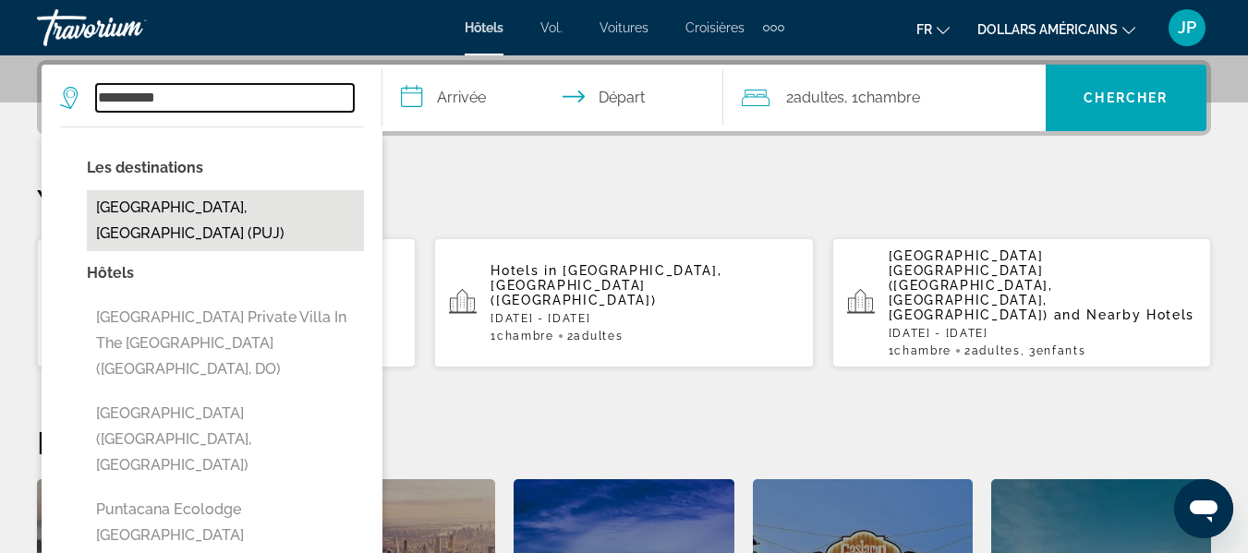
type input "**********"
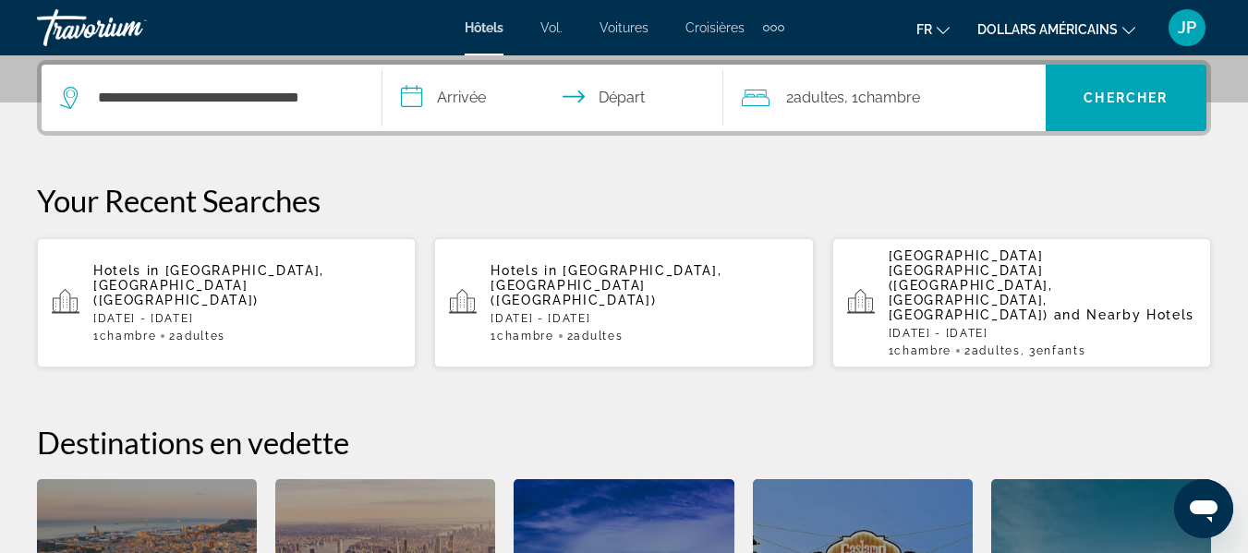
click at [473, 96] on input "**********" at bounding box center [556, 101] width 348 height 72
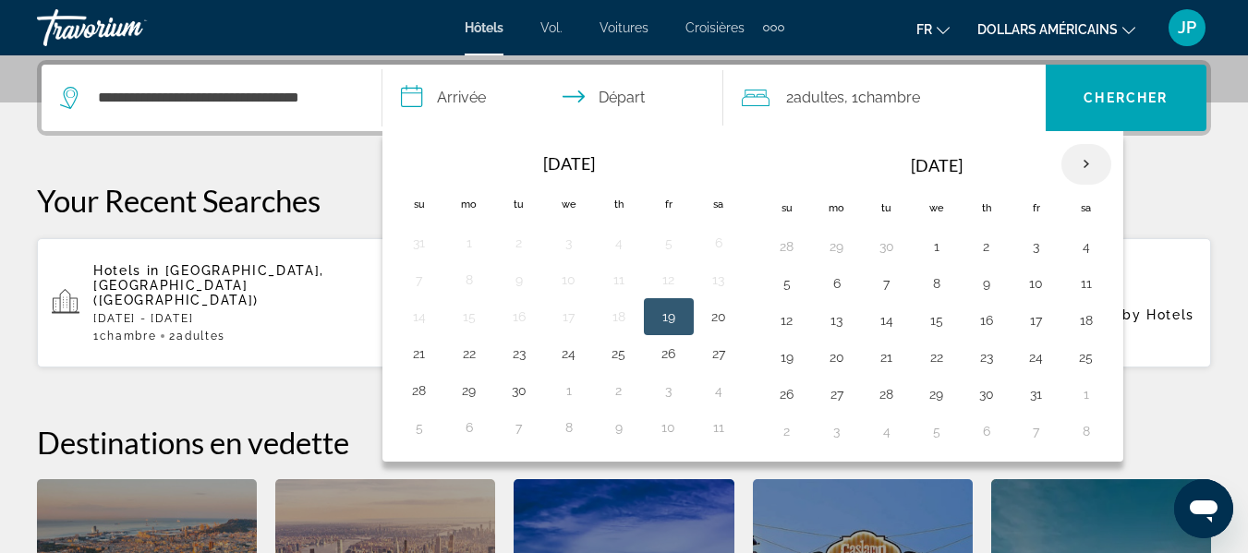
click at [1081, 163] on th "Next month" at bounding box center [1086, 164] width 50 height 41
click at [1089, 357] on button "27" at bounding box center [1086, 357] width 30 height 26
click at [1085, 162] on th "Next month" at bounding box center [1086, 164] width 50 height 41
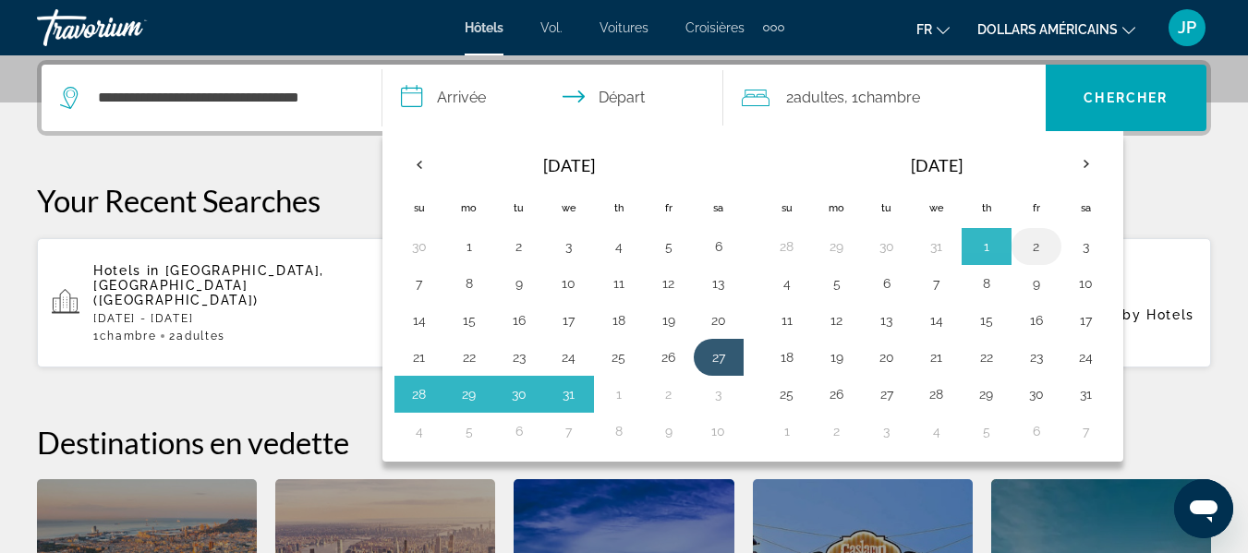
click at [1039, 249] on button "2" at bounding box center [1036, 247] width 30 height 26
type input "**********"
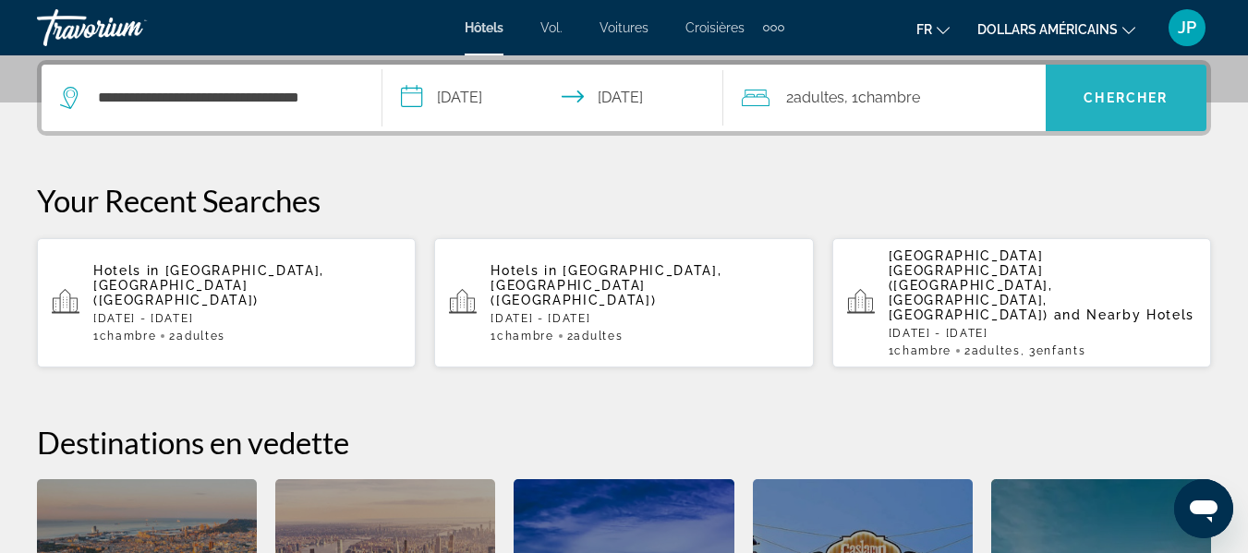
click at [1128, 98] on span "Chercher" at bounding box center [1125, 98] width 84 height 15
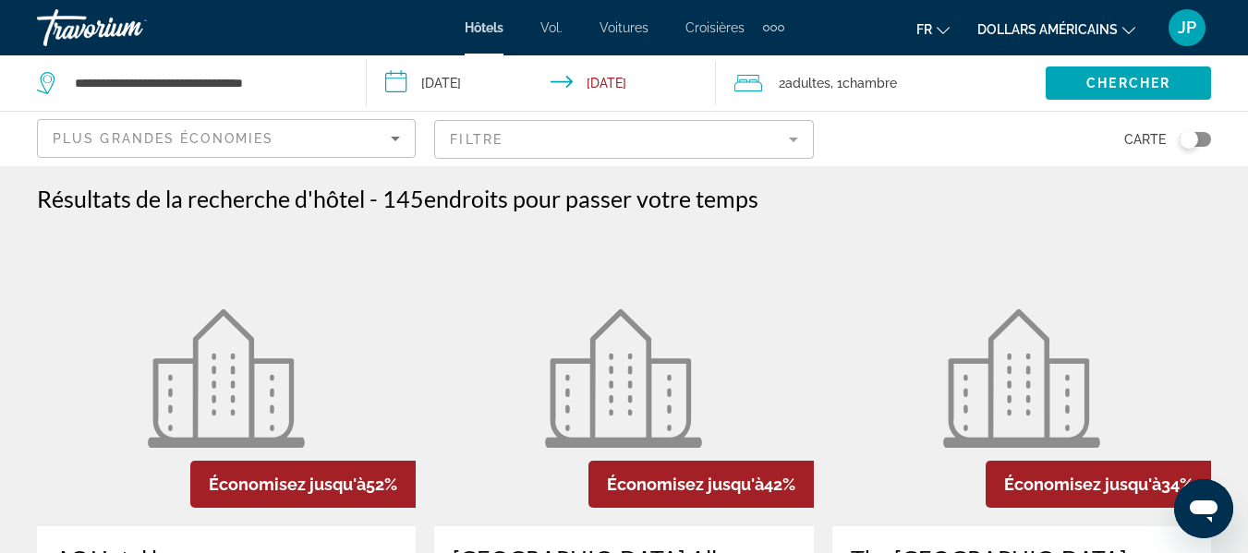
click at [565, 138] on mat-form-field "Filtre" at bounding box center [623, 139] width 379 height 39
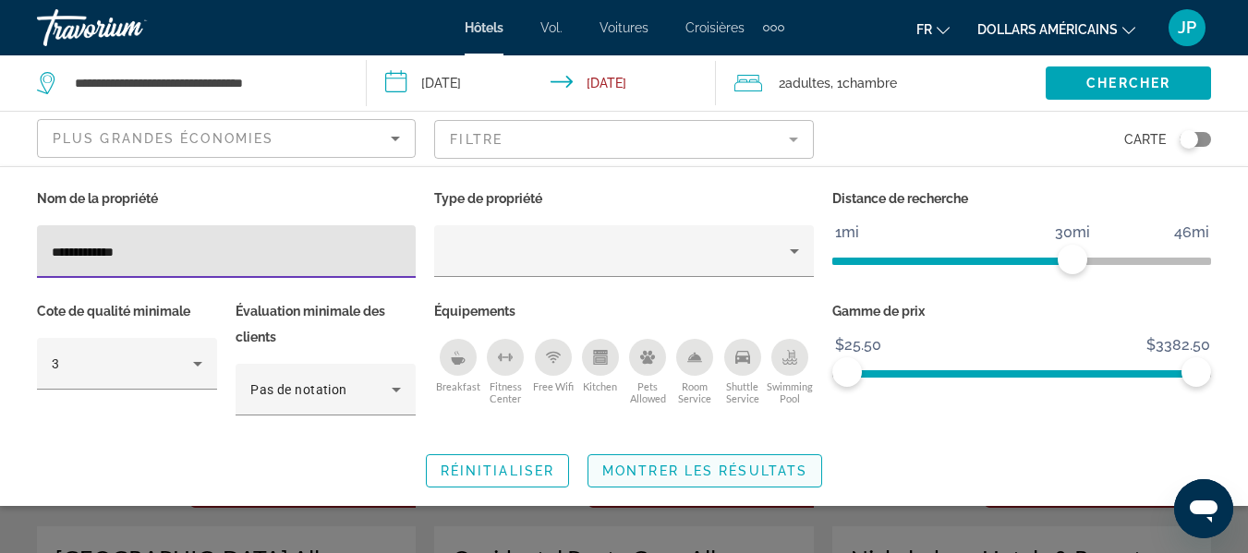
type input "**********"
click at [692, 473] on span "Montrer les résultats" at bounding box center [704, 471] width 205 height 15
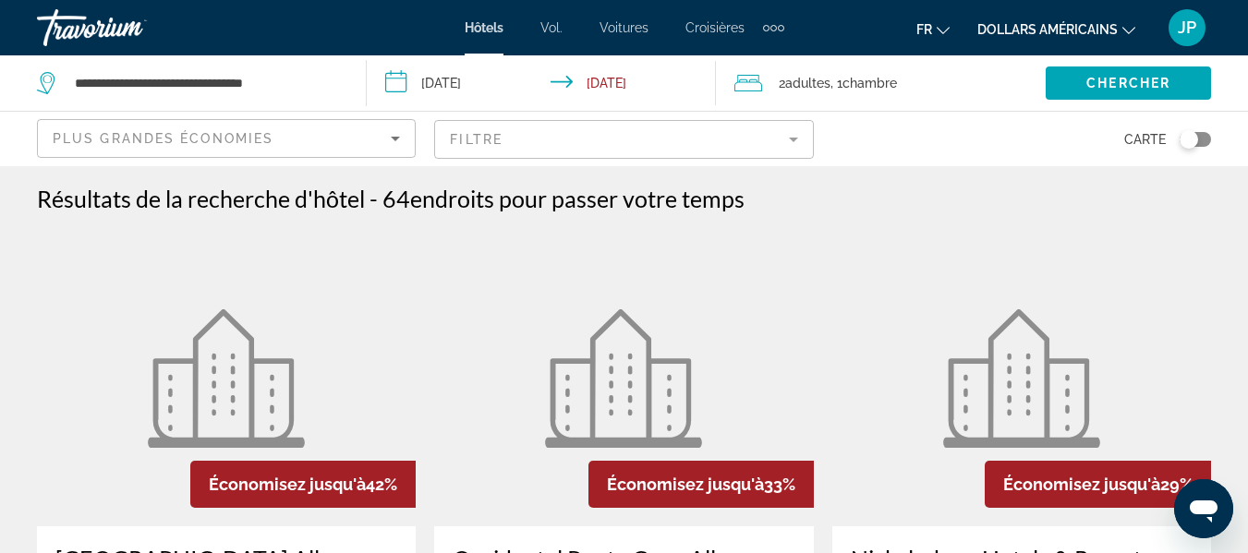
click at [394, 146] on icon "Sort by" at bounding box center [395, 138] width 22 height 22
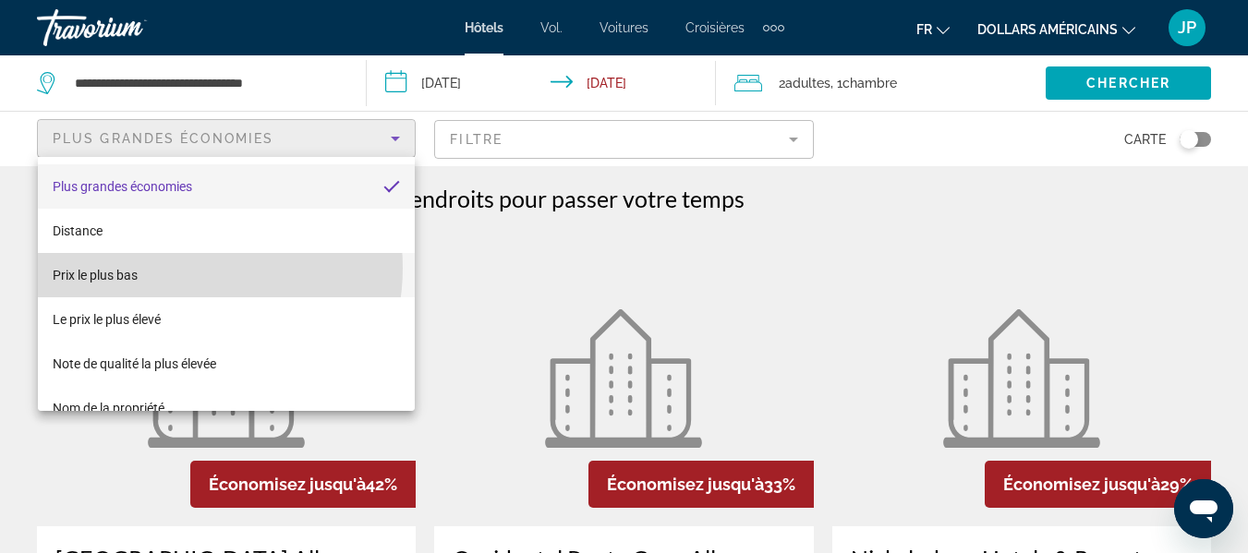
click at [178, 268] on mat-option "Prix ​​le plus bas" at bounding box center [226, 275] width 377 height 44
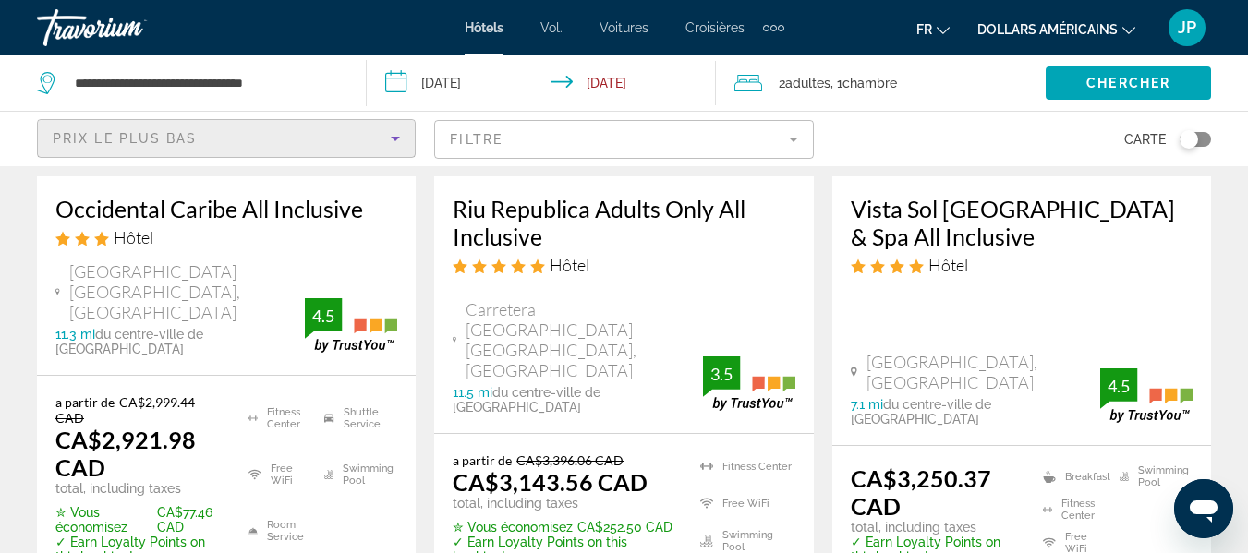
scroll to position [369, 0]
